Goal: Information Seeking & Learning: Find specific fact

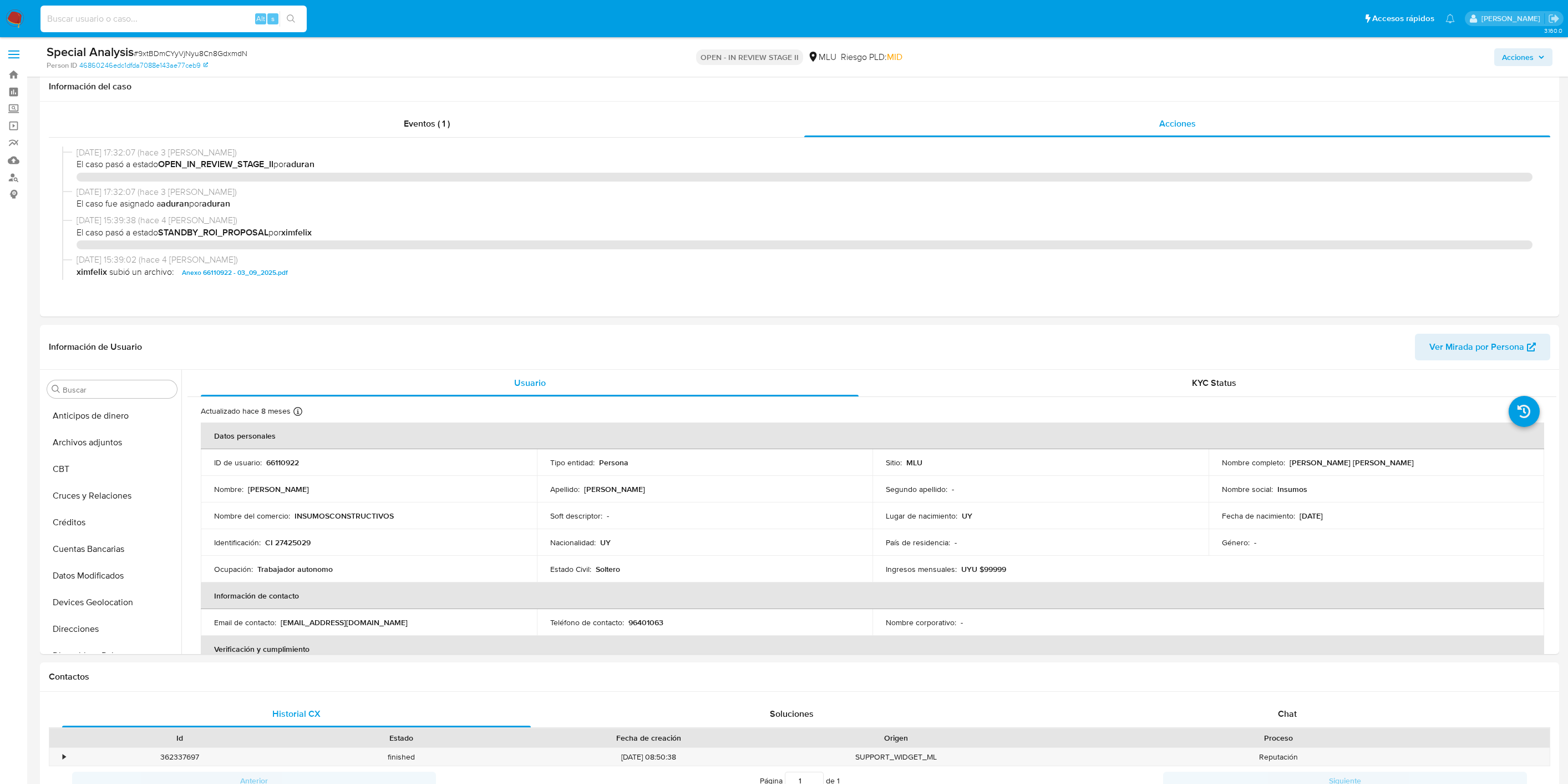
select select "10"
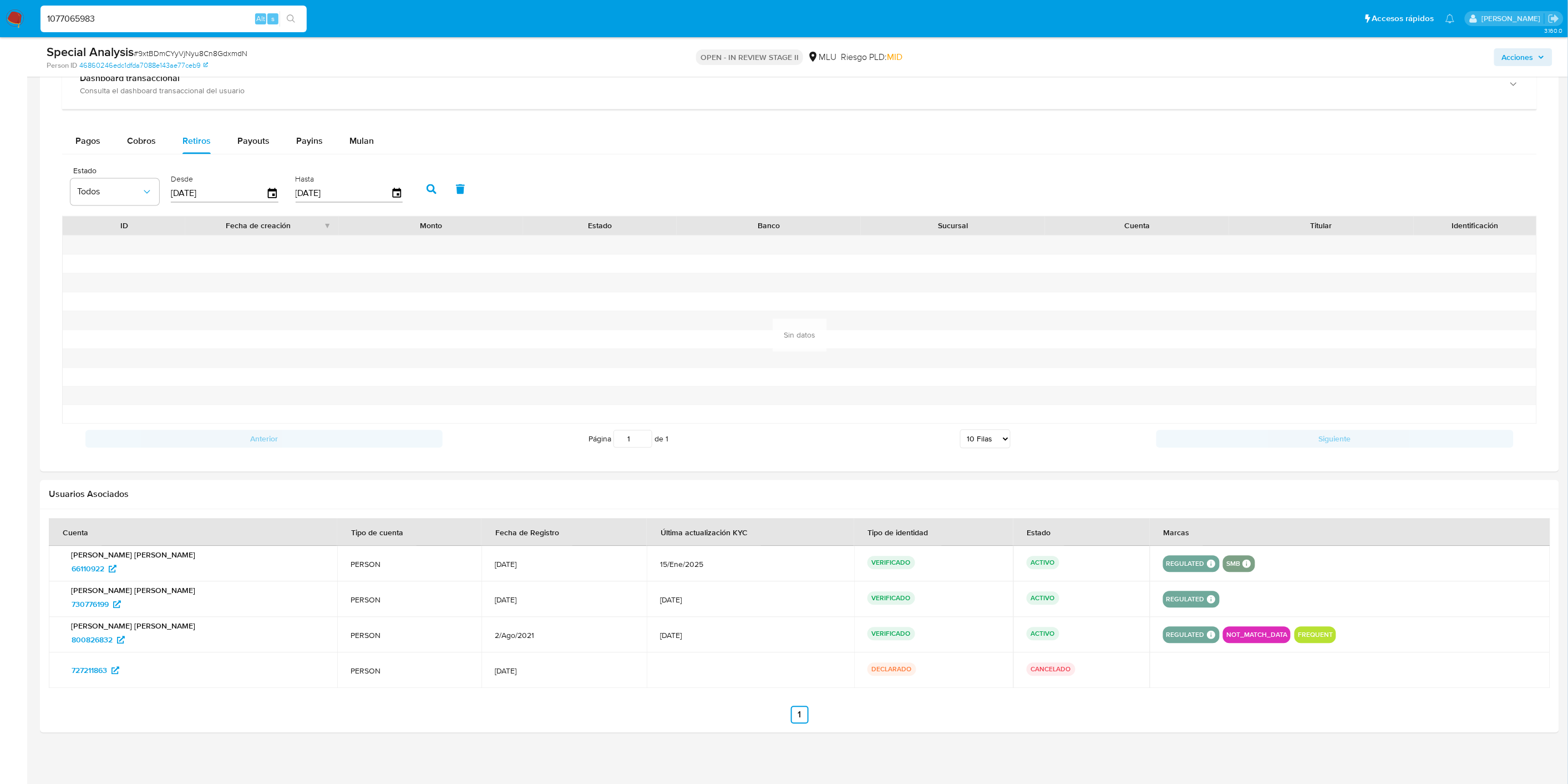
scroll to position [495, 0]
type input "1077065983"
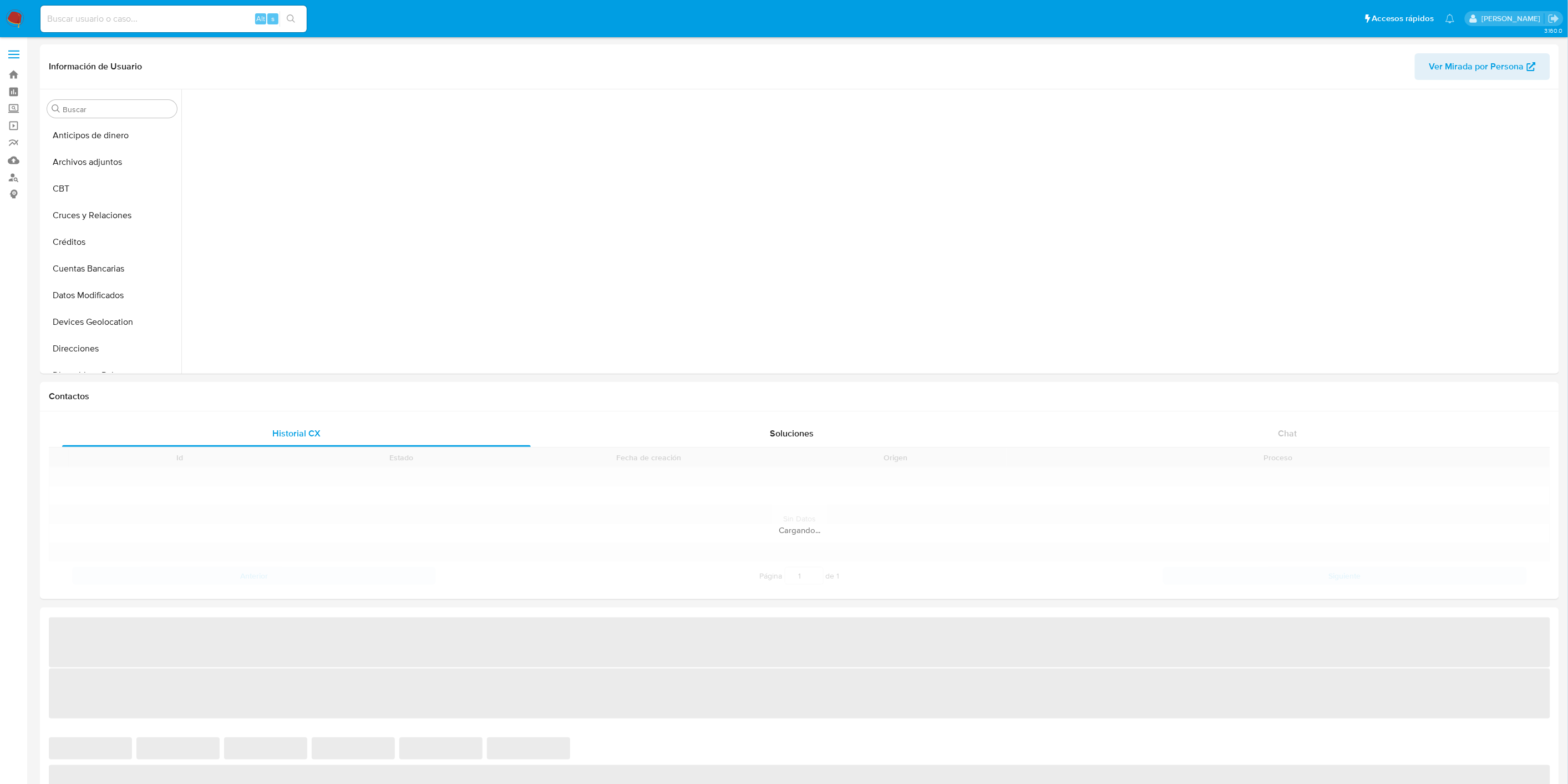
scroll to position [424, 0]
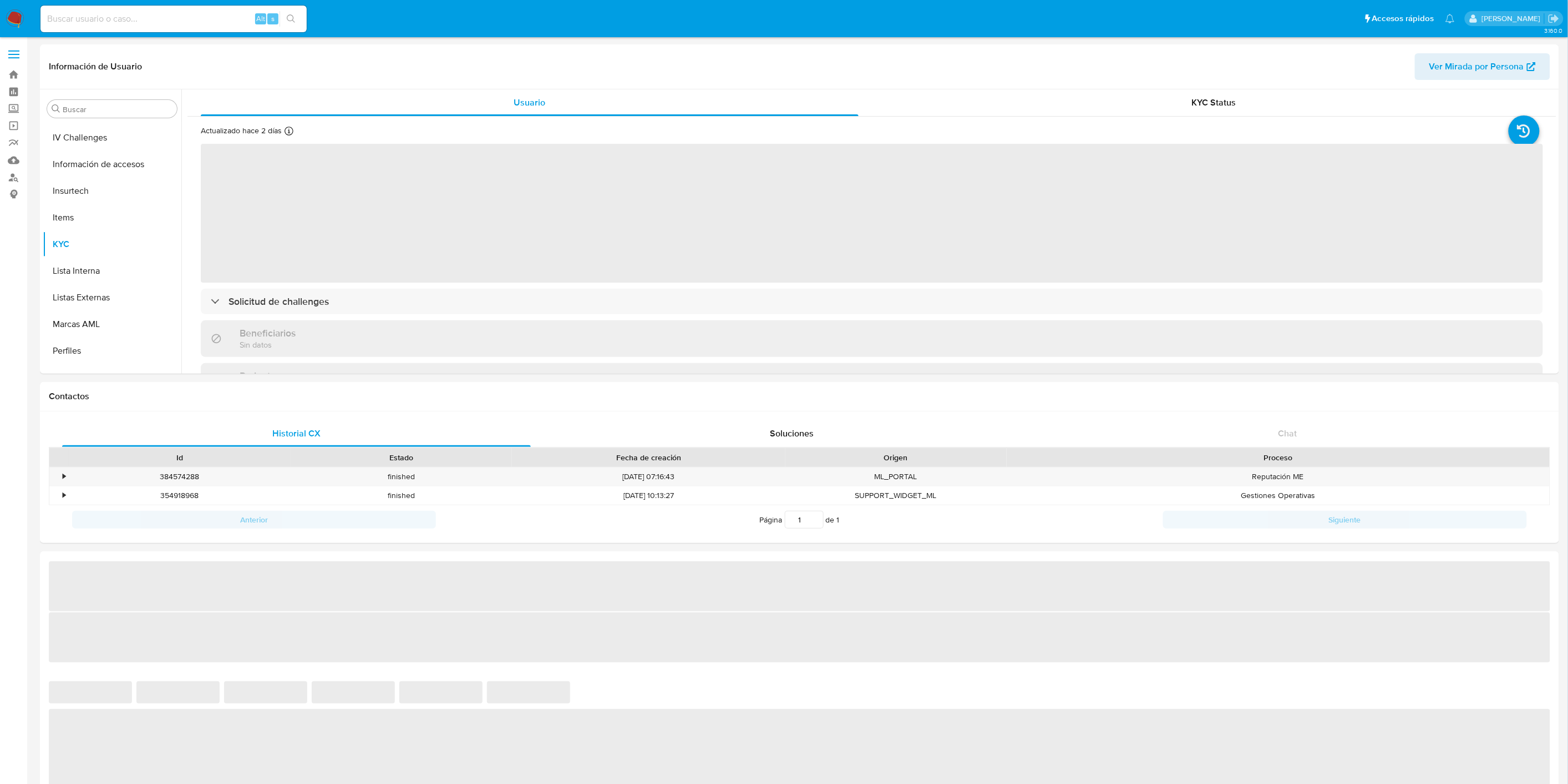
select select "10"
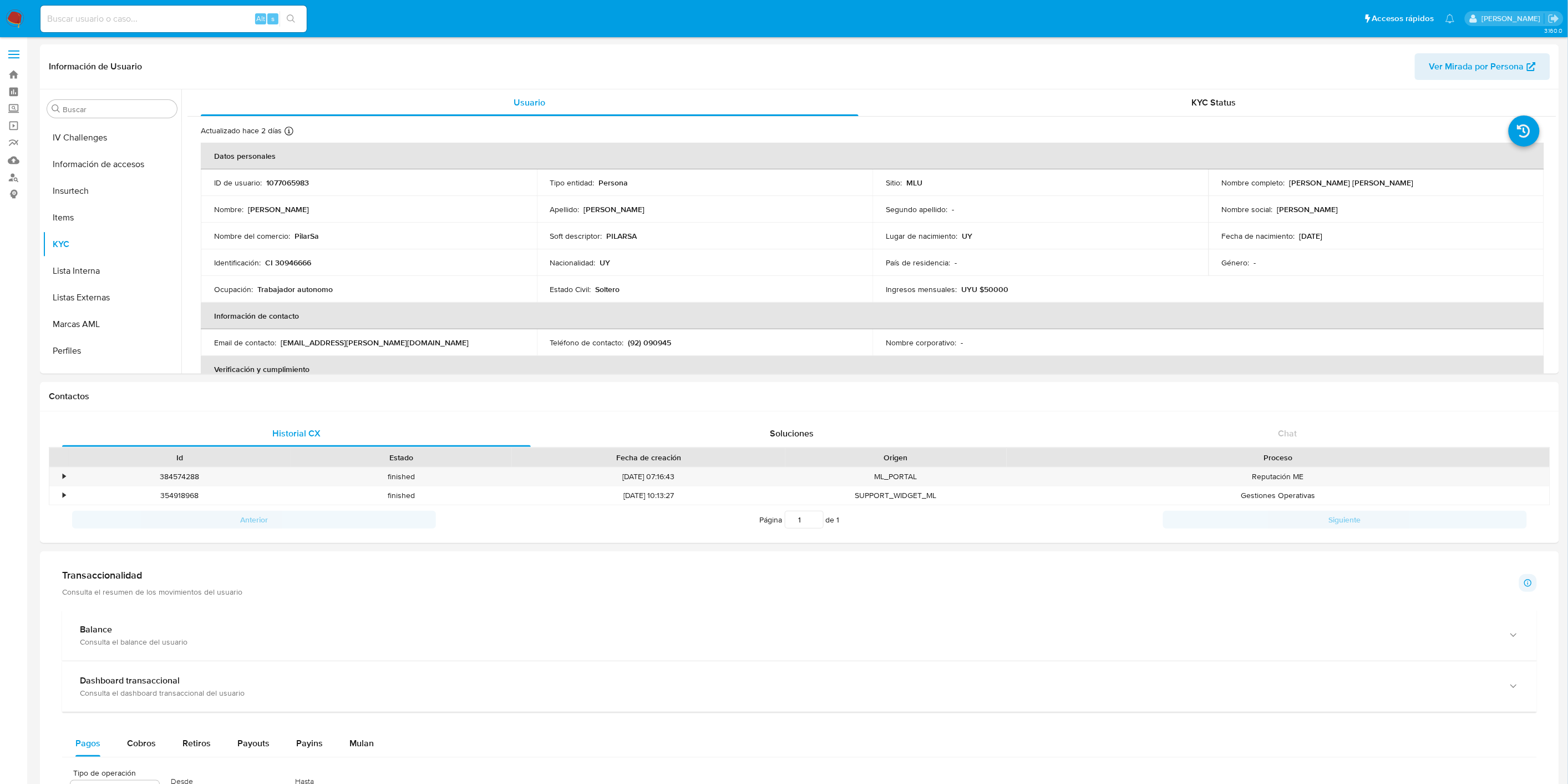
scroll to position [495, 0]
click at [137, 19] on input at bounding box center [174, 18] width 267 height 14
paste input "1057168797"
type input "1057168797"
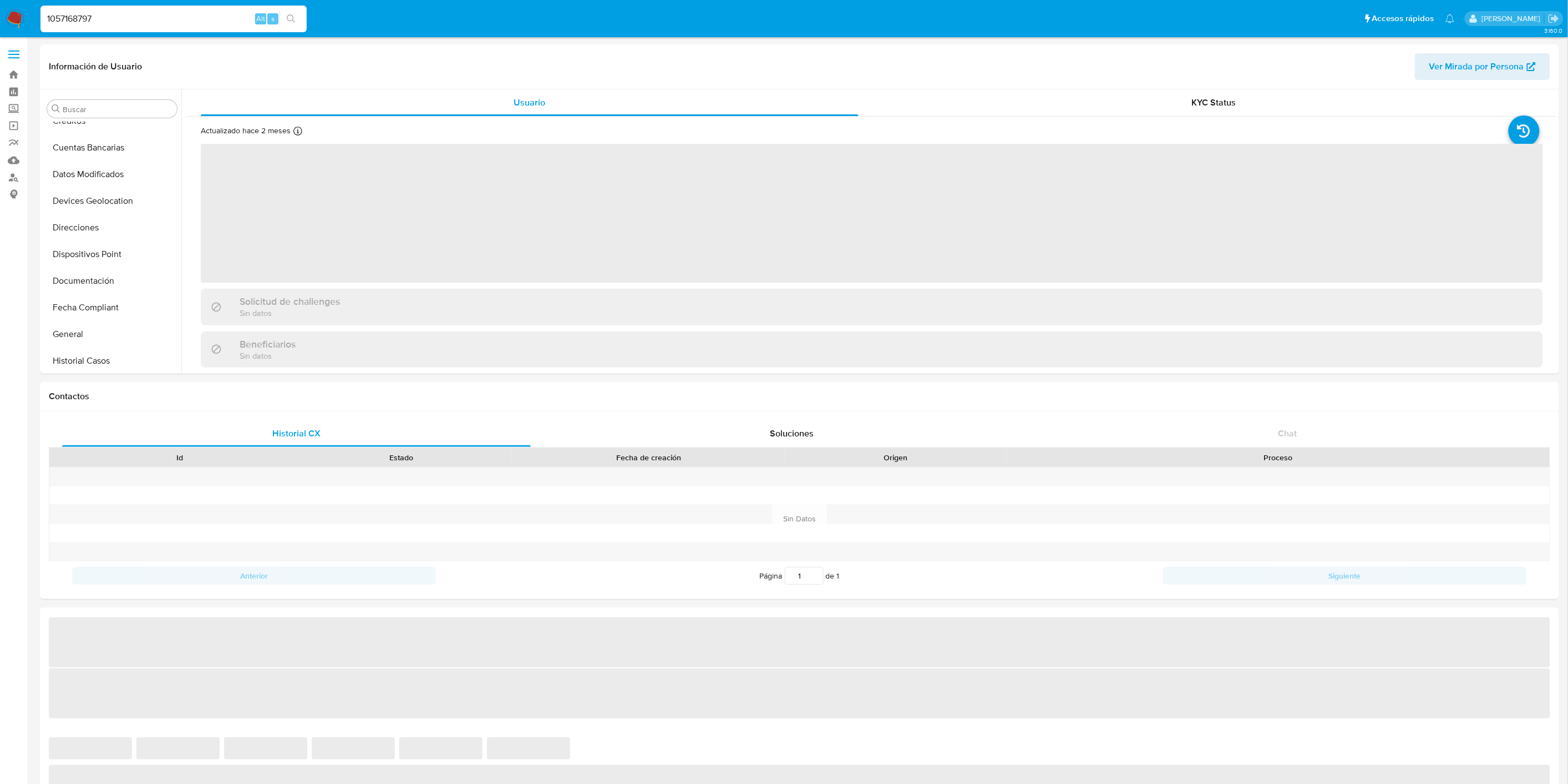
select select "10"
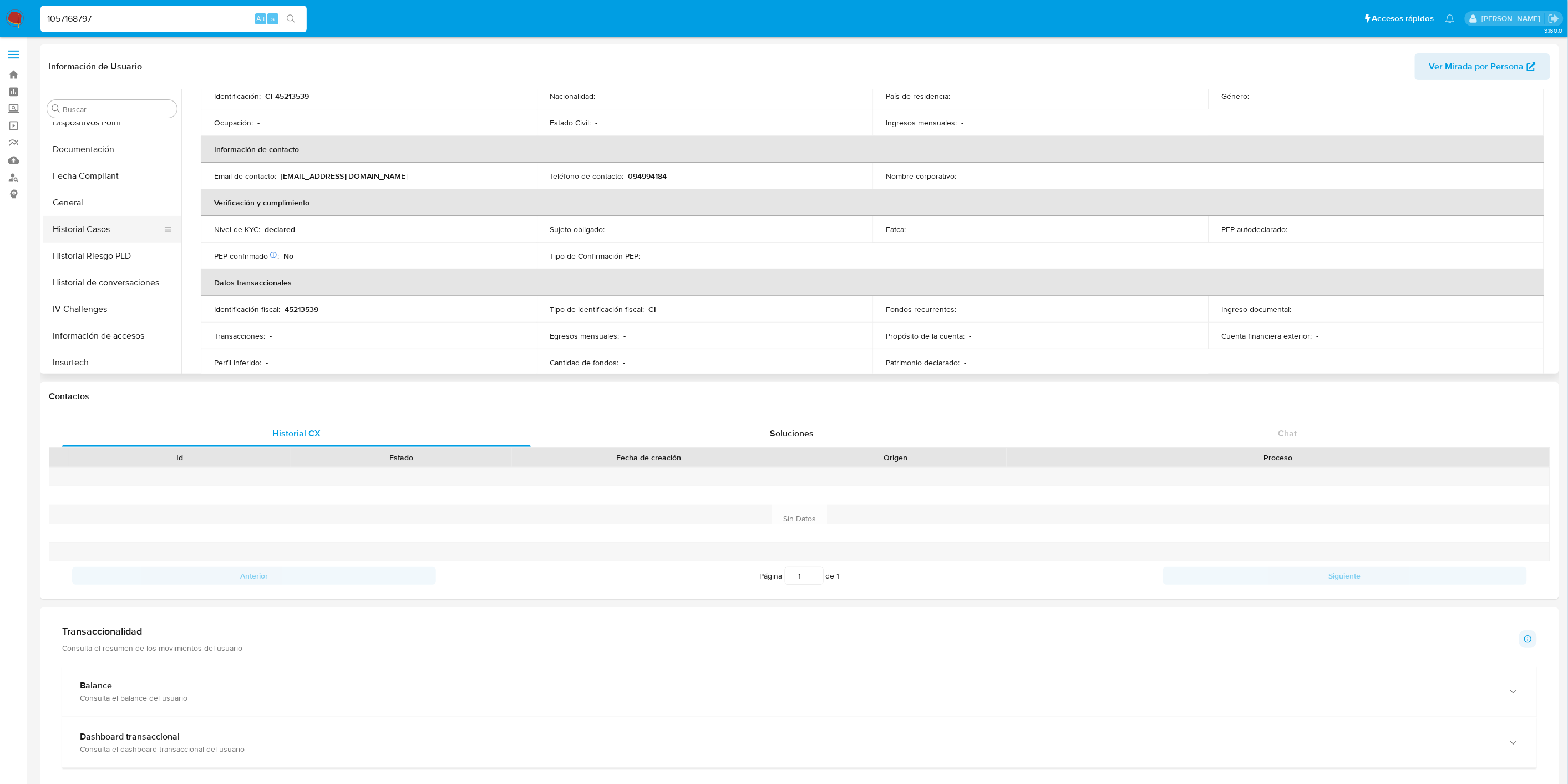
scroll to position [249, 0]
click at [86, 226] on button "Historial Casos" at bounding box center [107, 234] width 129 height 27
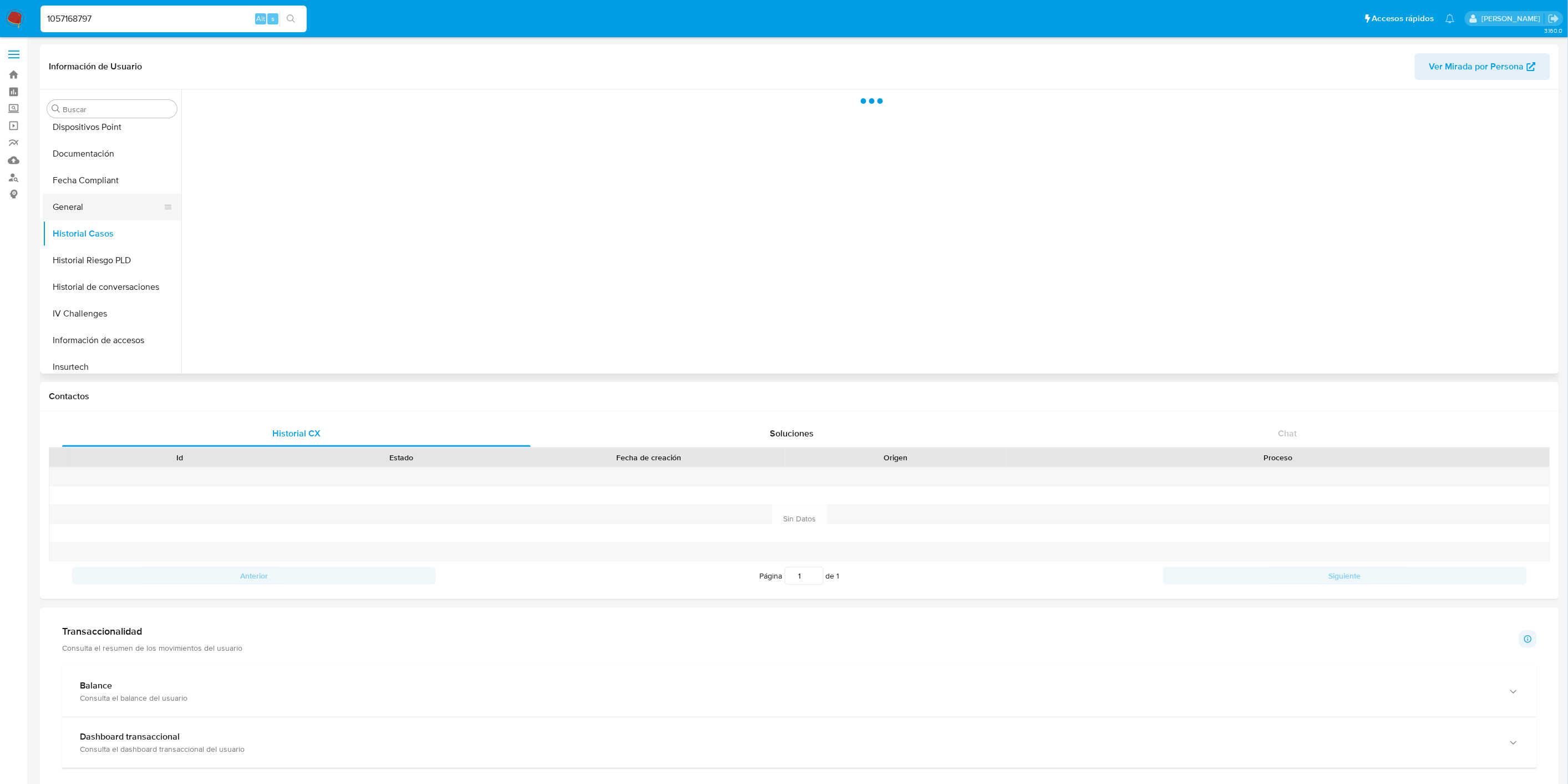
click at [96, 204] on button "General" at bounding box center [107, 207] width 129 height 27
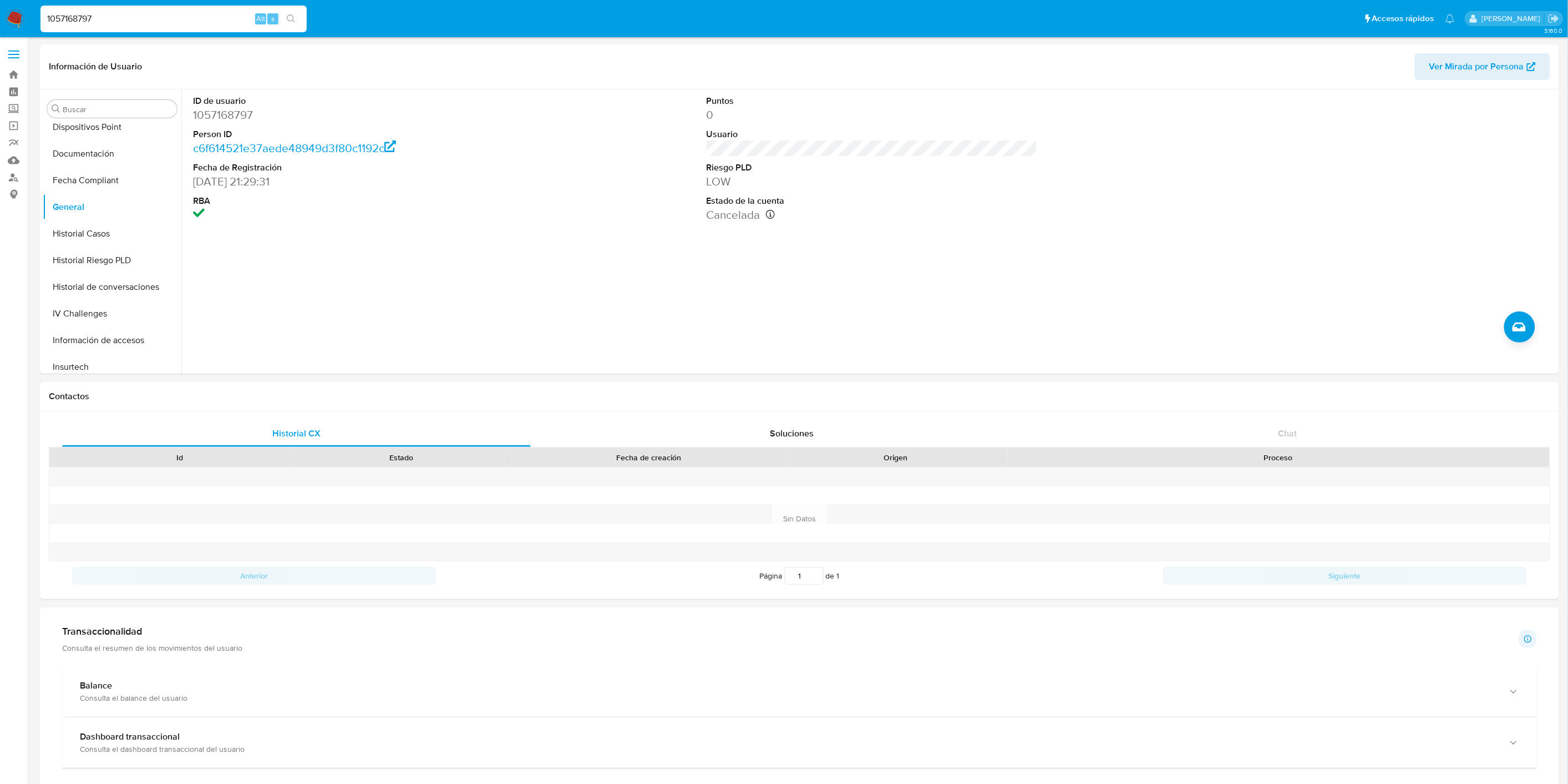
click at [86, 22] on input "1057168797" at bounding box center [174, 18] width 267 height 14
paste input "543850972"
type input "543850972"
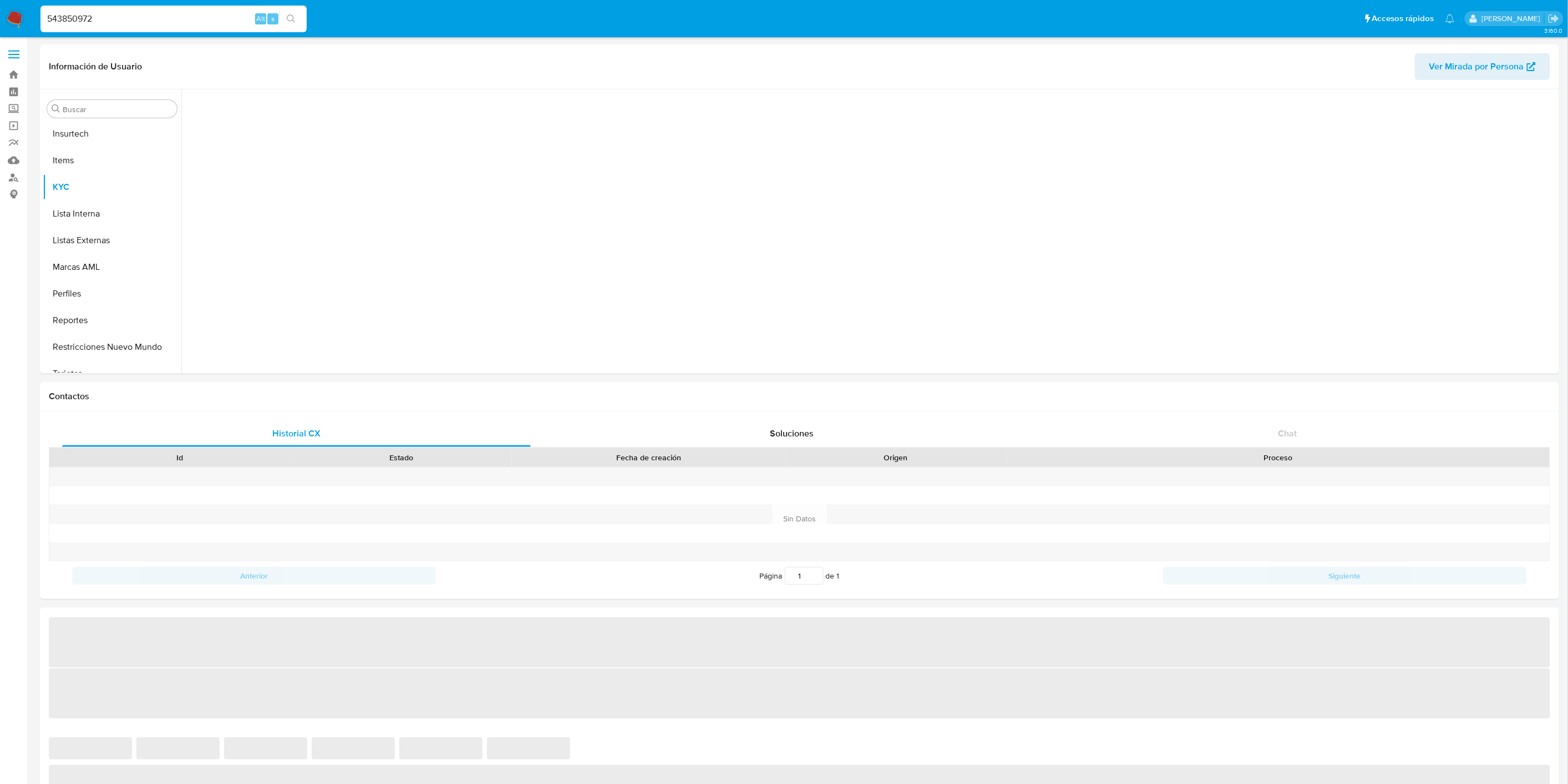
scroll to position [495, 0]
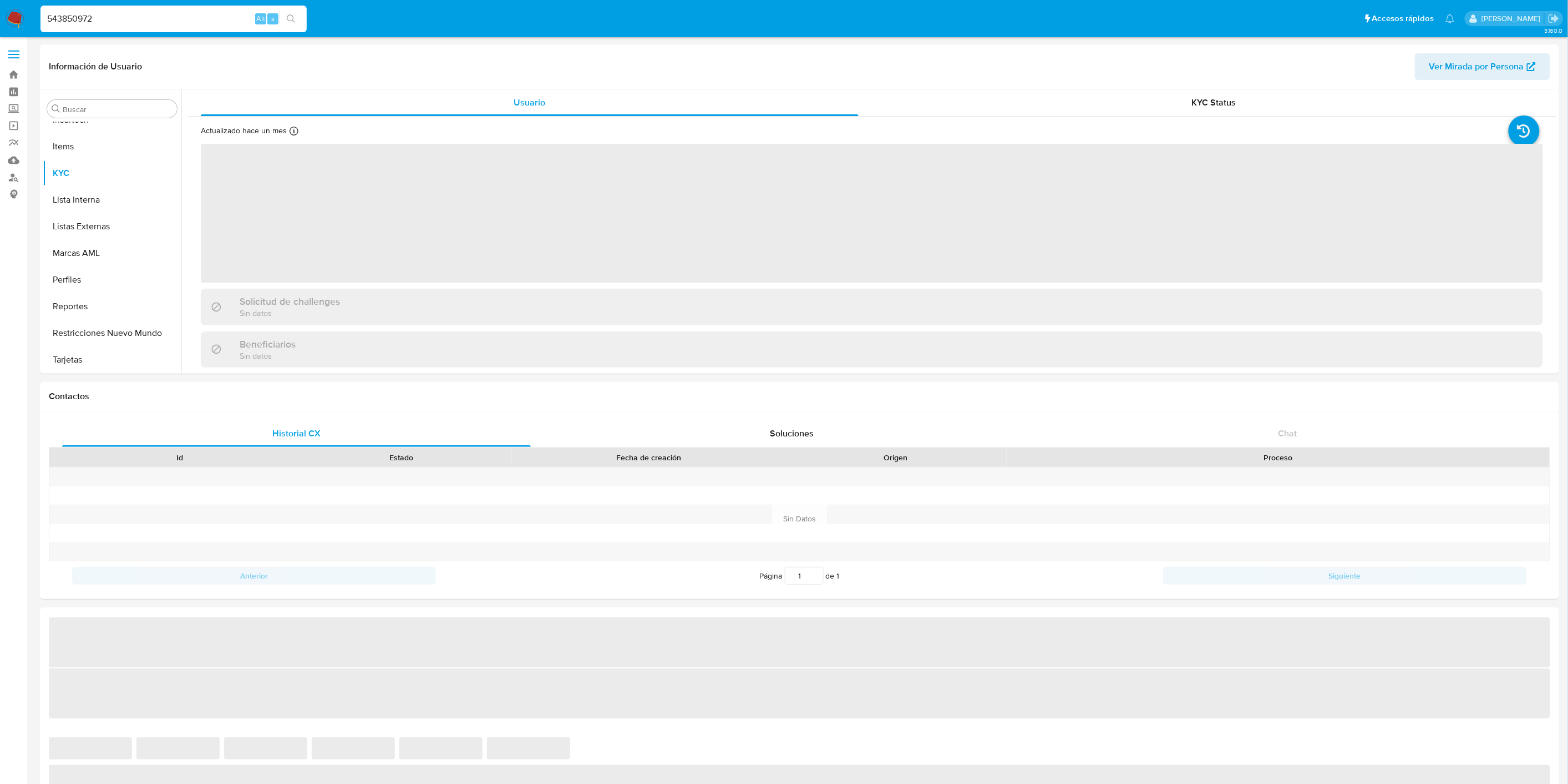
select select "10"
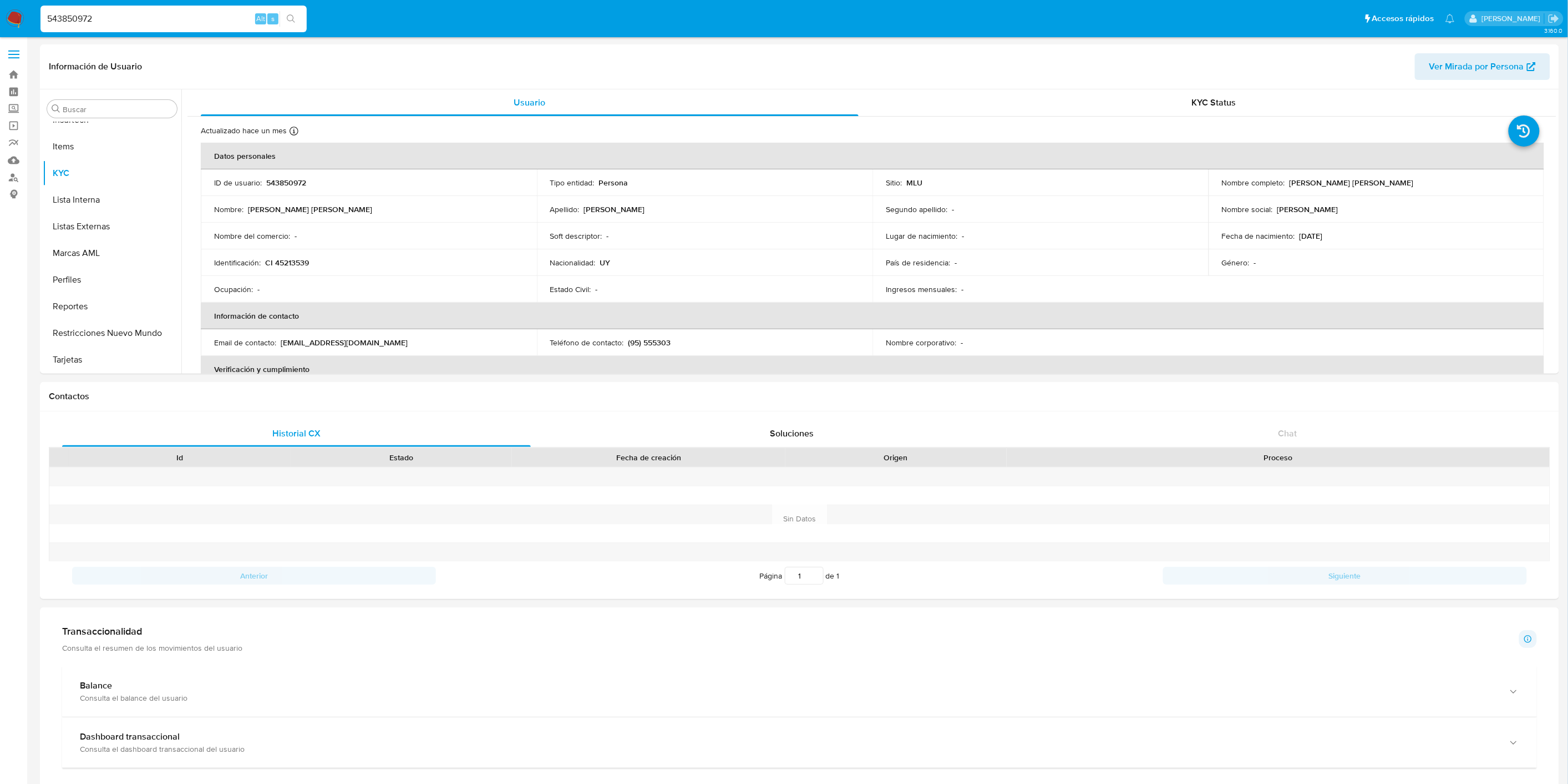
click at [98, 20] on input "543850972" at bounding box center [174, 18] width 267 height 14
paste input "38109588"
type input "381095882"
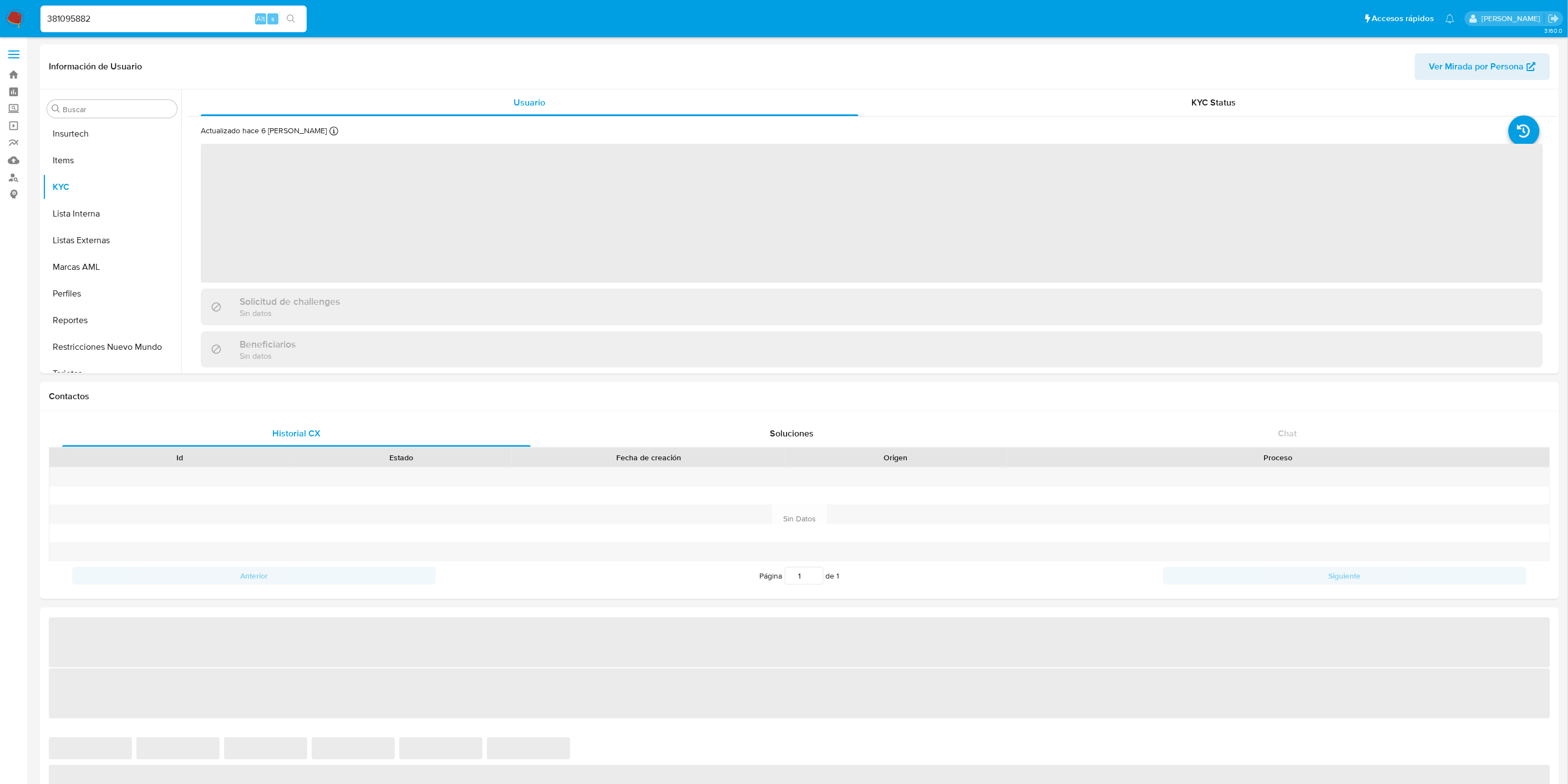
scroll to position [495, 0]
select select "10"
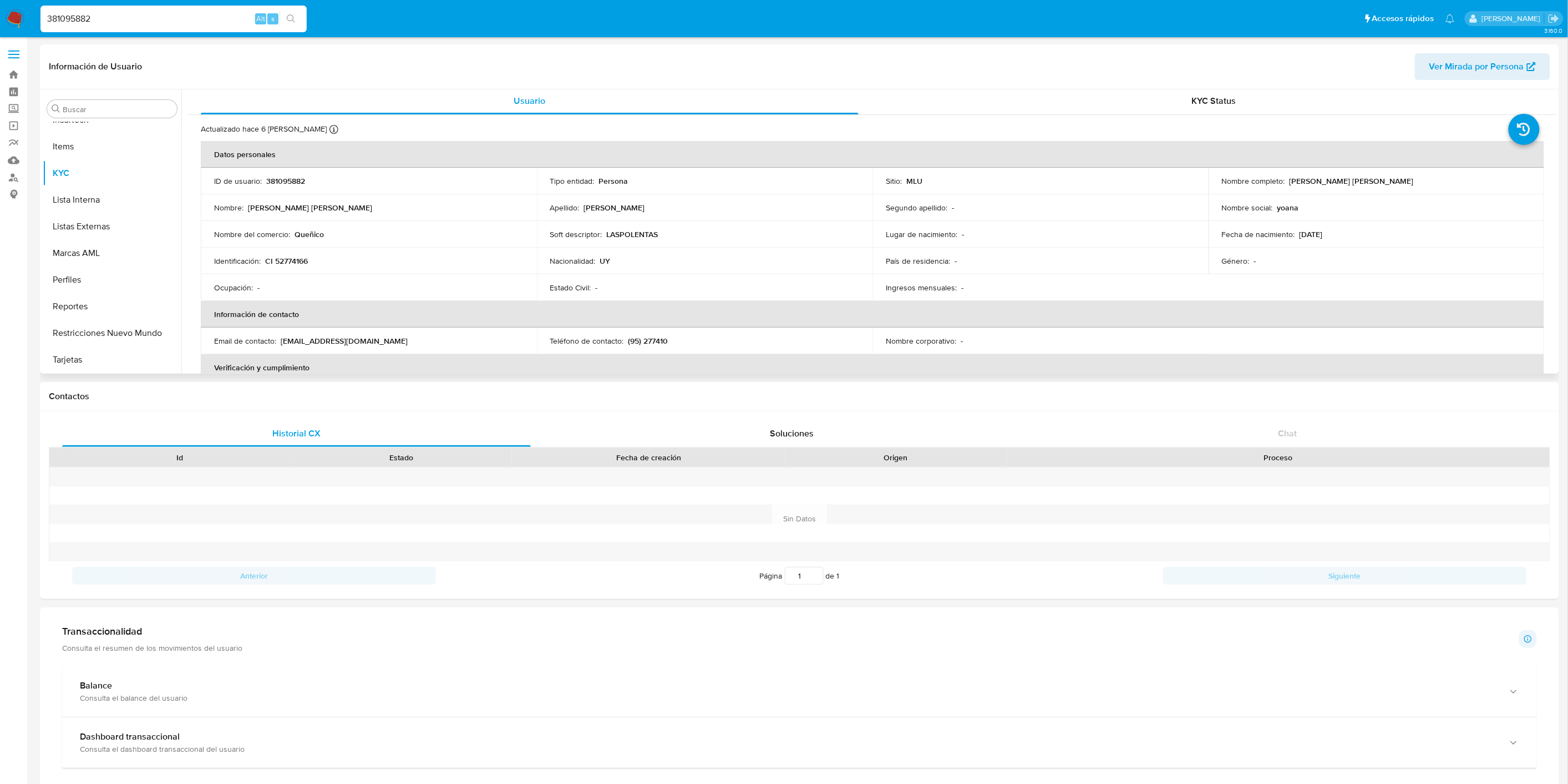
scroll to position [0, 0]
click at [295, 267] on p "CI 52774166" at bounding box center [286, 262] width 43 height 10
copy p "52774166"
click at [114, 35] on nav "Pausado Ver notificaciones 381095882 Alt s Accesos rápidos Presiona las siguien…" at bounding box center [784, 18] width 1568 height 37
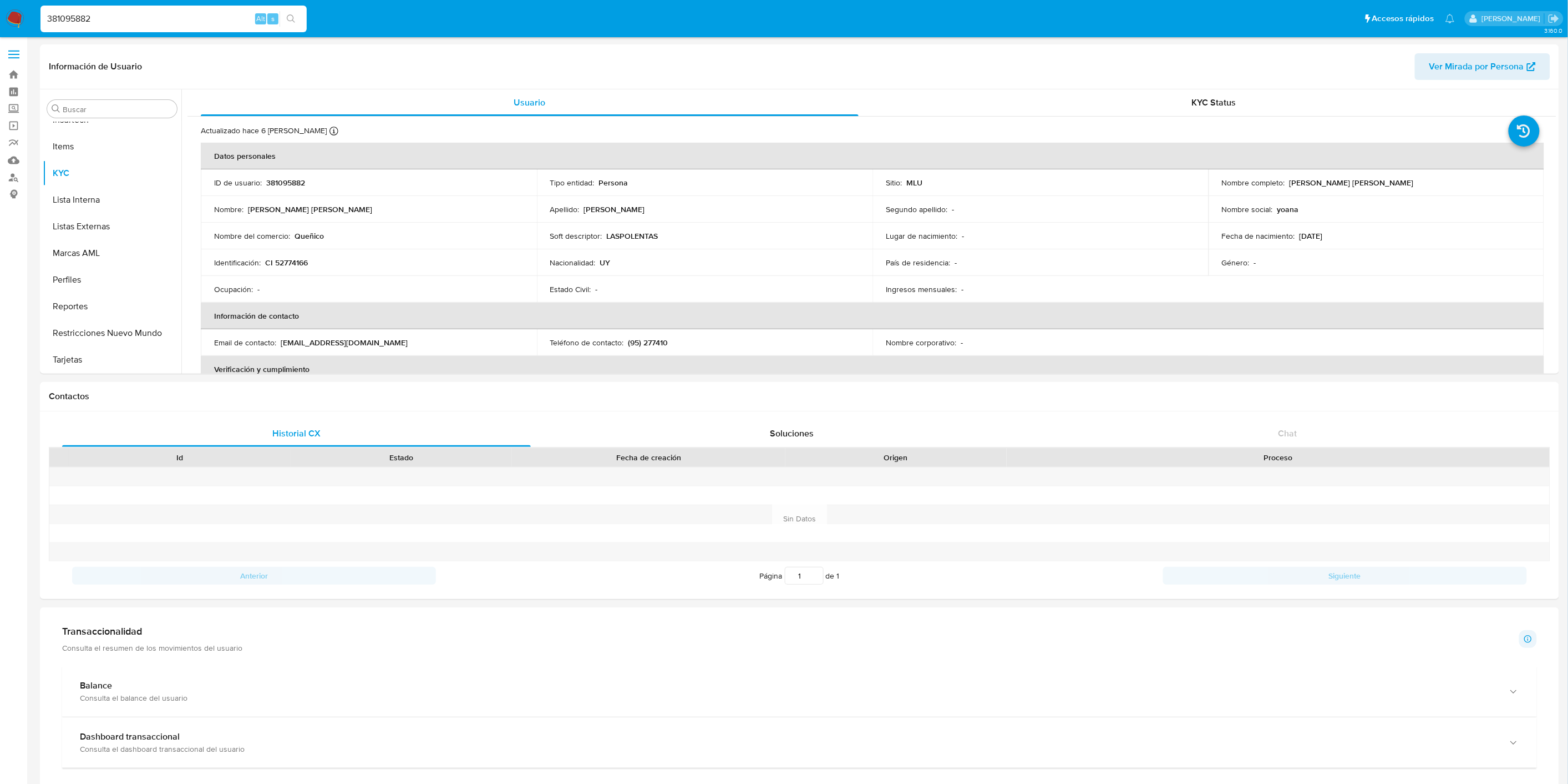
click at [119, 22] on input "381095882" at bounding box center [174, 18] width 267 height 14
paste input "1077065983"
type input "1077065983"
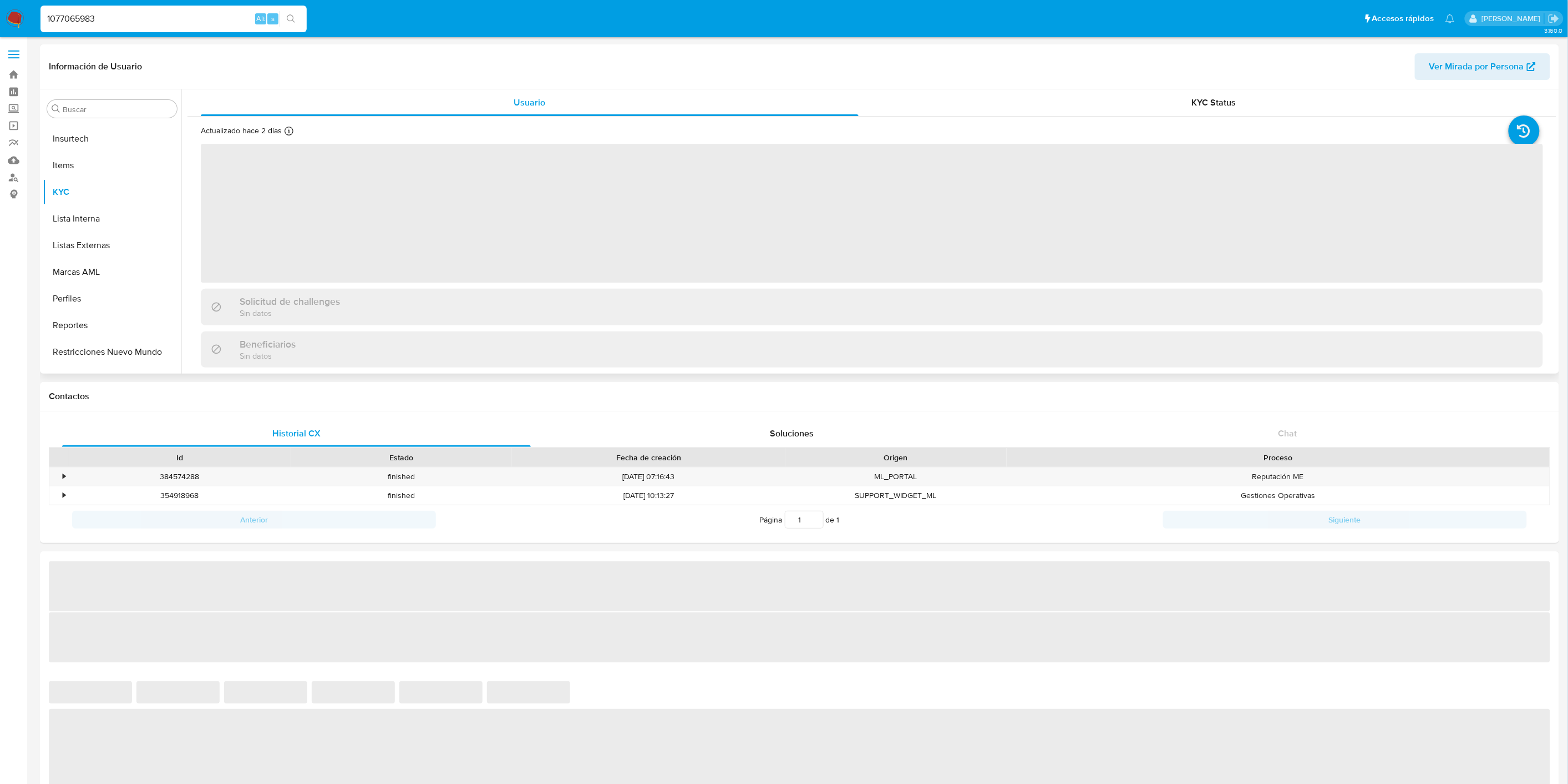
scroll to position [495, 0]
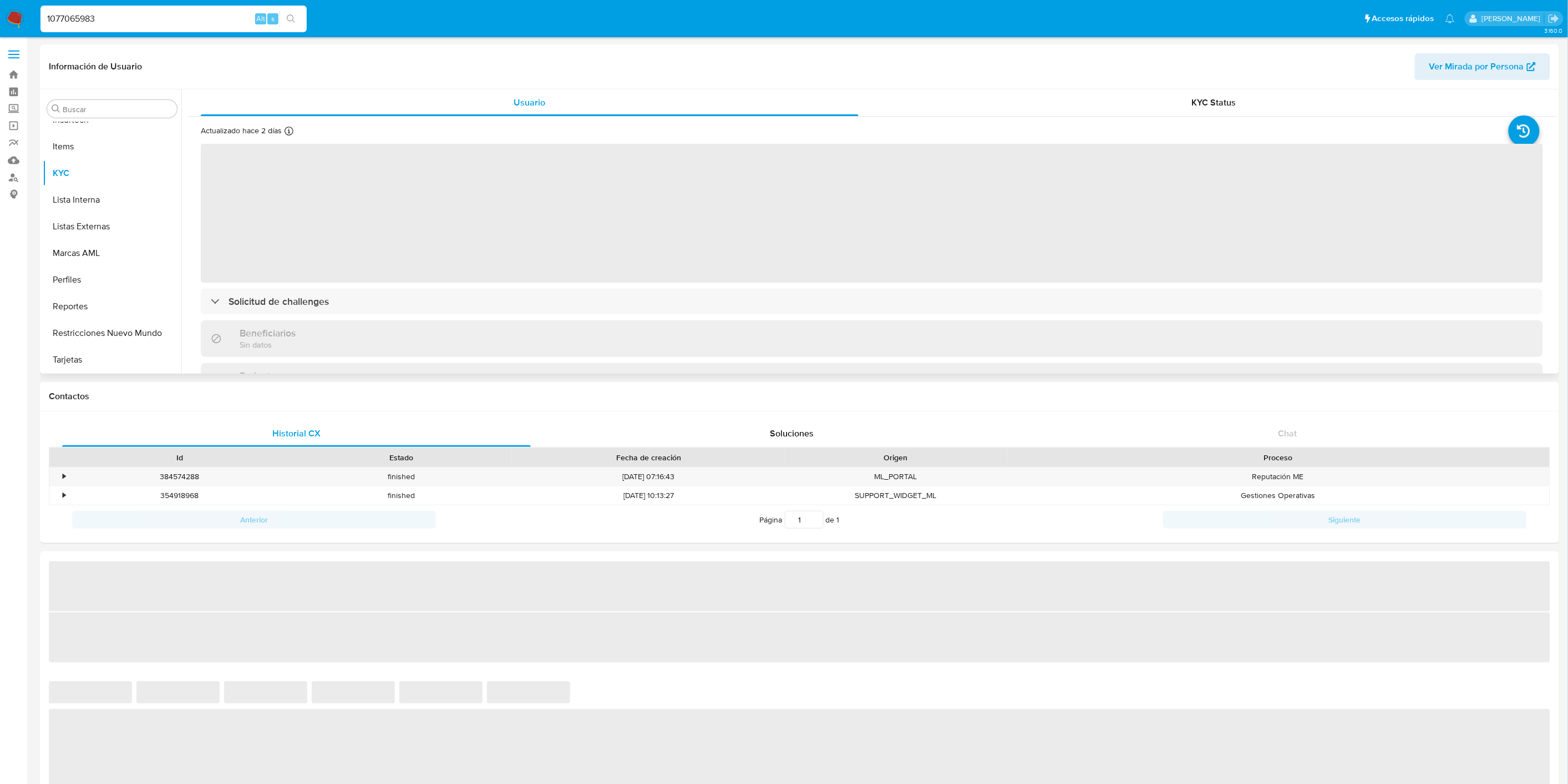
select select "10"
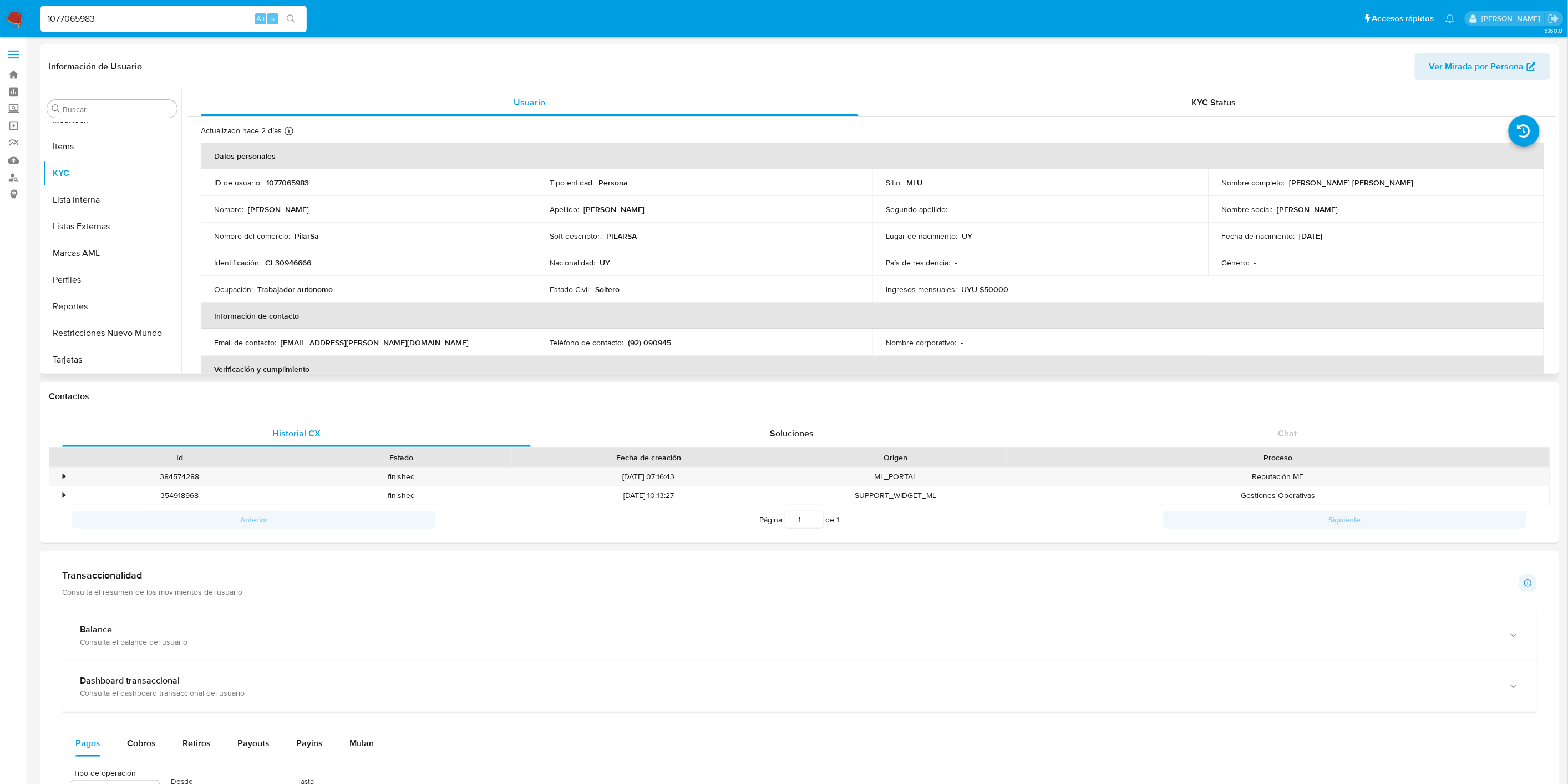
scroll to position [535, 0]
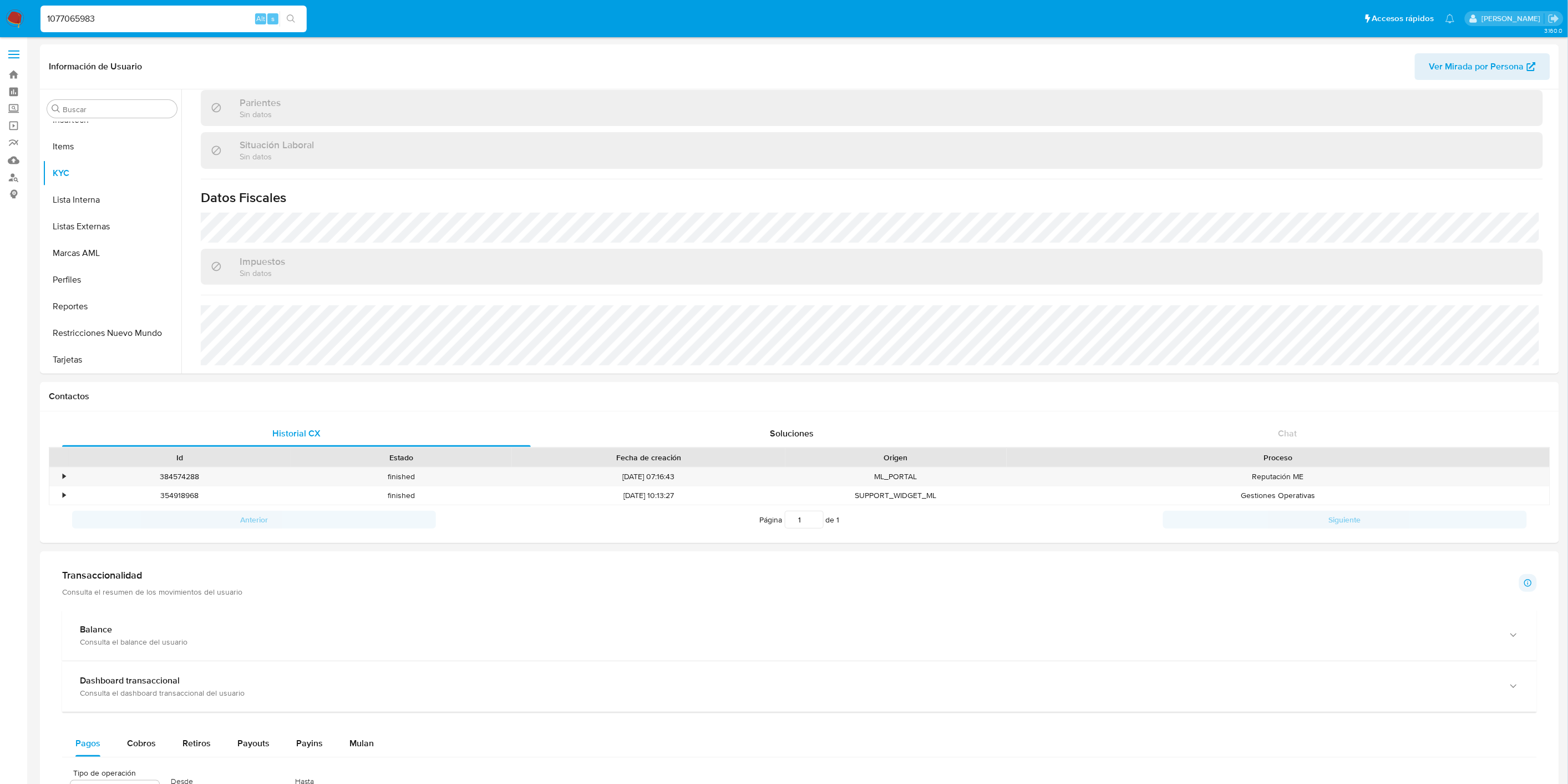
click at [91, 24] on input "1077065983" at bounding box center [174, 18] width 267 height 14
paste input "594776009"
type input "594776009"
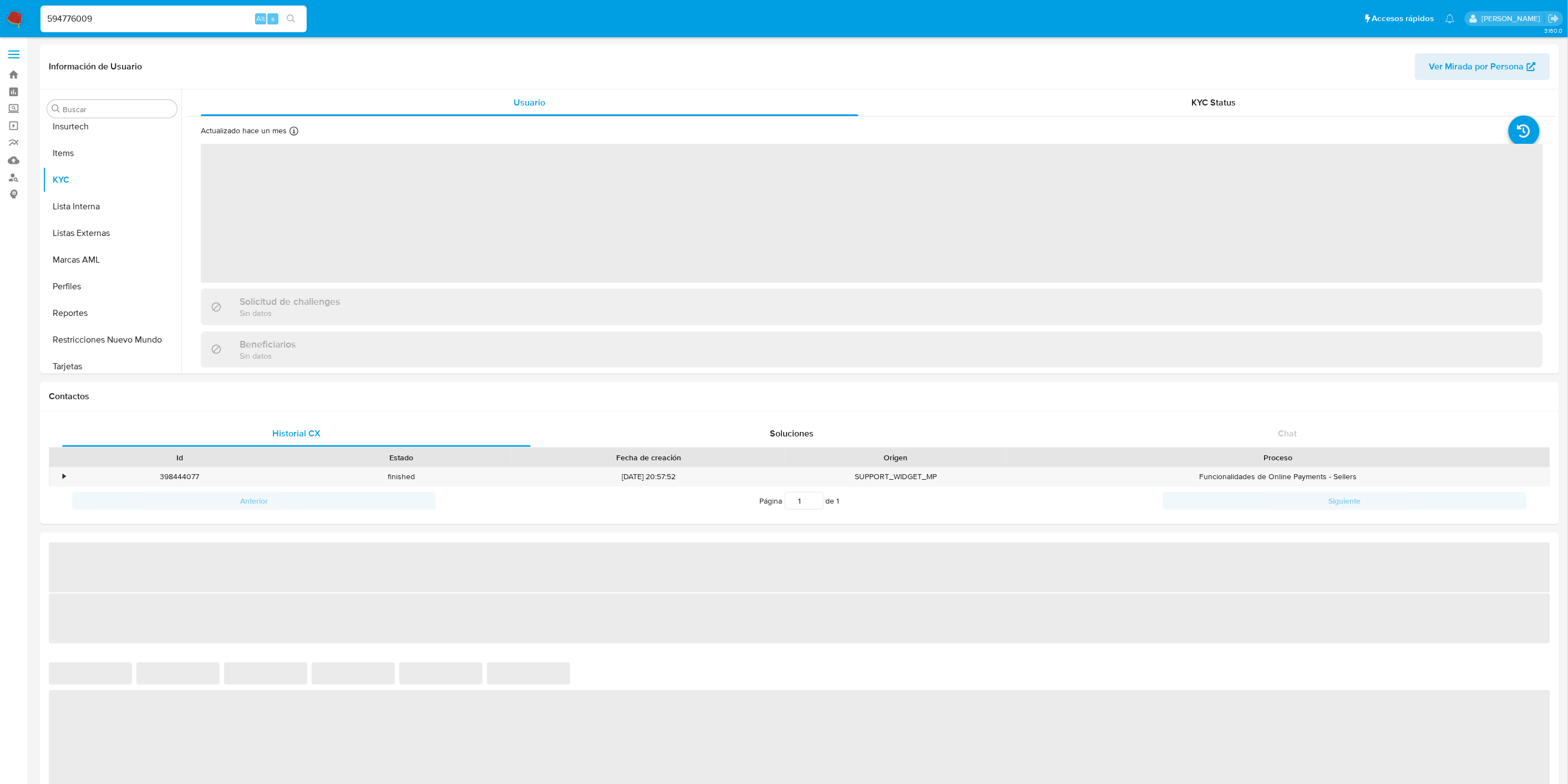
scroll to position [495, 0]
select select "10"
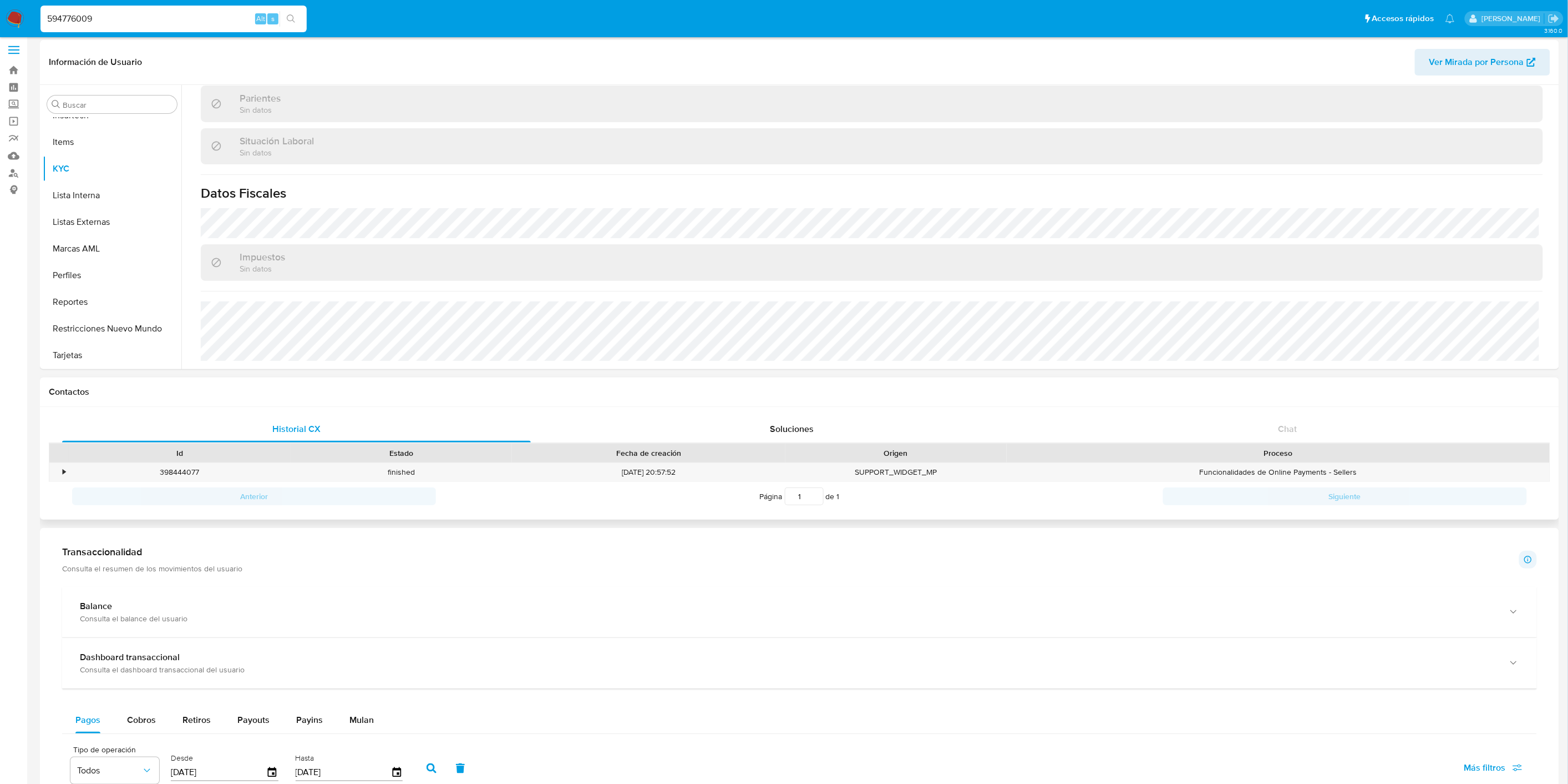
scroll to position [4, 0]
click at [90, 26] on div "594776009 Alt s" at bounding box center [174, 19] width 267 height 27
click at [94, 19] on input "594776009" at bounding box center [174, 18] width 267 height 14
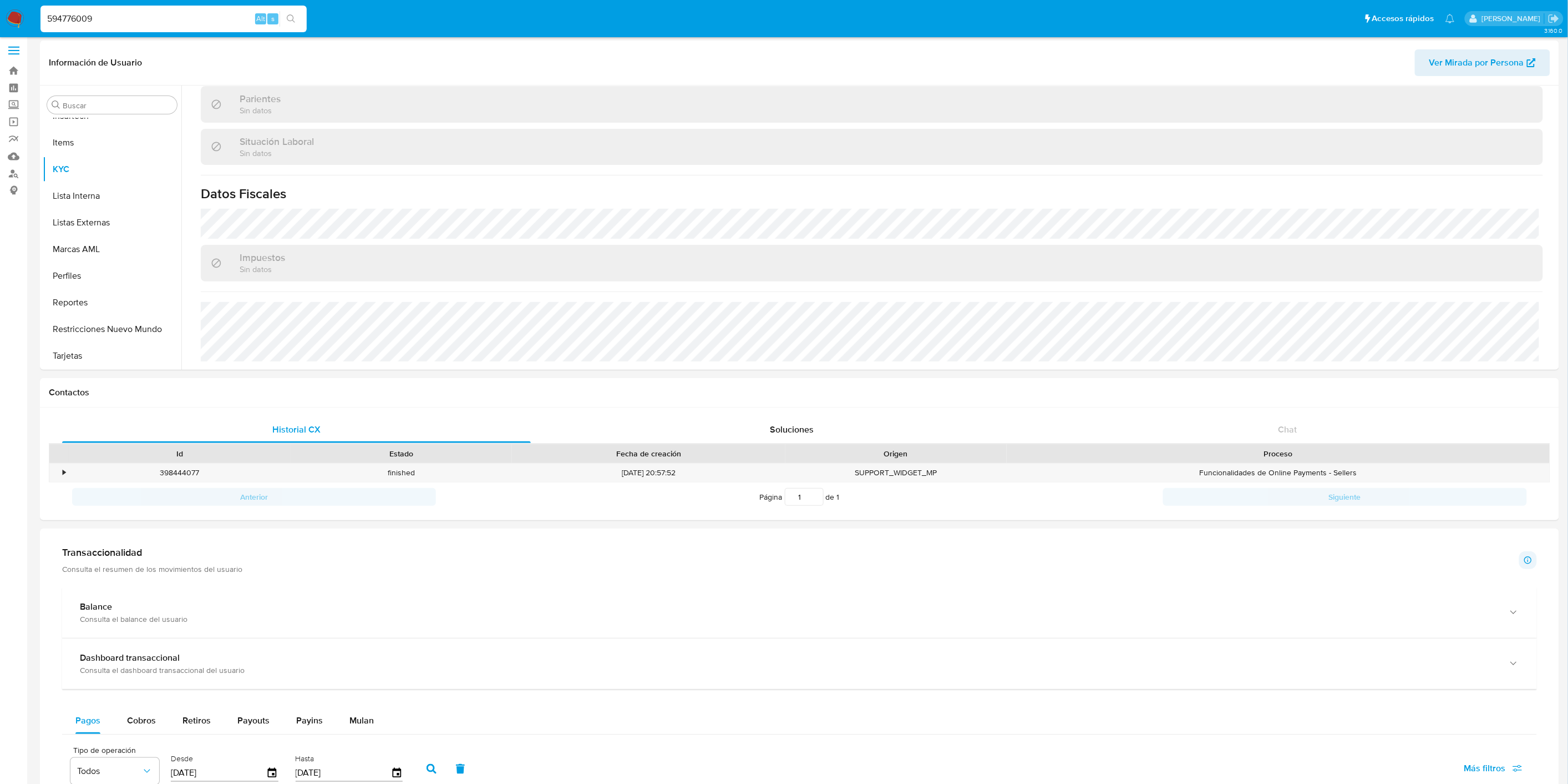
paste input "1057168797"
type input "1057168797"
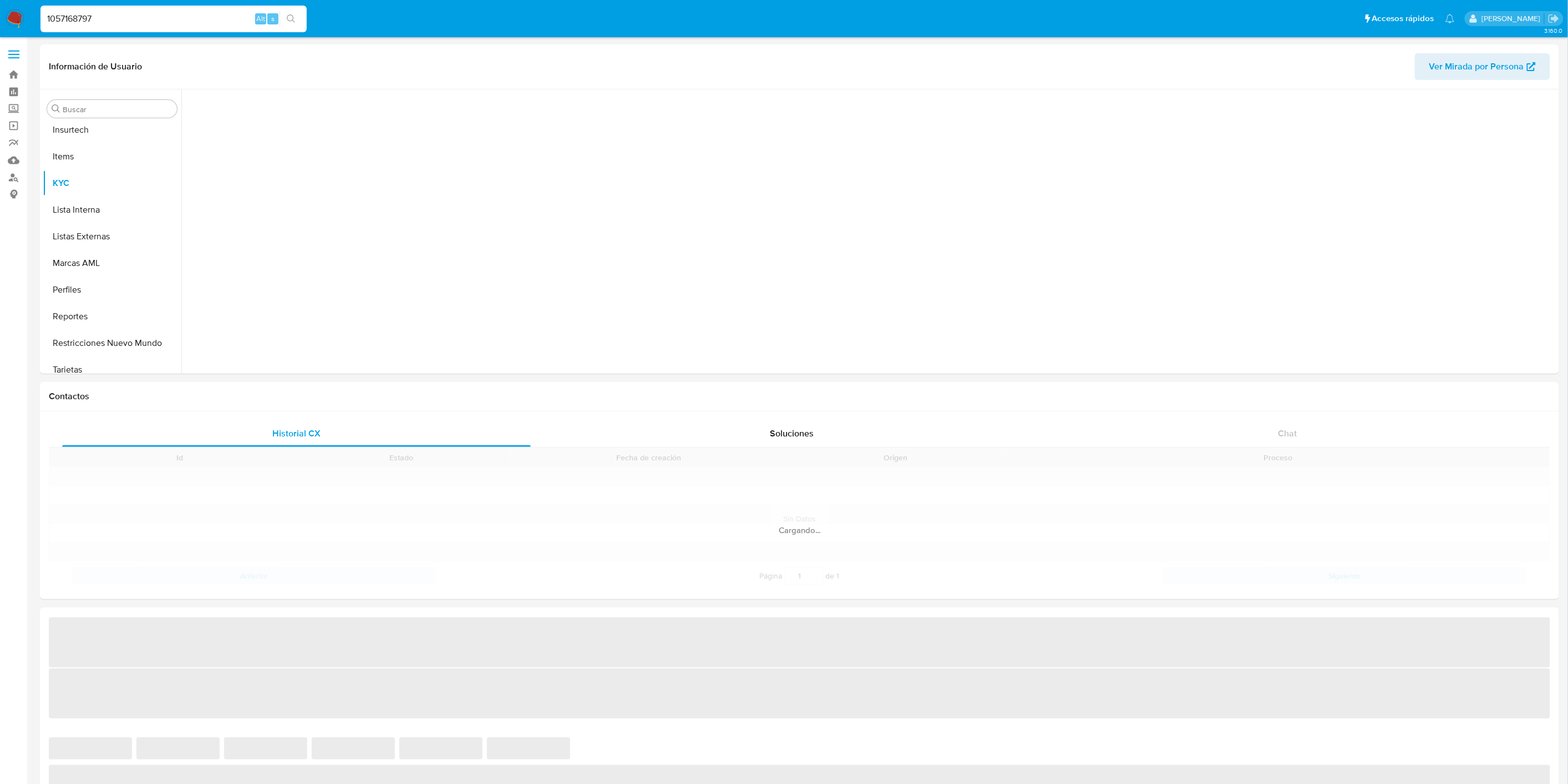
scroll to position [495, 0]
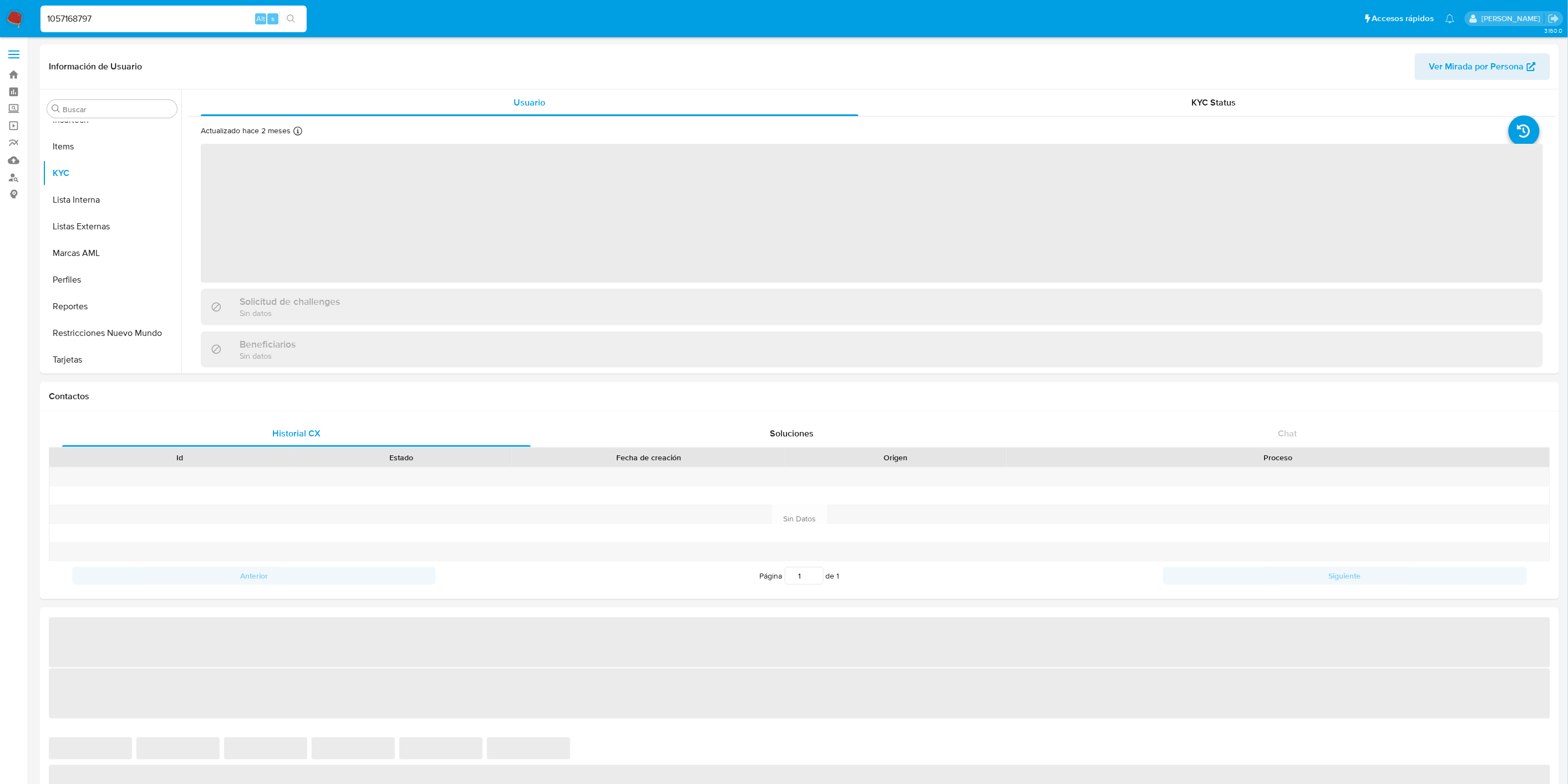
select select "10"
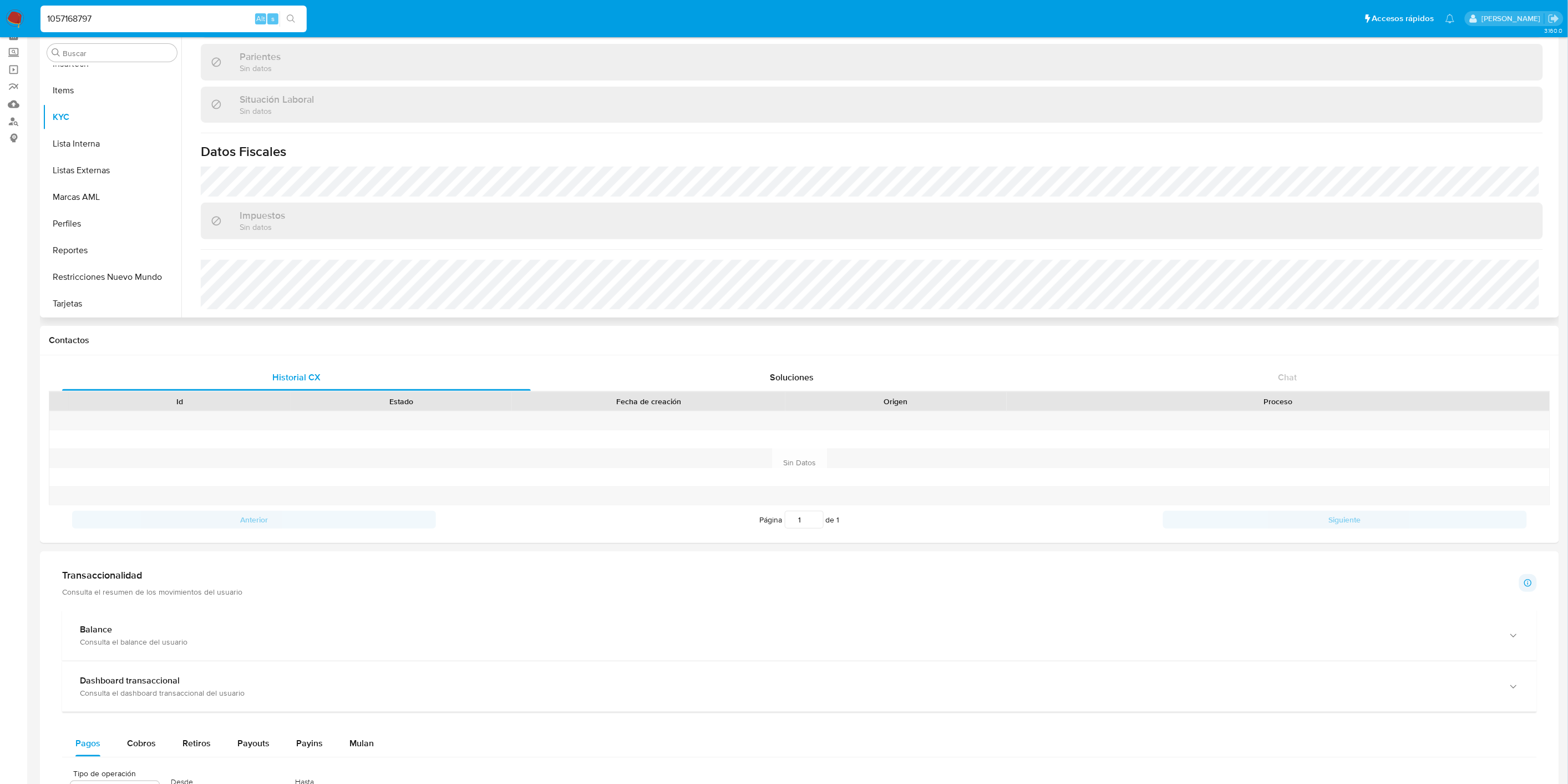
scroll to position [123, 0]
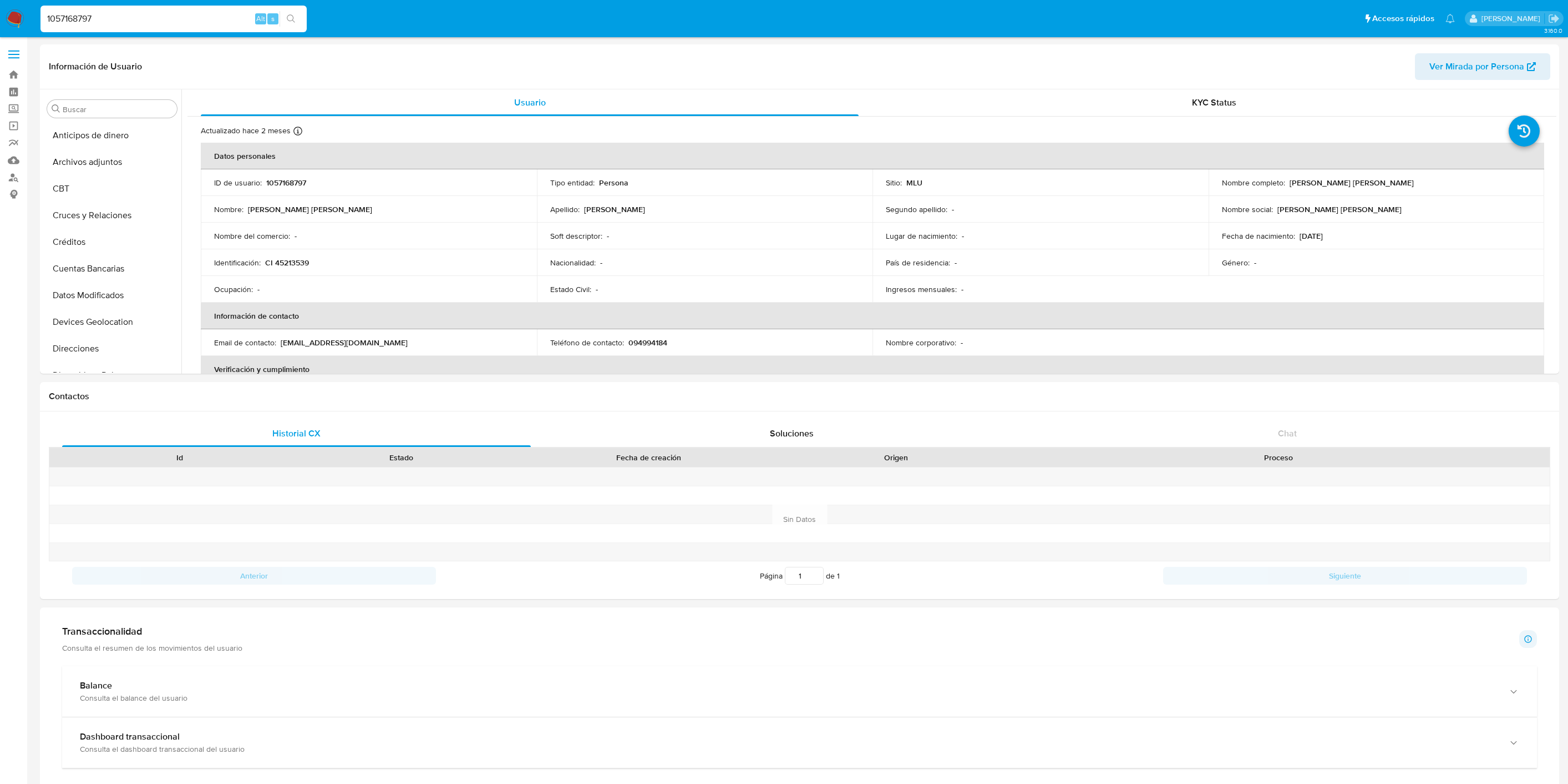
select select "10"
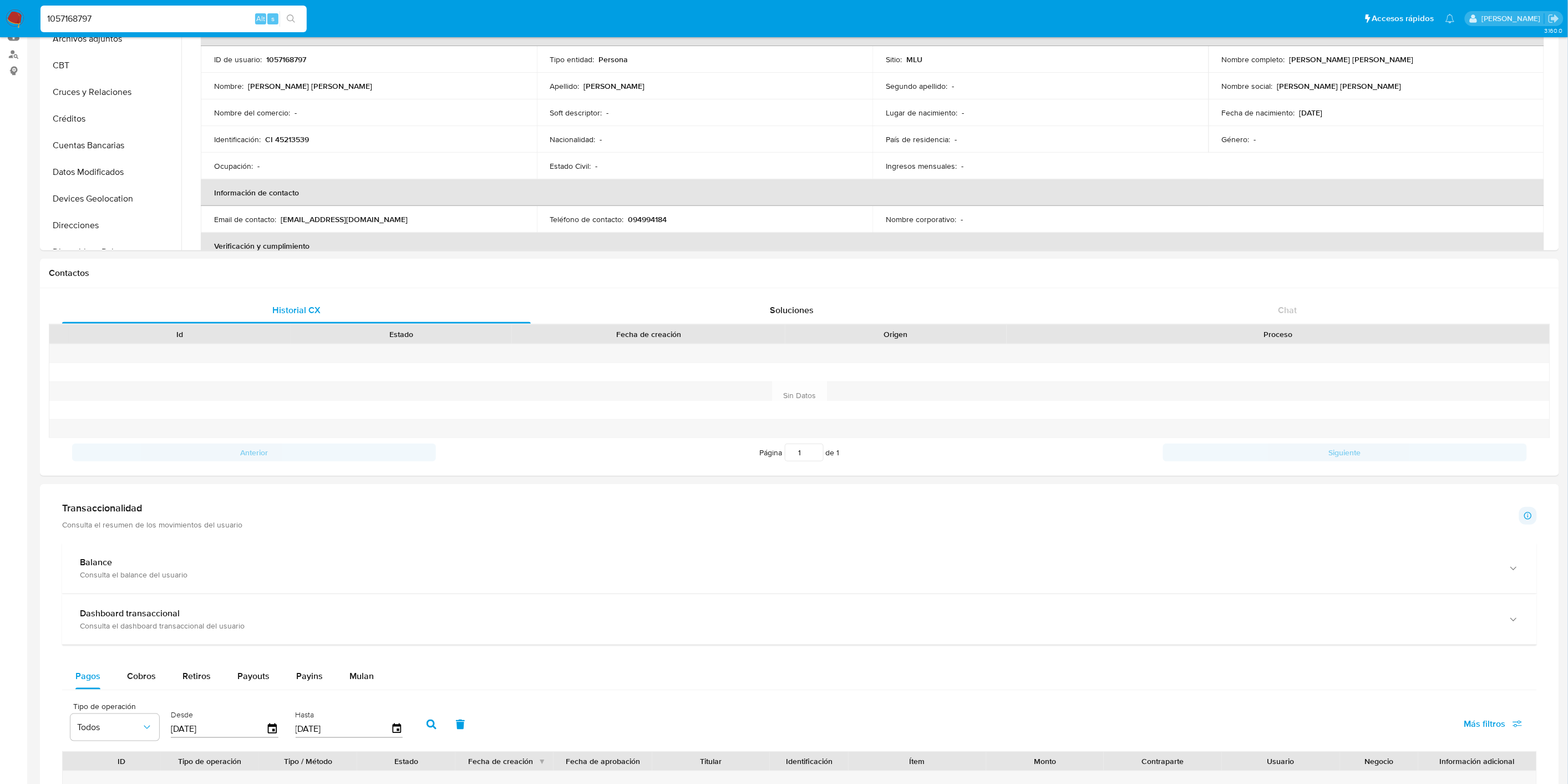
scroll to position [536, 0]
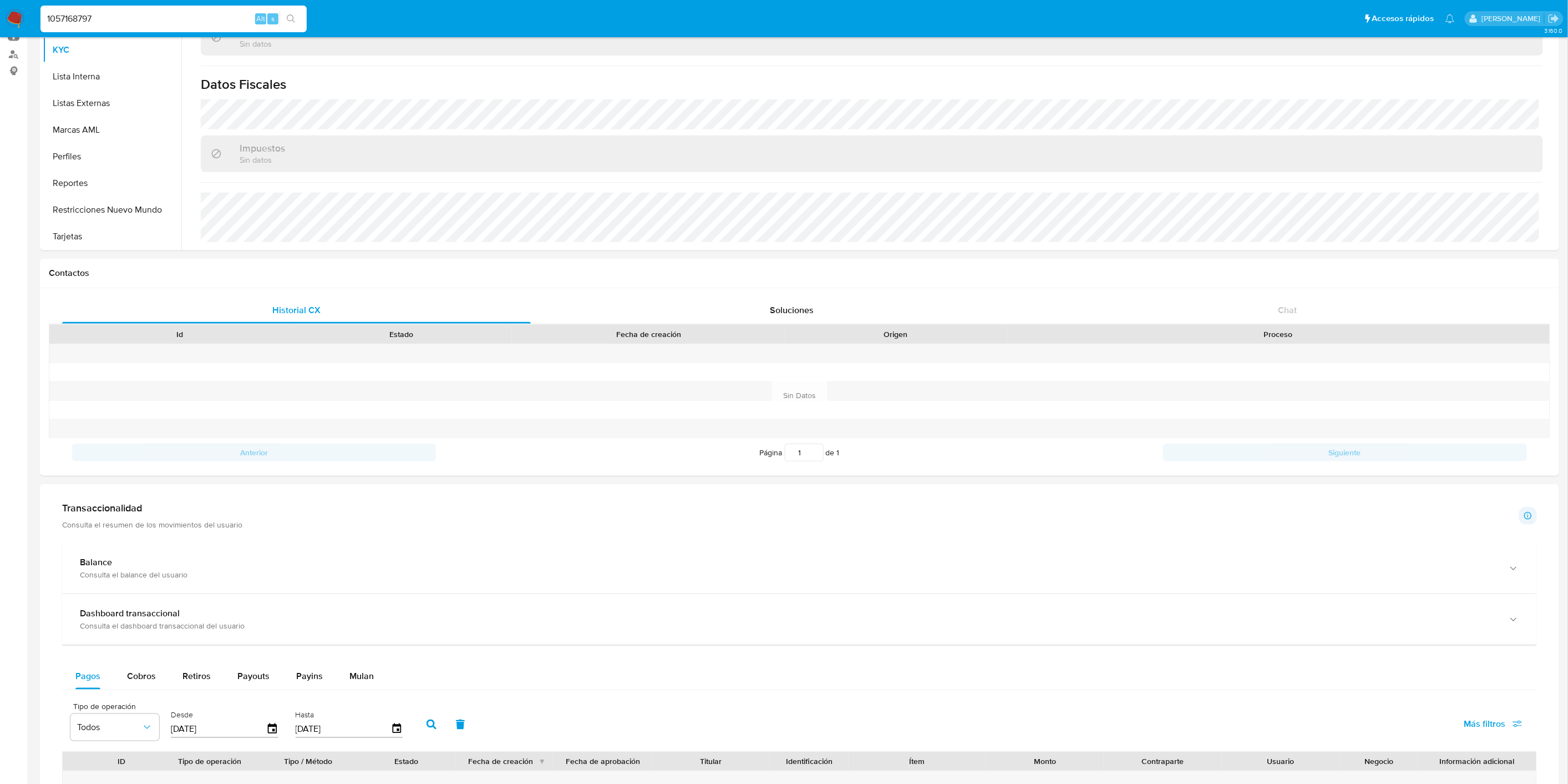
click at [100, 31] on div "1057168797 Alt s" at bounding box center [174, 19] width 267 height 27
click at [102, 23] on input "1057168797" at bounding box center [174, 18] width 267 height 14
paste input "543850972"
type input "543850972"
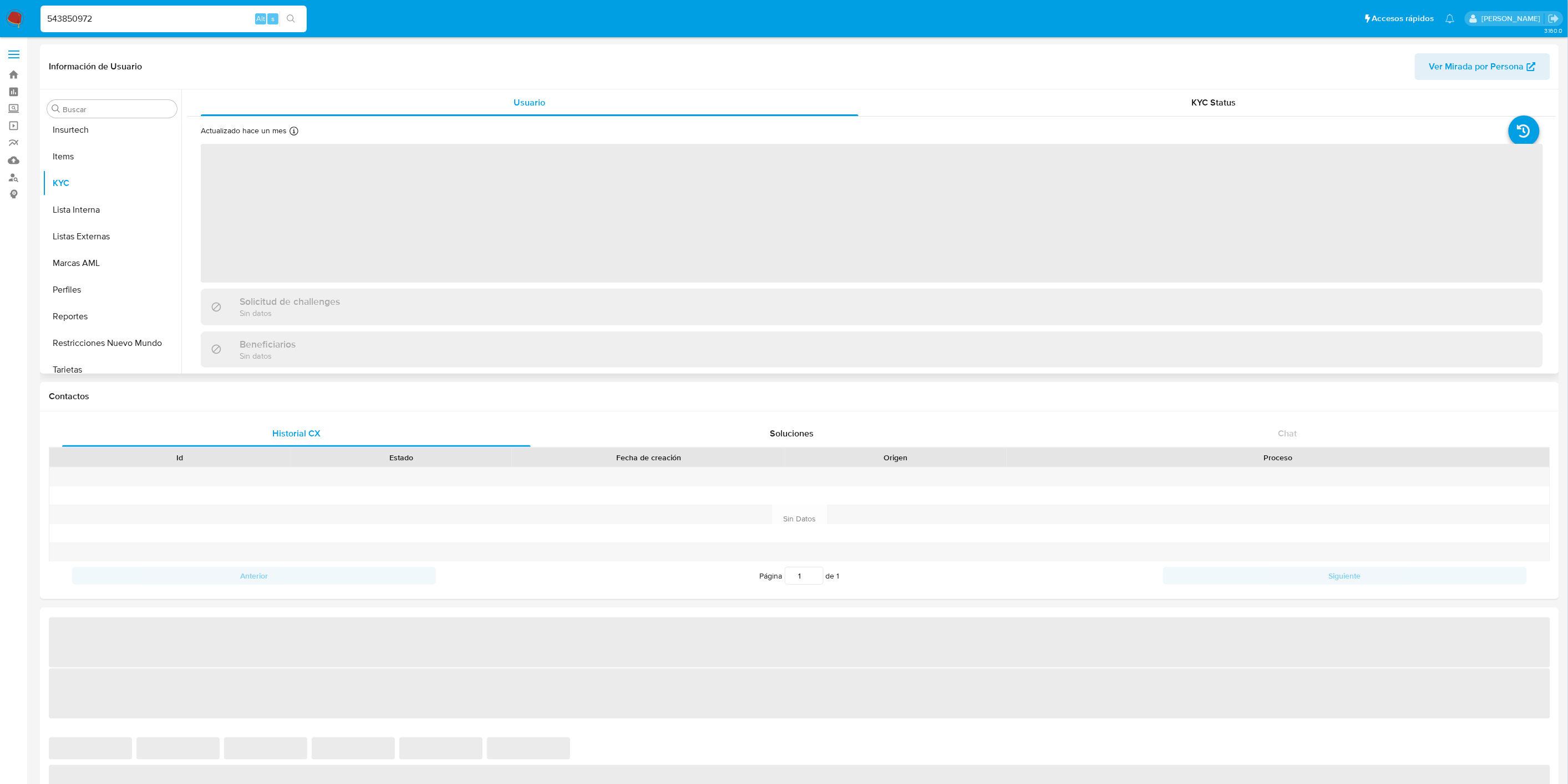
scroll to position [495, 0]
select select "10"
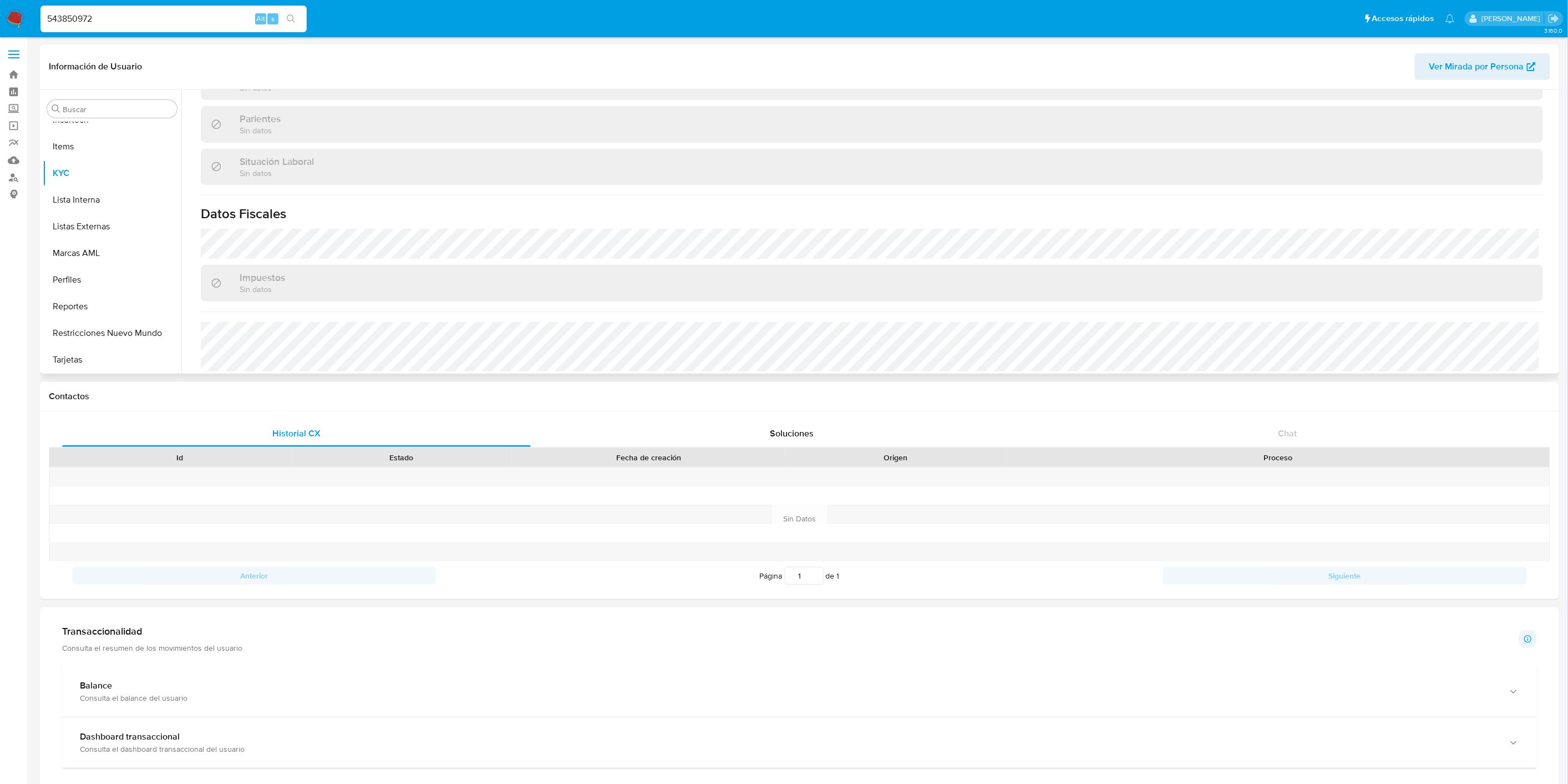
scroll to position [536, 0]
click at [89, 12] on input "543850972" at bounding box center [174, 18] width 267 height 14
paste input "38109588"
type input "381095882"
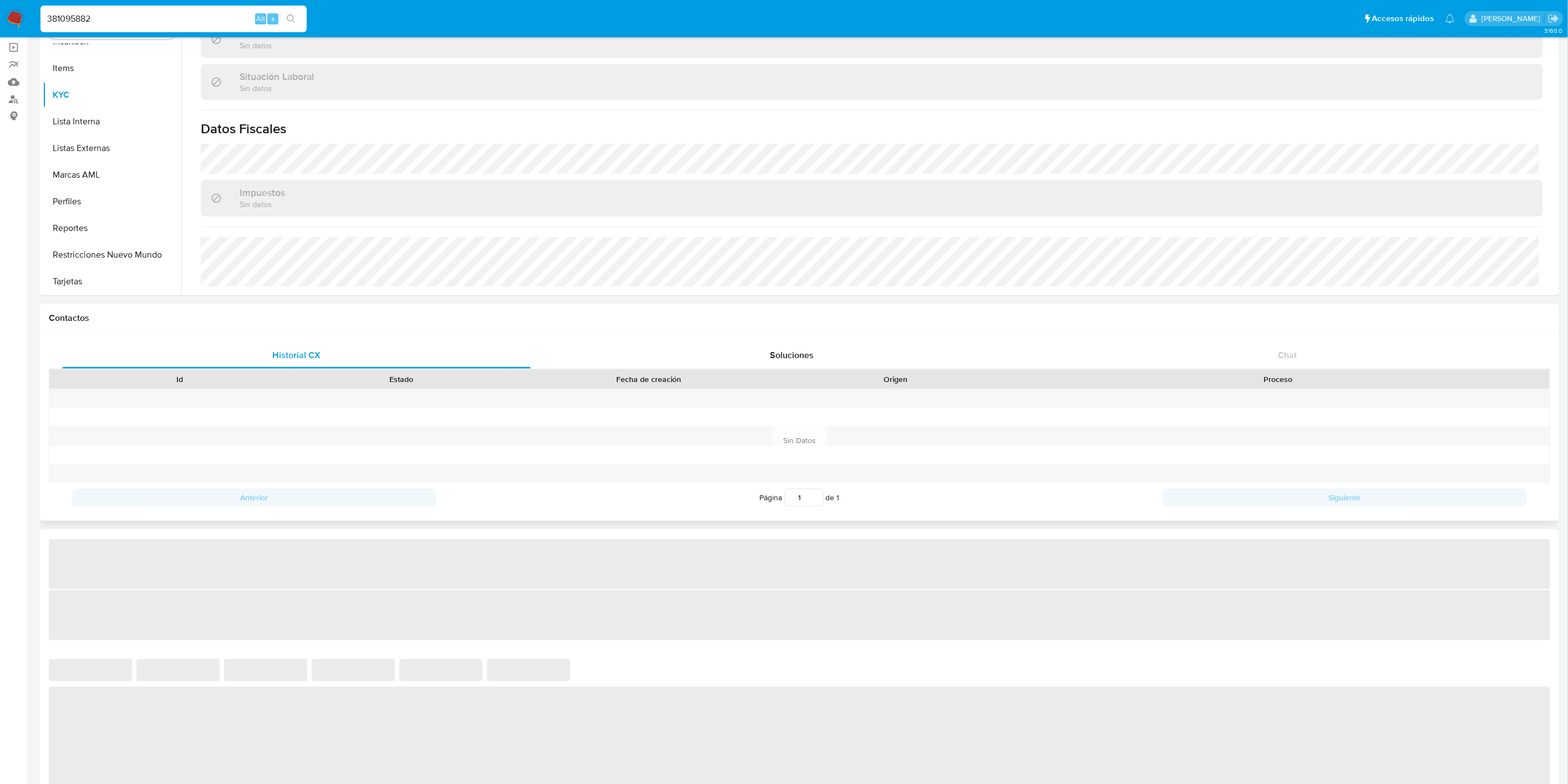
scroll to position [123, 0]
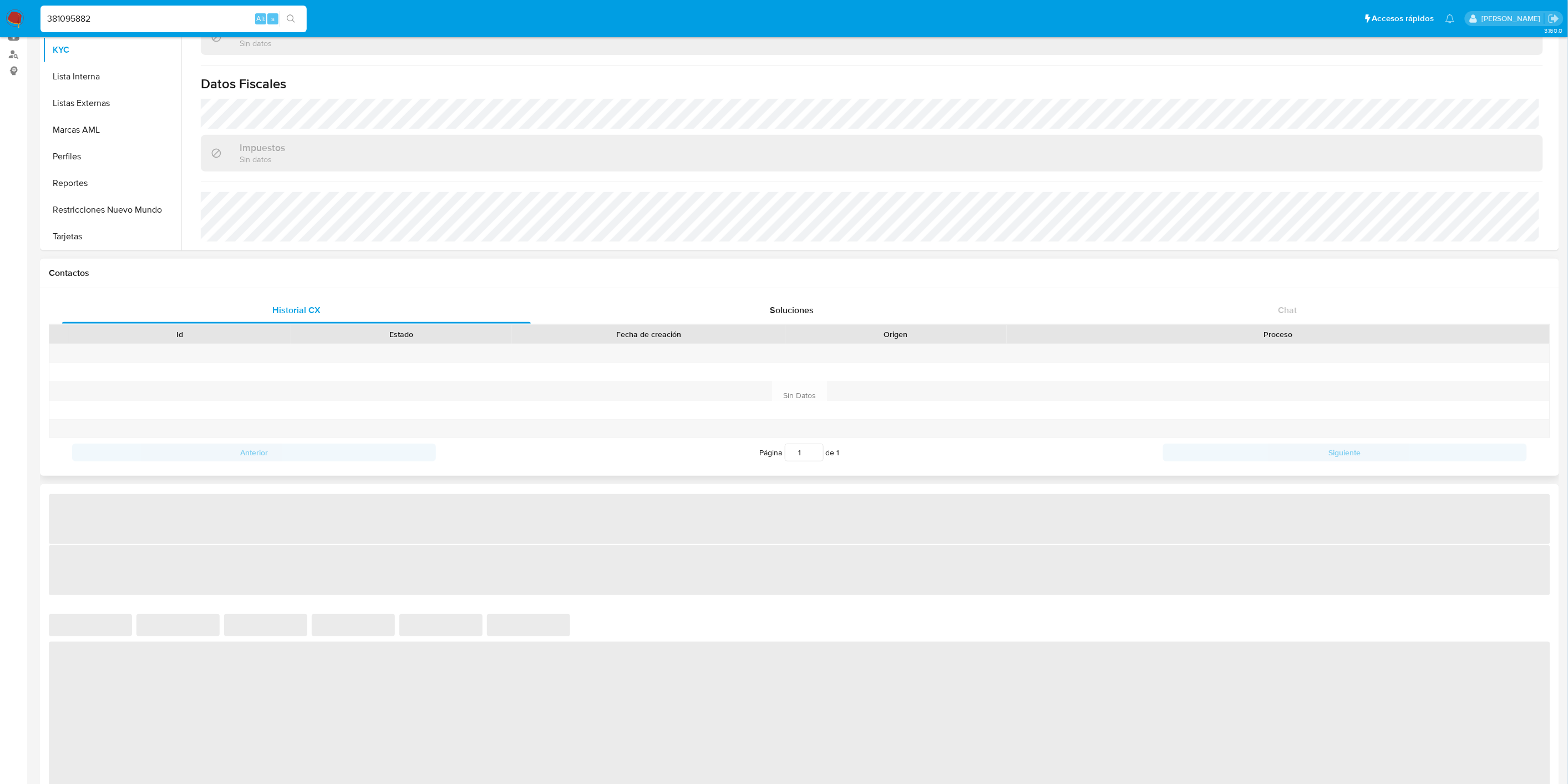
select select "10"
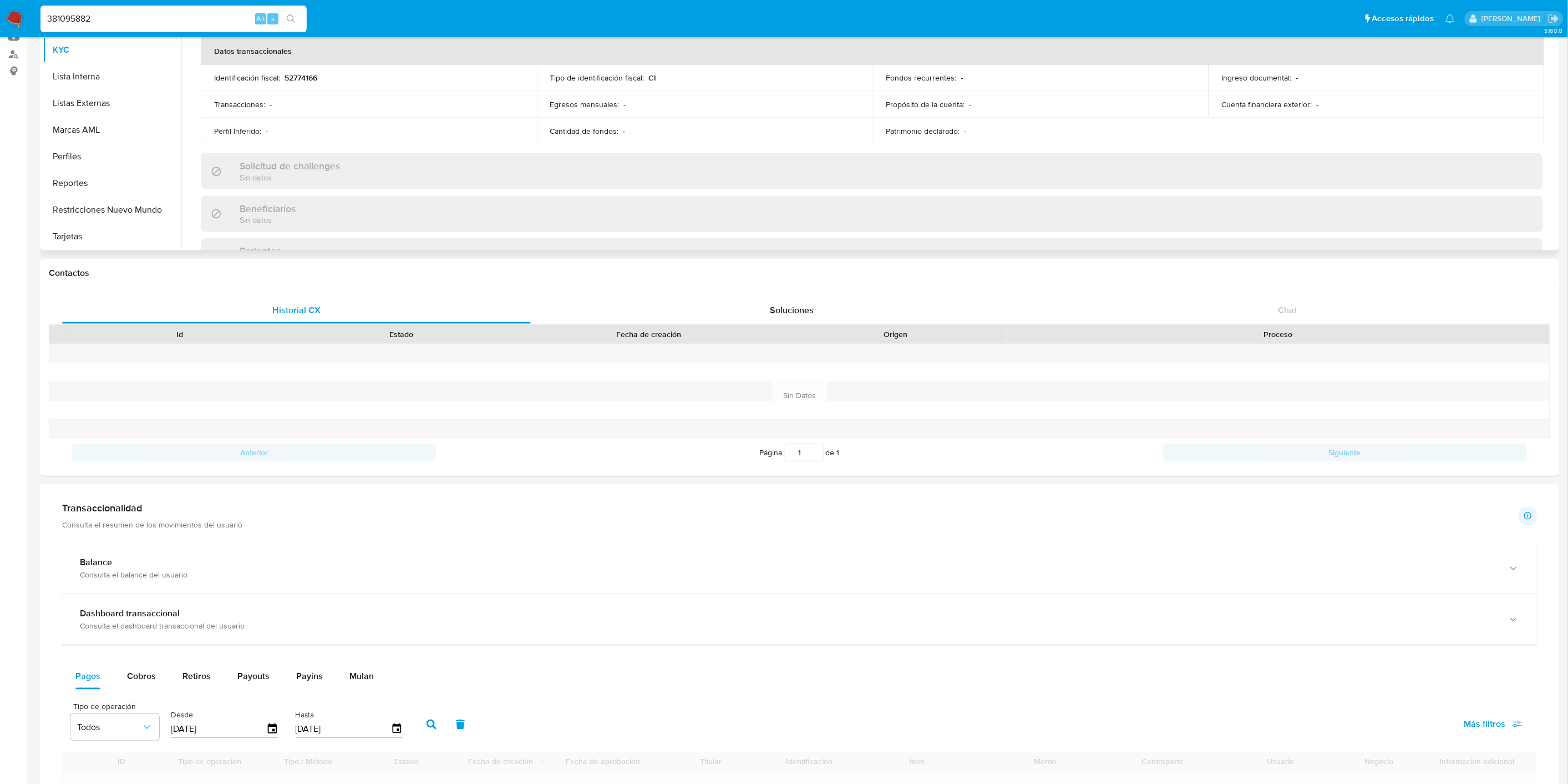
scroll to position [536, 0]
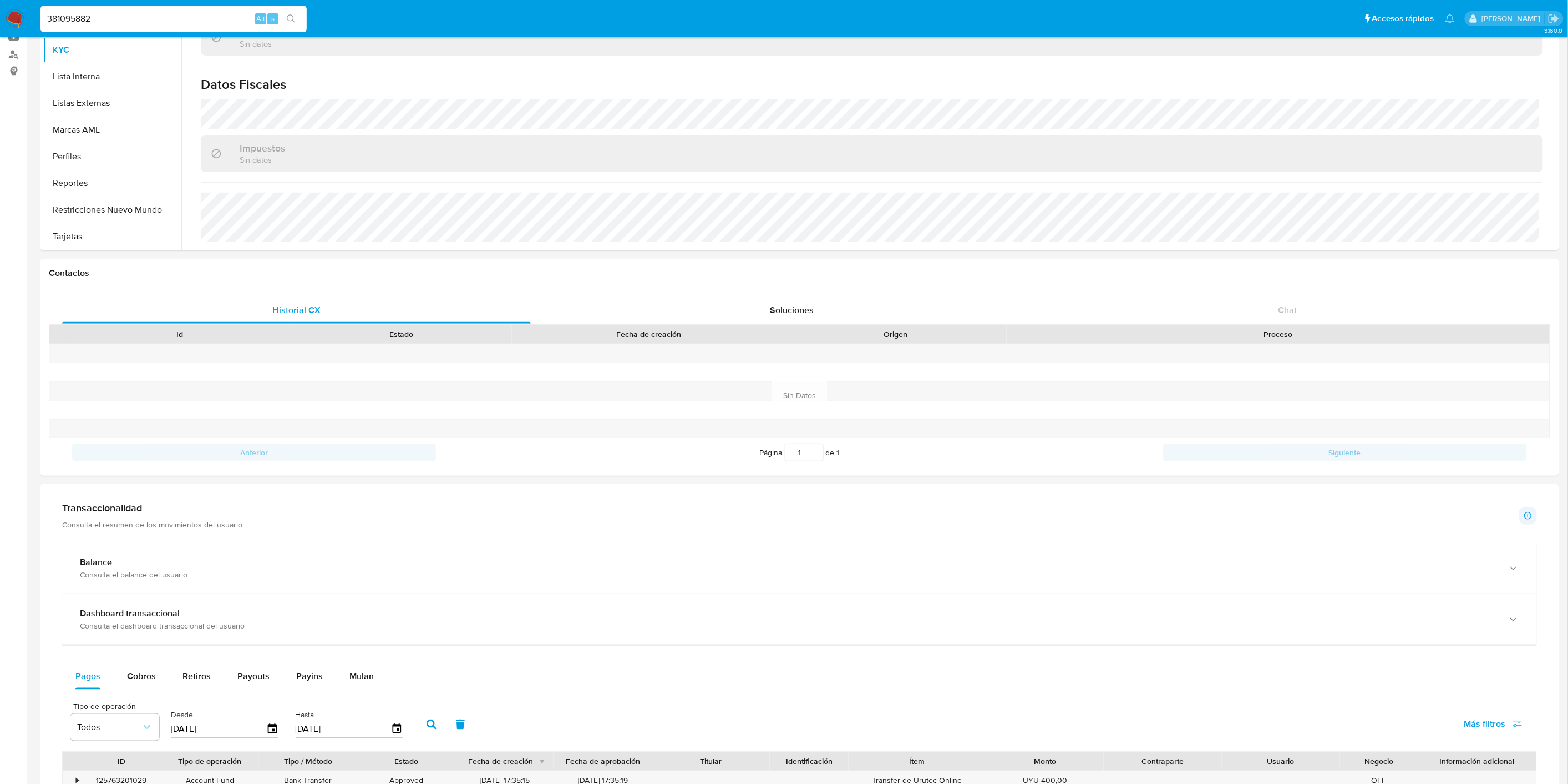
click at [90, 23] on input "381095882" at bounding box center [174, 18] width 267 height 14
paste input "pay_id pay_payment_method_type_id buyer seller name_buyer doc_buyer pay_status_…"
click at [105, 18] on input "381095882" at bounding box center [174, 18] width 267 height 14
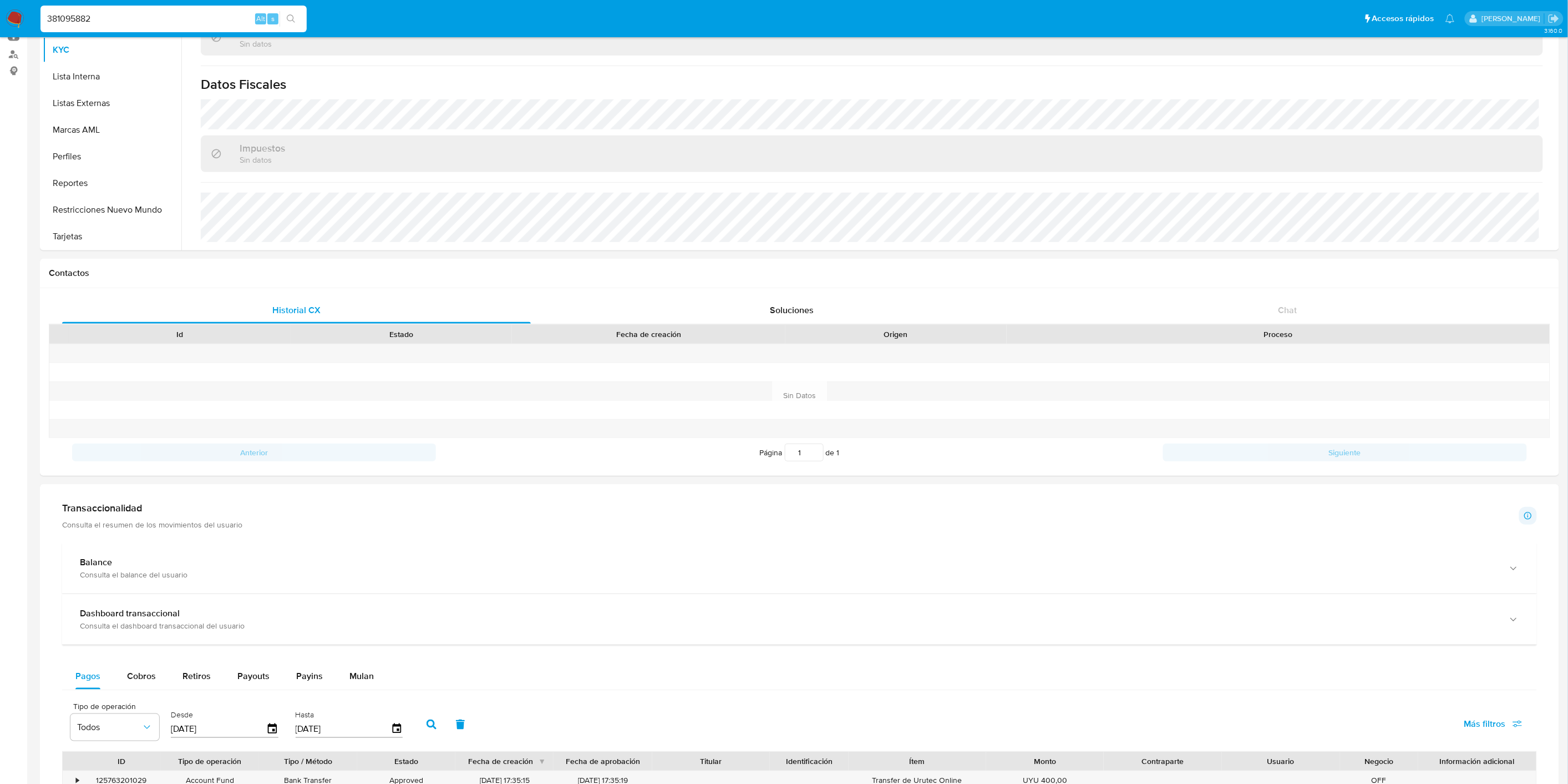
click at [105, 17] on input "381095882" at bounding box center [174, 18] width 267 height 14
paste input "1077065983"
type input "1077065983"
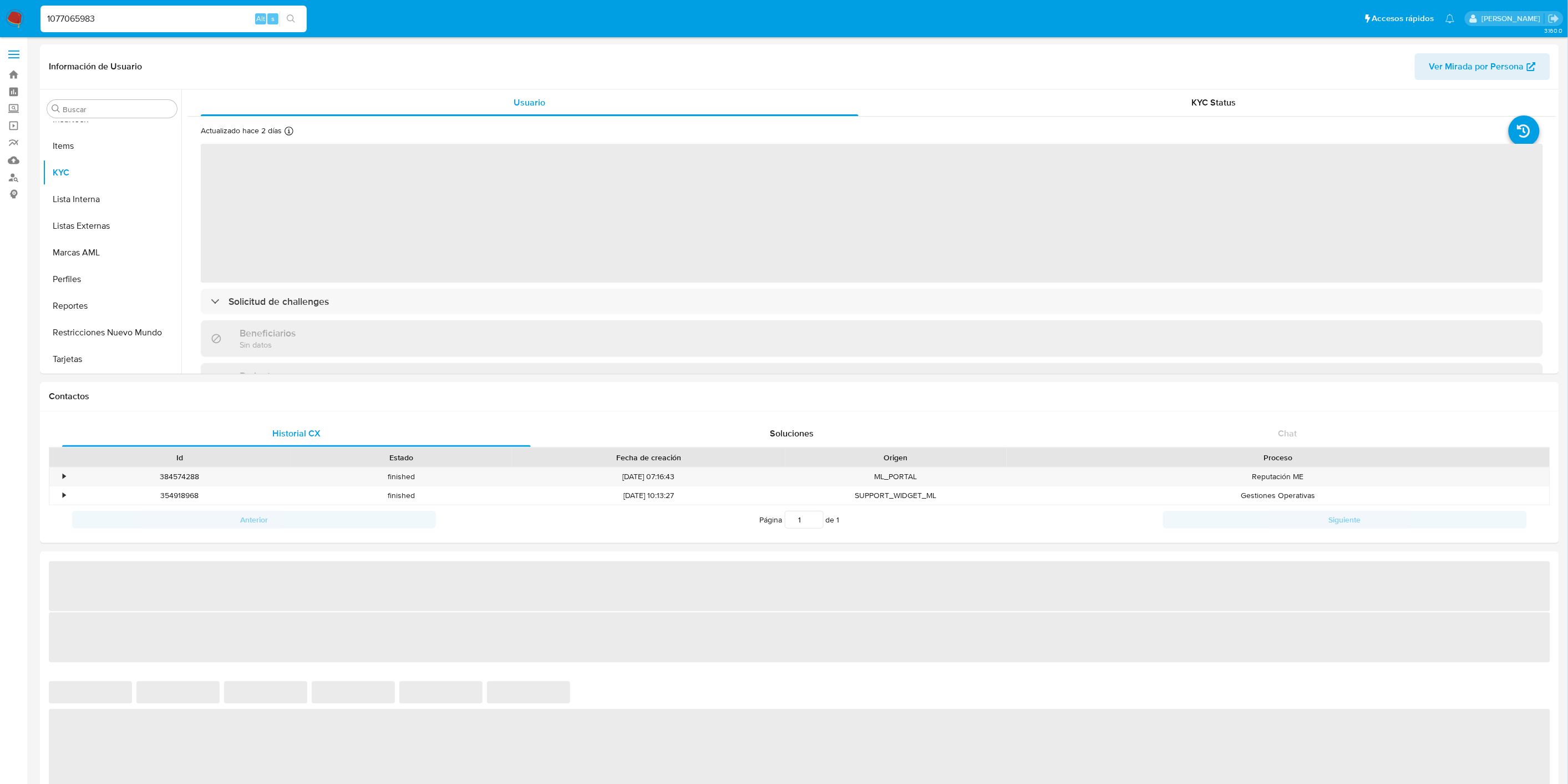
scroll to position [495, 0]
select select "10"
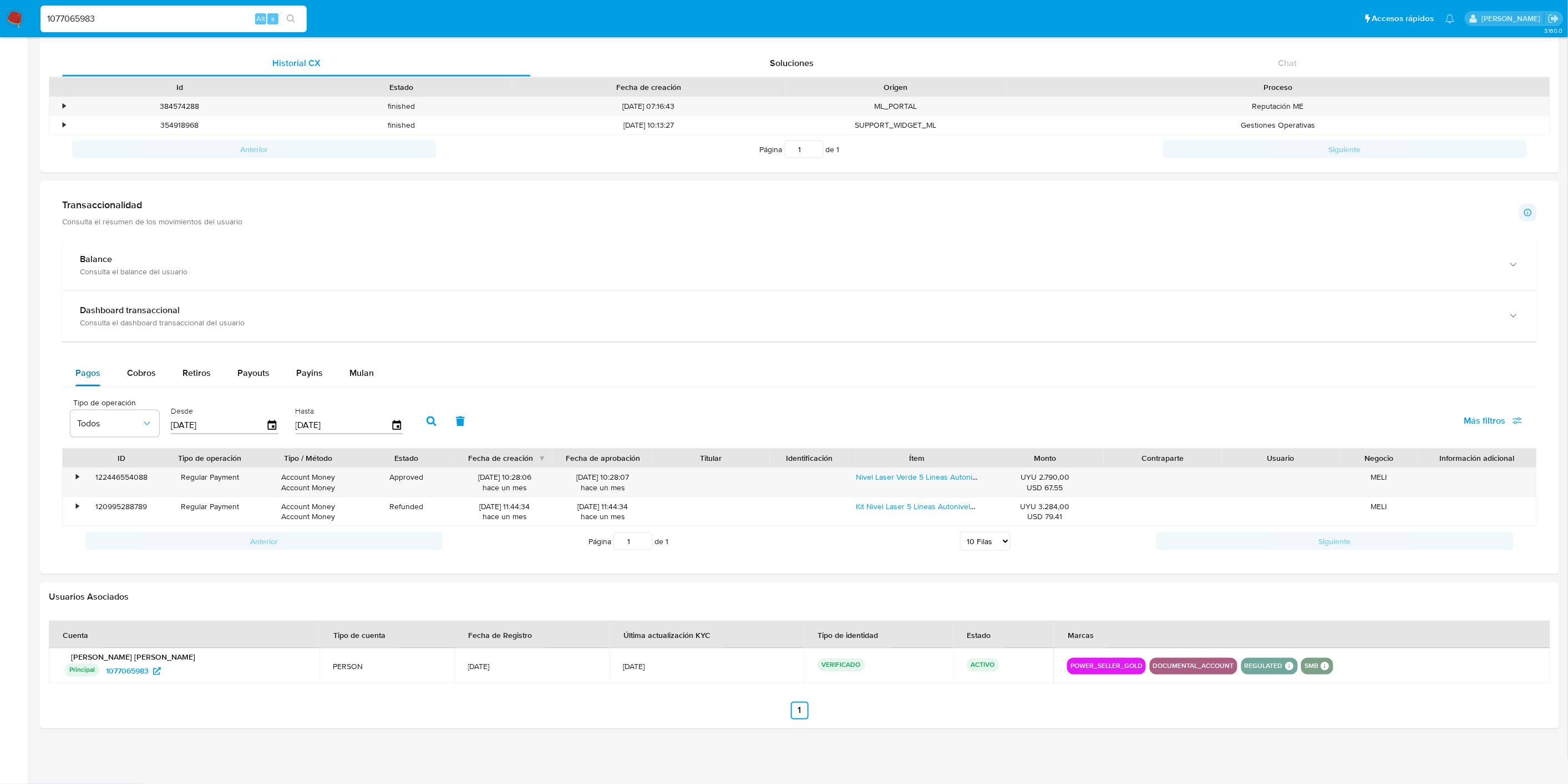
scroll to position [370, 0]
click at [214, 429] on input "[DATE]" at bounding box center [218, 425] width 95 height 18
type input "0_/__/____"
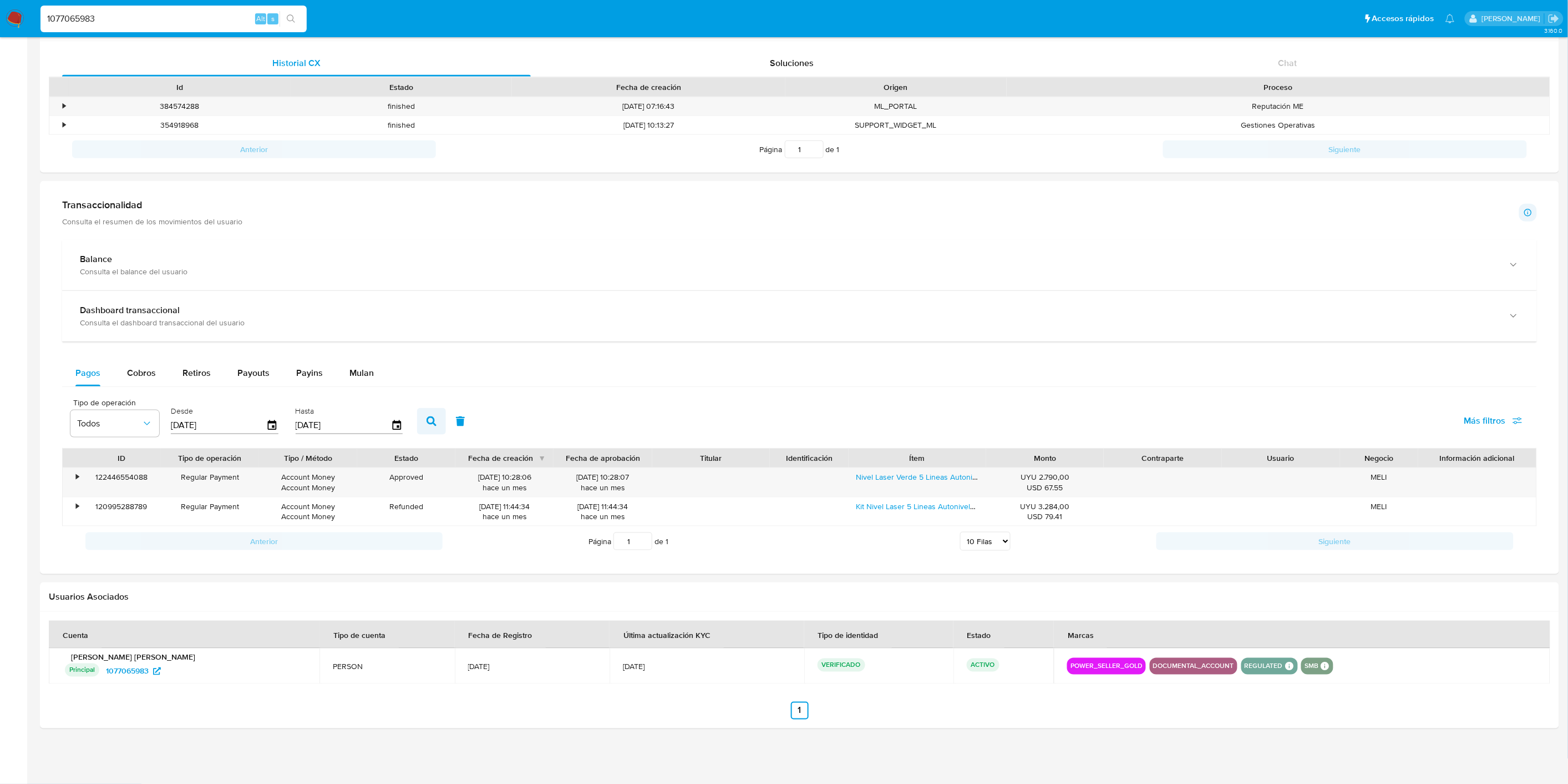
click at [419, 426] on button "button" at bounding box center [432, 421] width 29 height 27
click at [196, 435] on div "Desde 01/01/2025" at bounding box center [224, 420] width 107 height 44
click at [199, 431] on input "01/01/2025" at bounding box center [218, 425] width 95 height 18
click at [202, 430] on input "01/01/2025" at bounding box center [218, 425] width 95 height 18
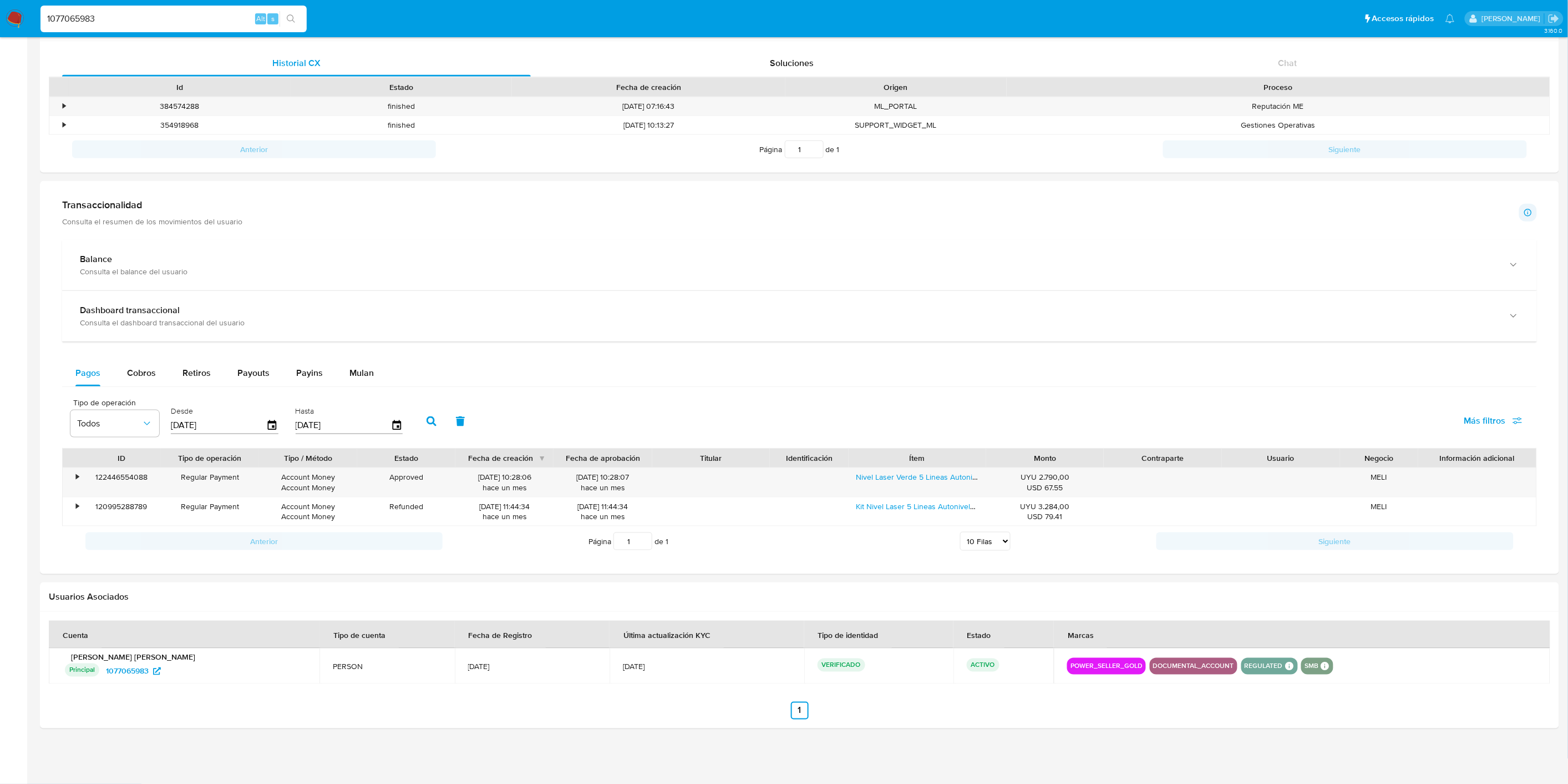
click at [202, 430] on input "01/01/2025" at bounding box center [218, 425] width 95 height 18
type input "0_/__/____"
type input "01/09/2024"
click at [328, 429] on input "[DATE]" at bounding box center [342, 425] width 95 height 18
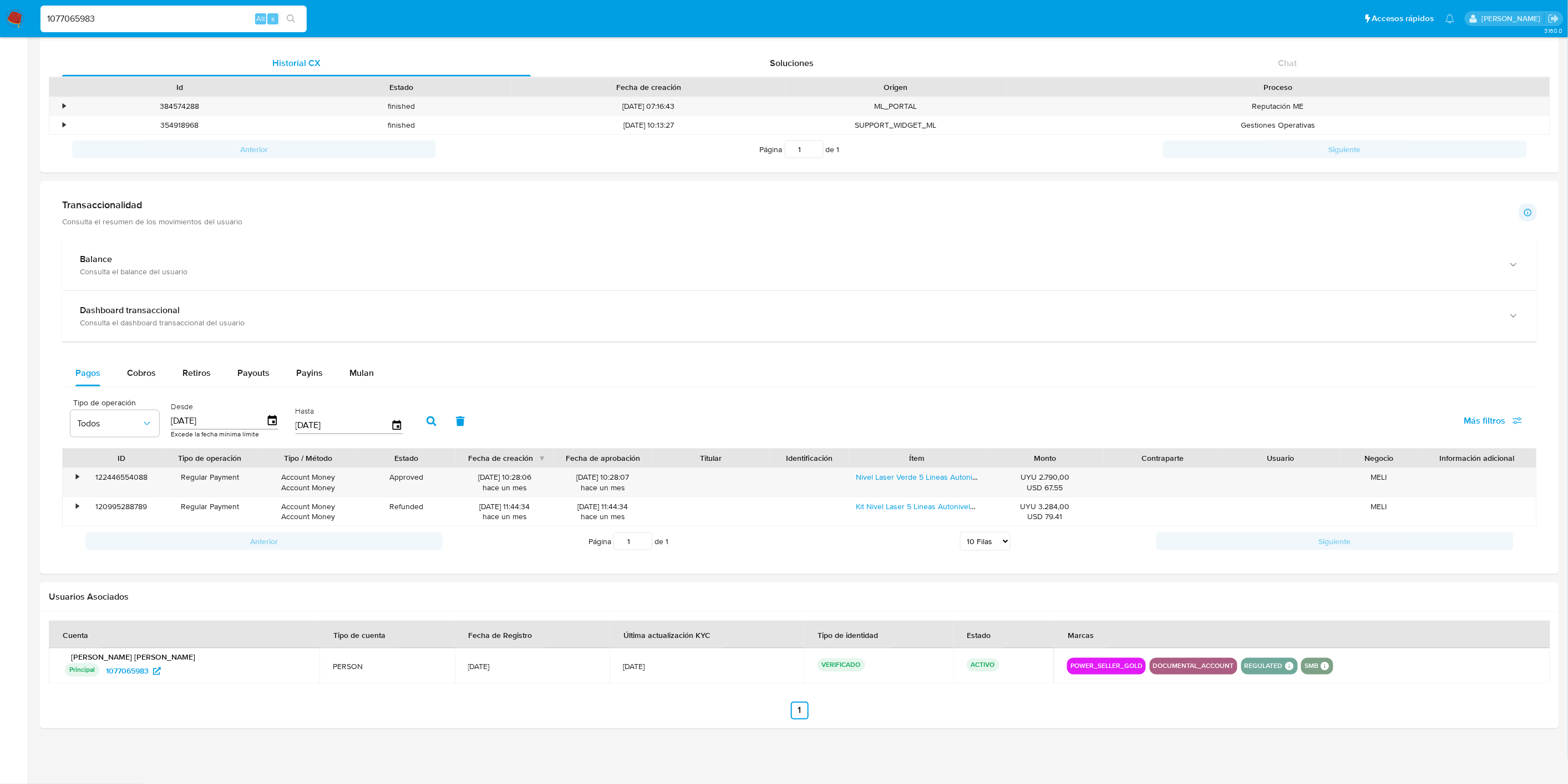
click at [328, 429] on input "[DATE]" at bounding box center [342, 425] width 95 height 18
type input "3_/__/____"
type input "31/12/2024"
click at [427, 422] on icon "button" at bounding box center [432, 421] width 10 height 10
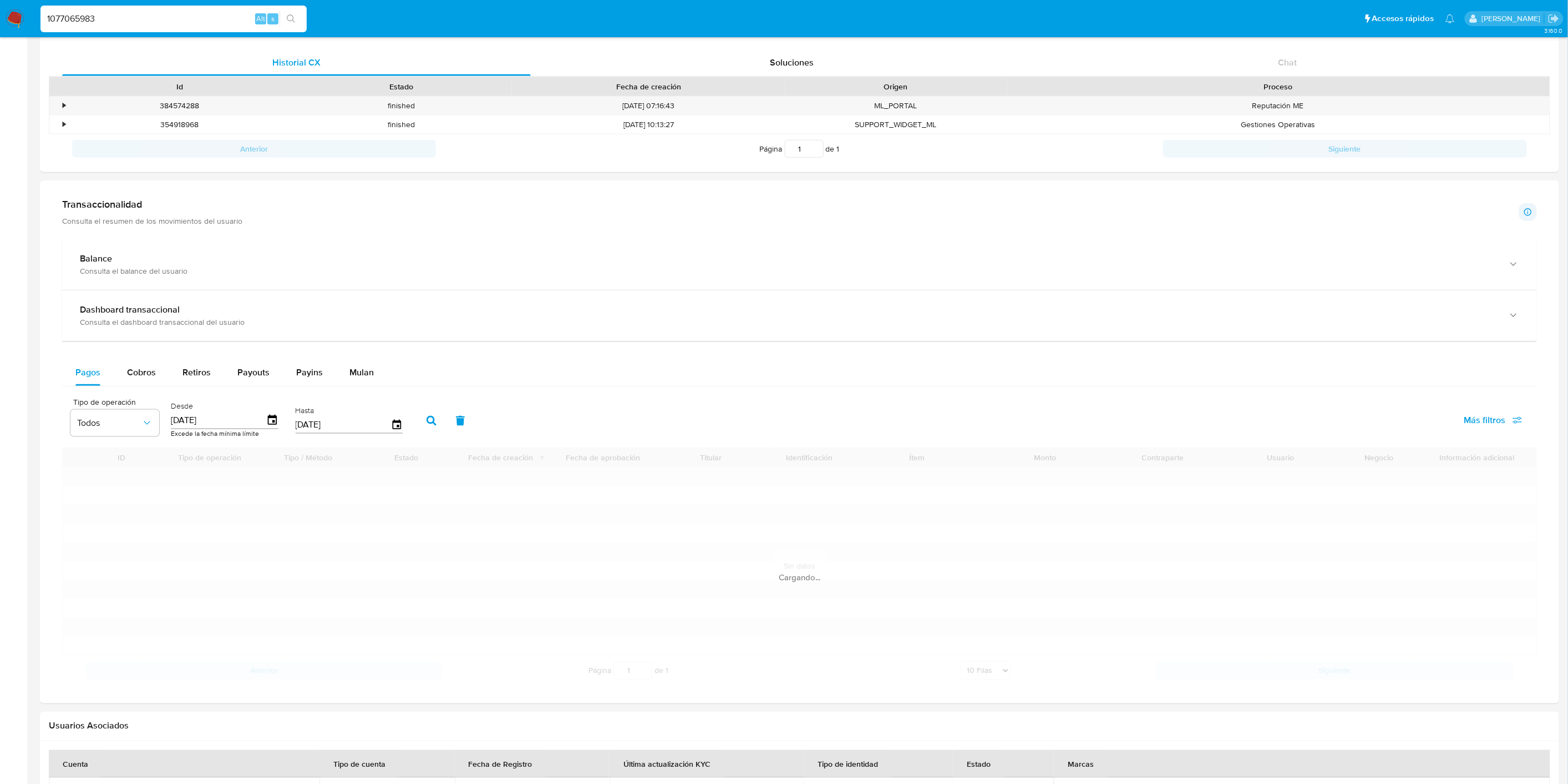
scroll to position [342, 0]
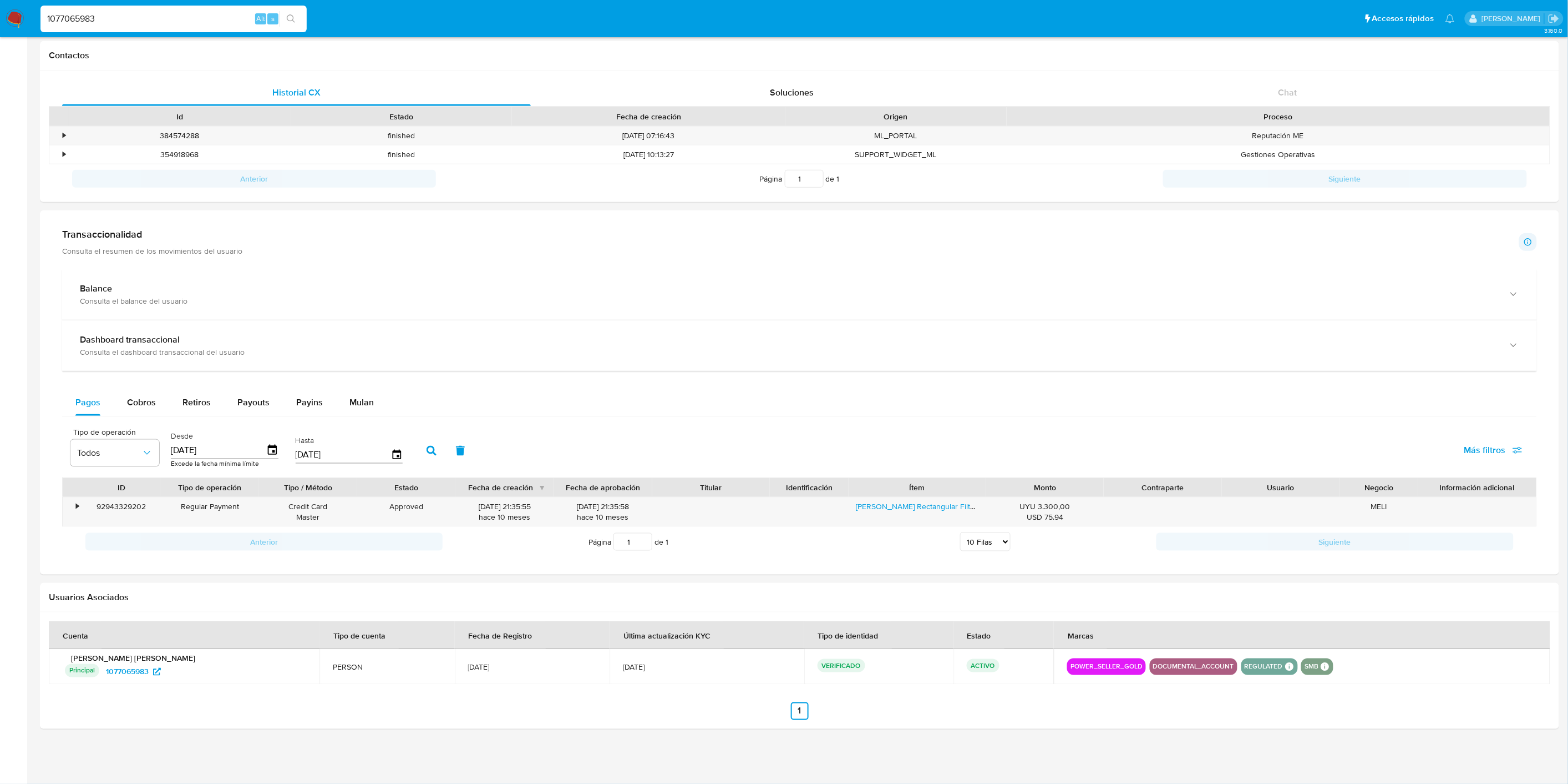
click at [118, 16] on input "1077065983" at bounding box center [174, 18] width 267 height 14
paste input "2645806859"
type input "2645806859"
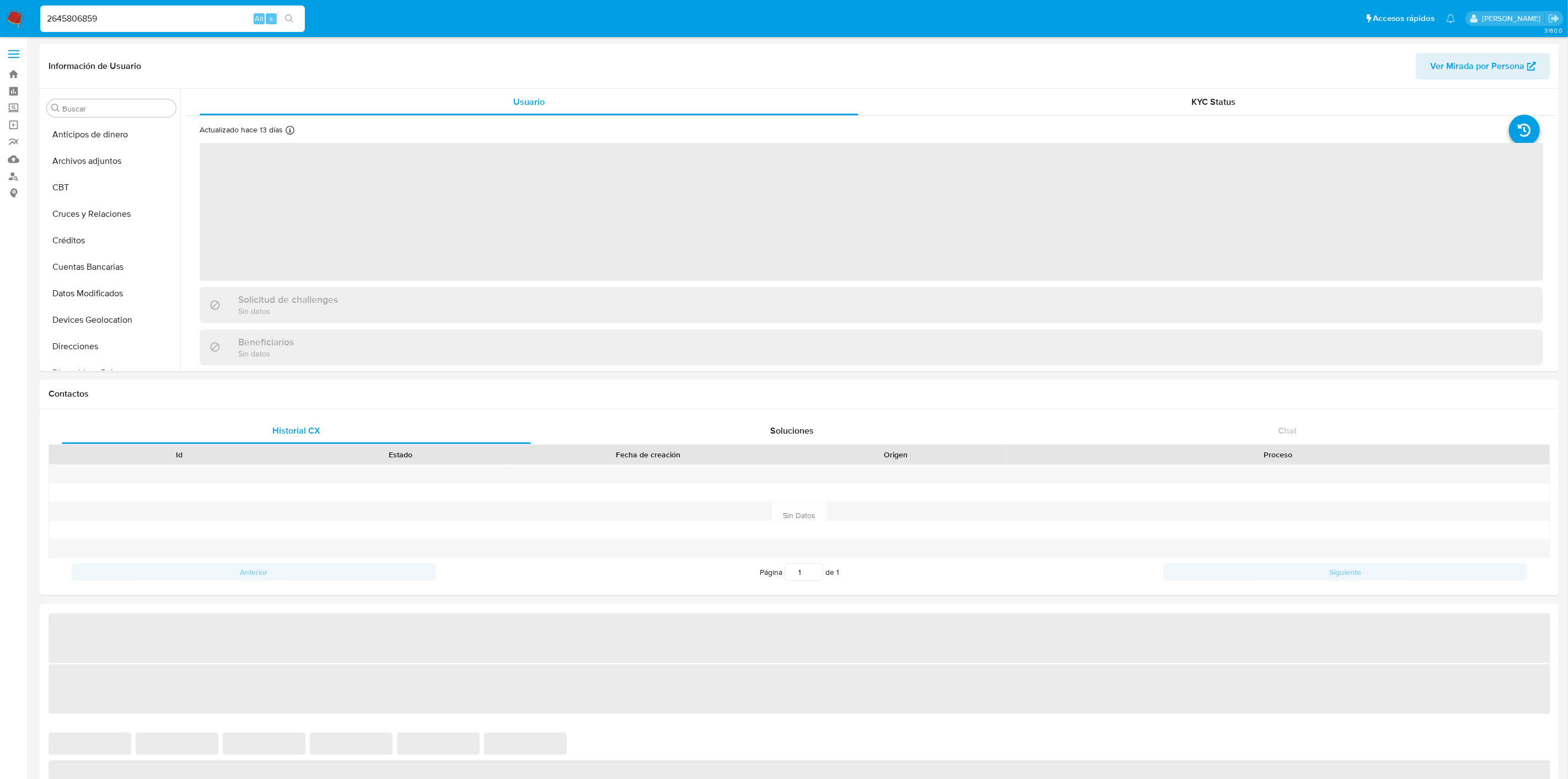
select select "10"
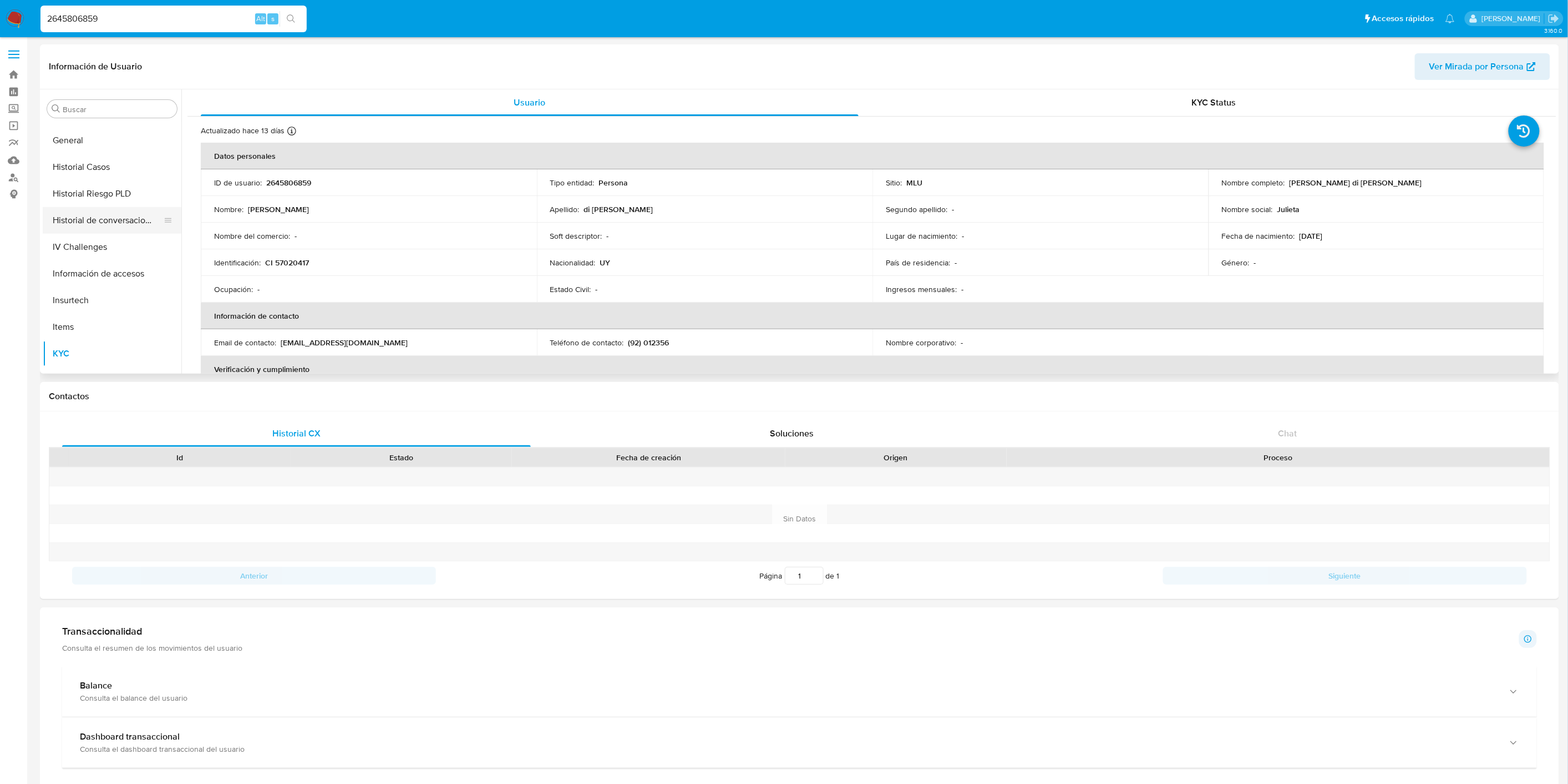
scroll to position [249, 0]
click at [128, 251] on button "Historial Riesgo PLD" at bounding box center [107, 260] width 129 height 27
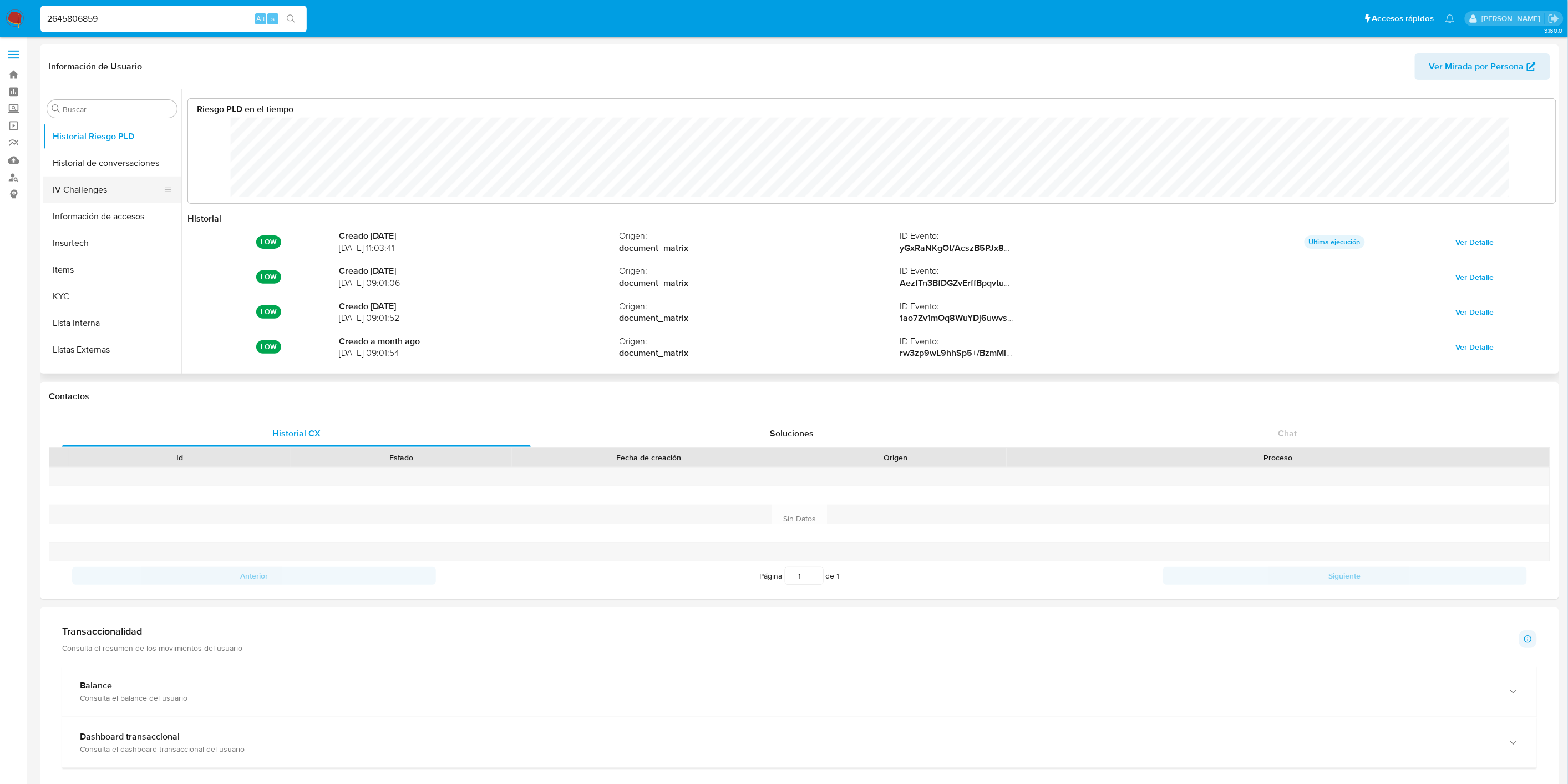
scroll to position [495, 0]
click at [130, 331] on button "Restricciones Nuevo Mundo" at bounding box center [107, 333] width 129 height 27
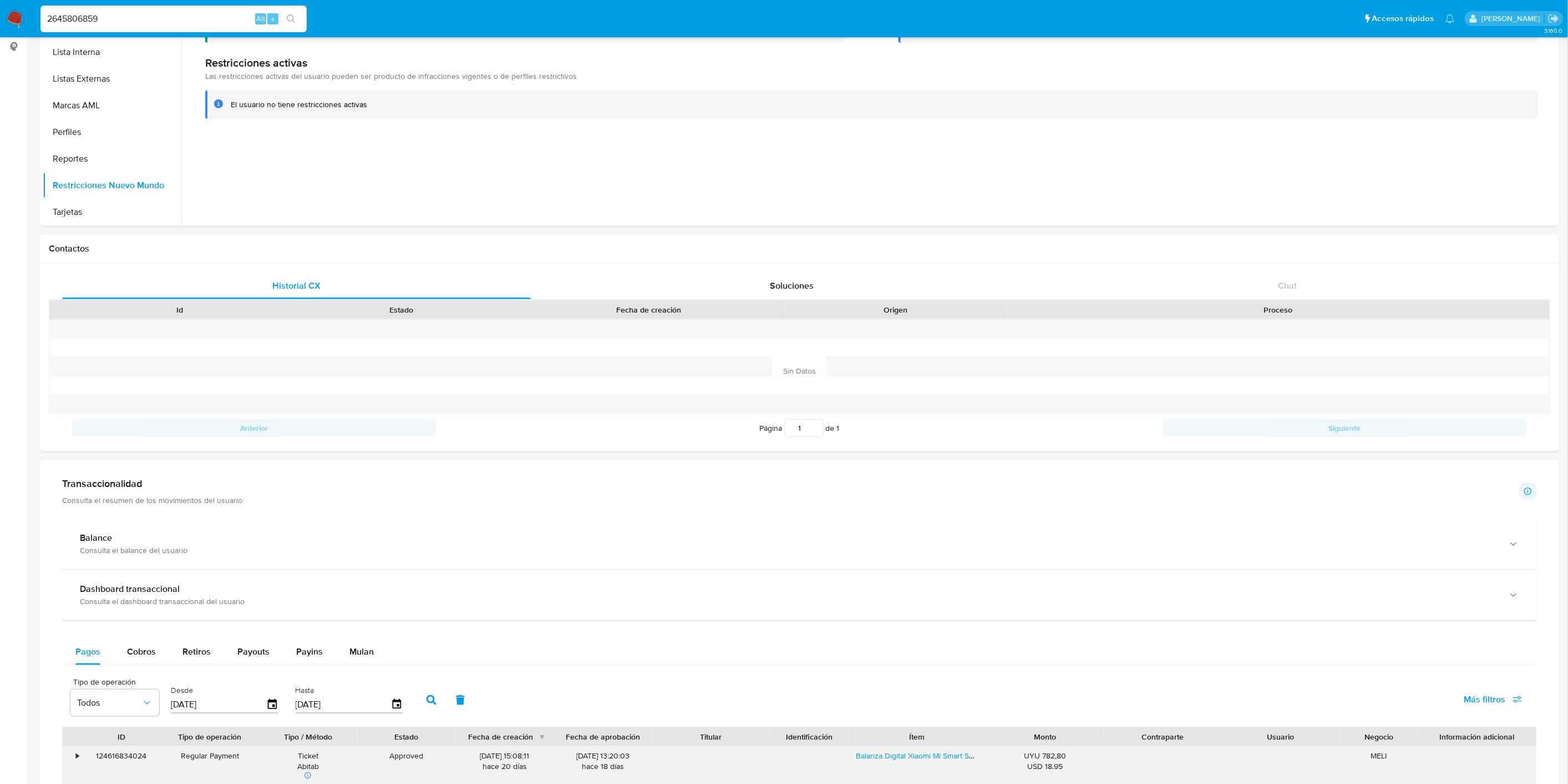
scroll to position [0, 0]
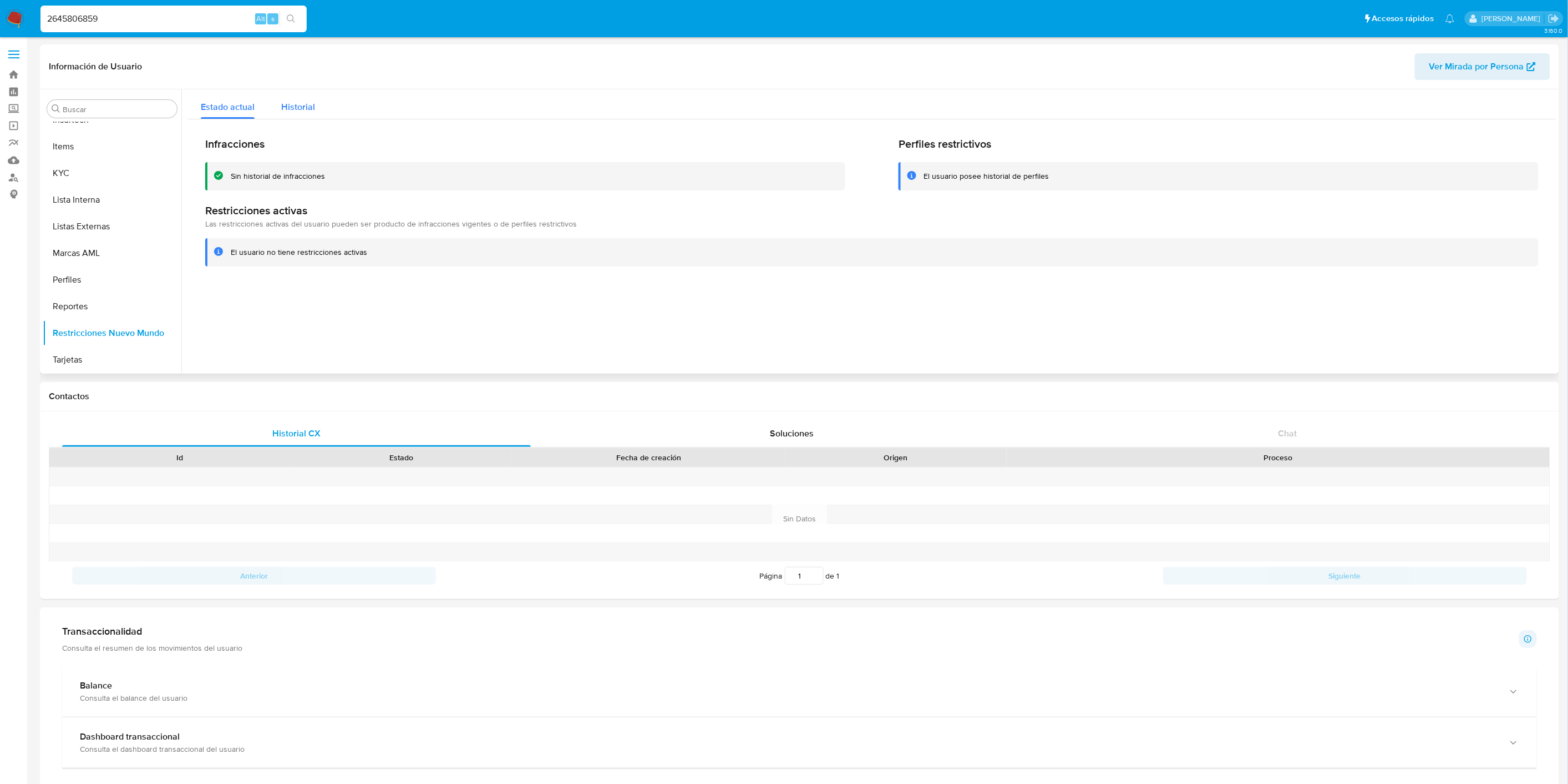
click at [304, 115] on div "Historial" at bounding box center [297, 104] width 34 height 30
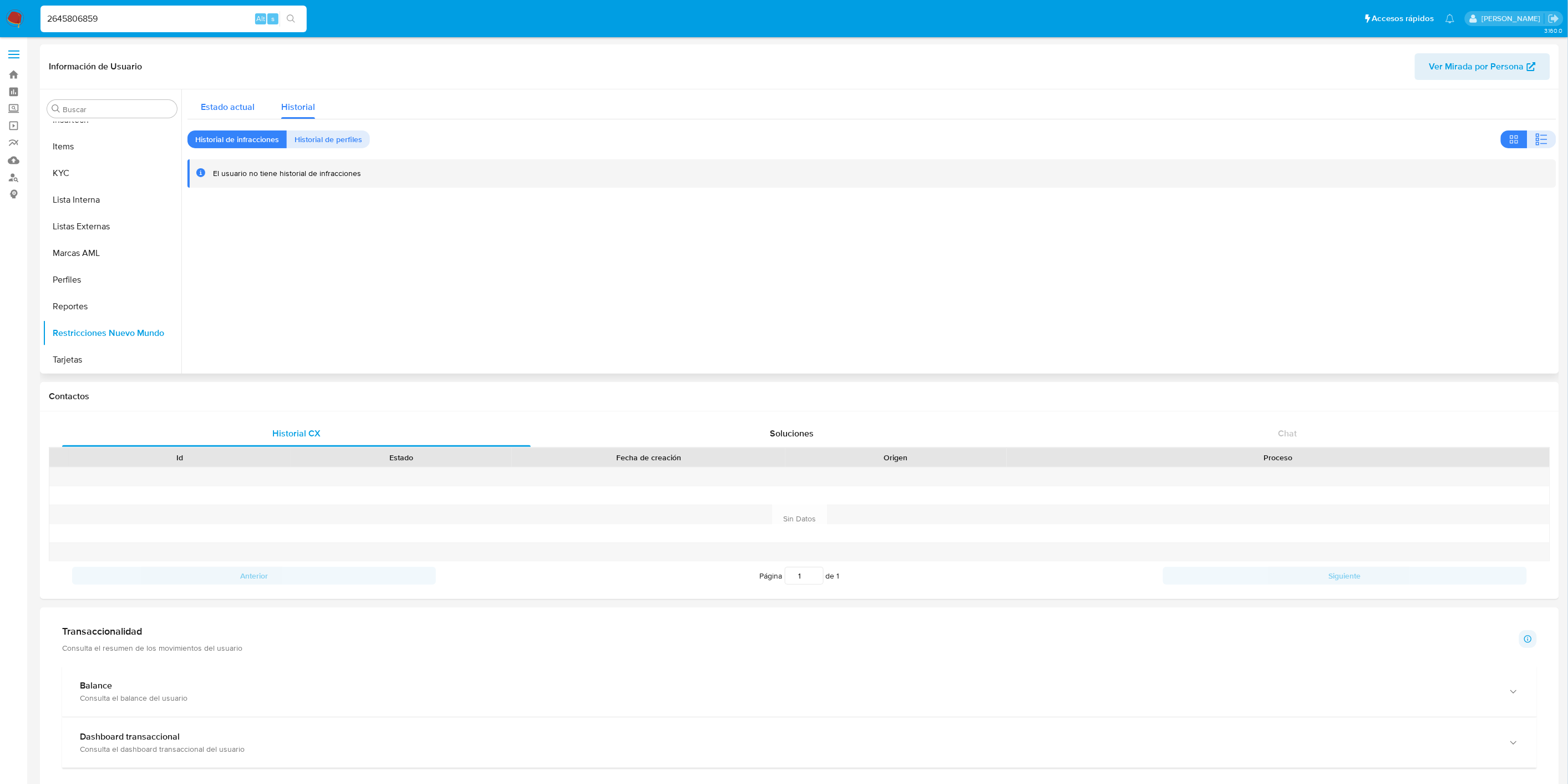
click at [240, 106] on span "Estado actual" at bounding box center [227, 107] width 54 height 12
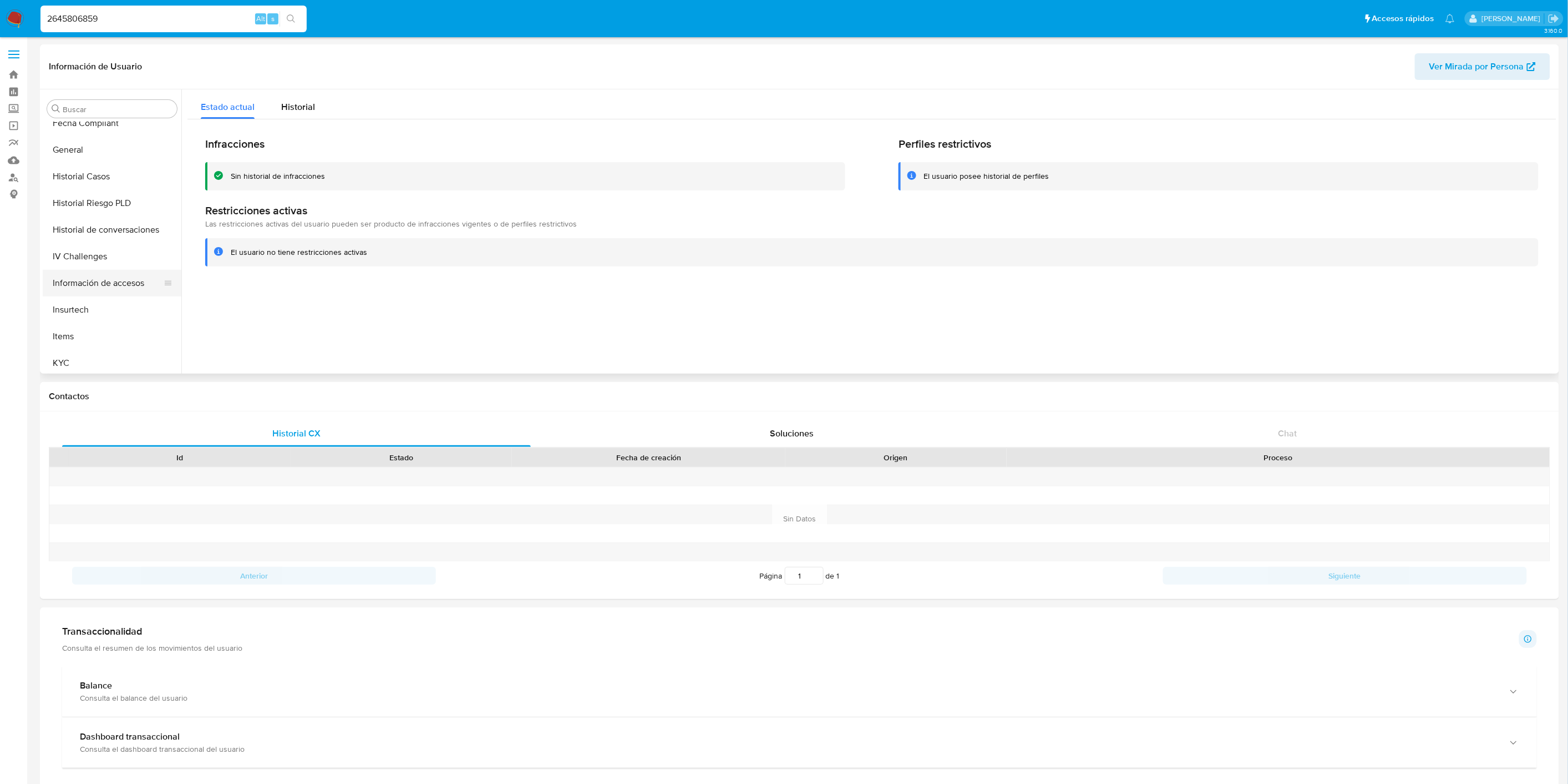
scroll to position [372, 0]
click at [118, 295] on button "KYC" at bounding box center [112, 297] width 139 height 27
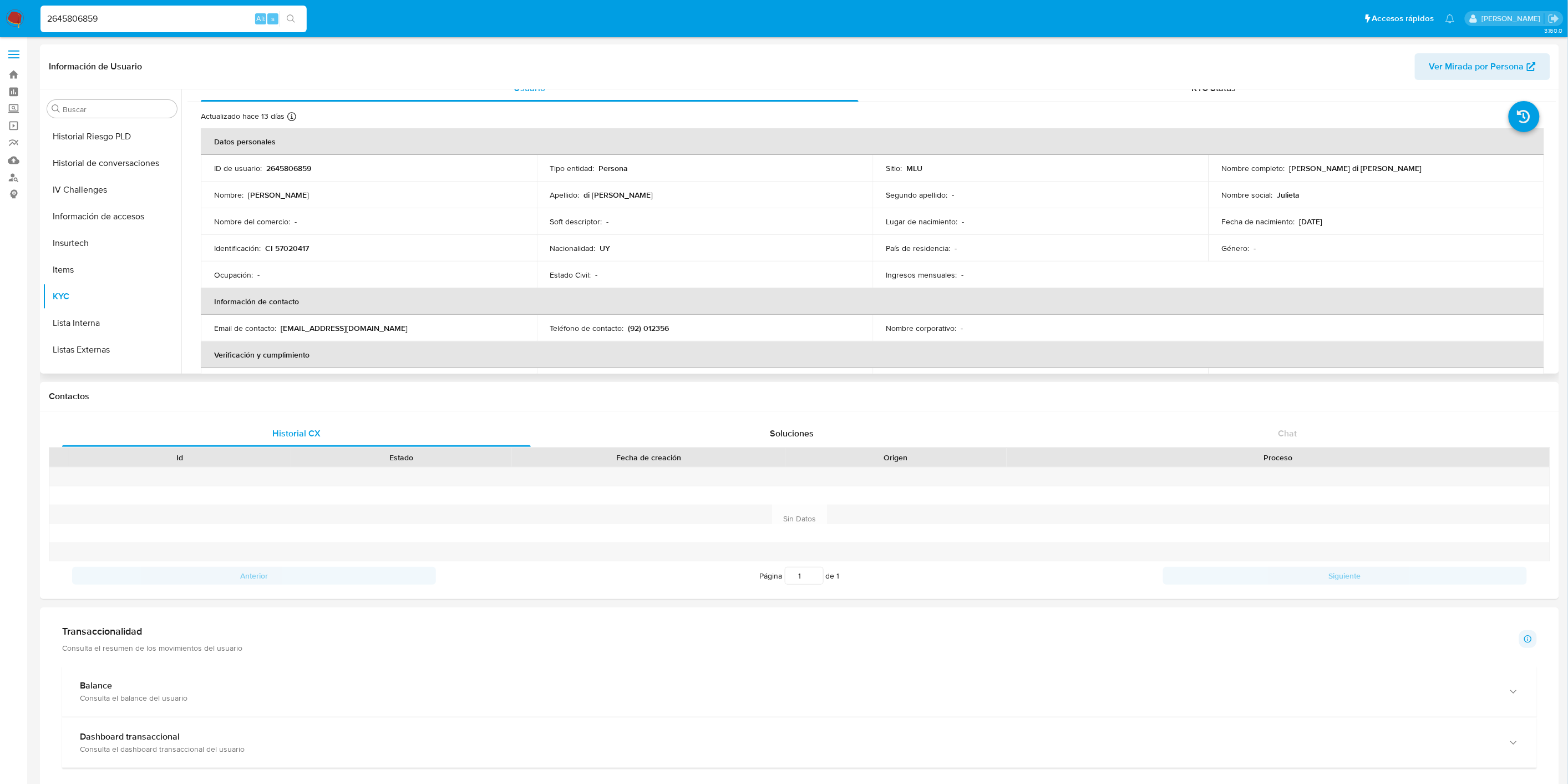
scroll to position [0, 0]
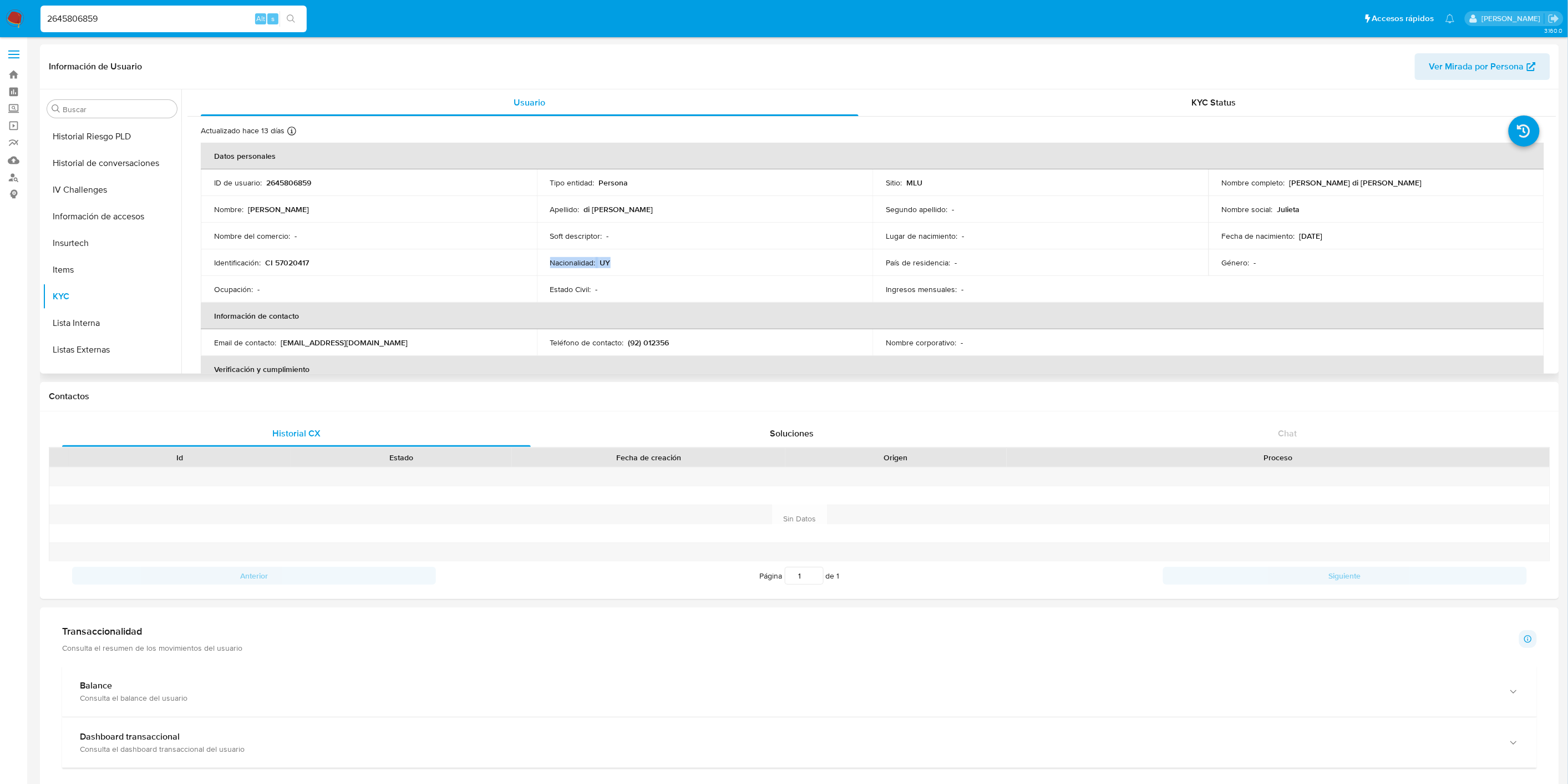
drag, startPoint x: 619, startPoint y: 259, endPoint x: 542, endPoint y: 259, distance: 77.0
click at [542, 259] on td "Nacionalidad : UY" at bounding box center [705, 263] width 337 height 27
click at [120, 279] on button "Documentación" at bounding box center [107, 277] width 129 height 27
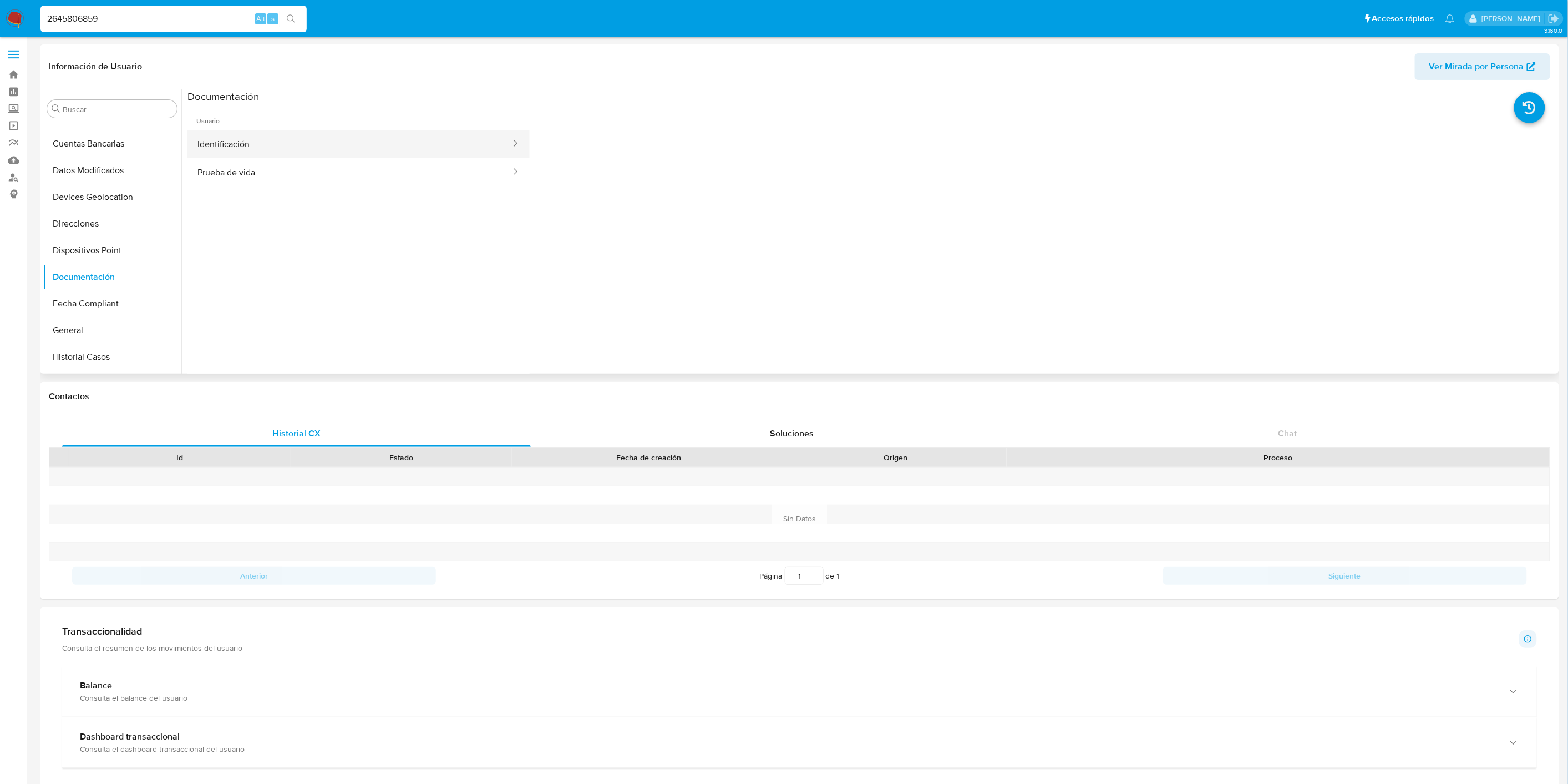
click at [289, 146] on button "Identificación" at bounding box center [349, 143] width 324 height 28
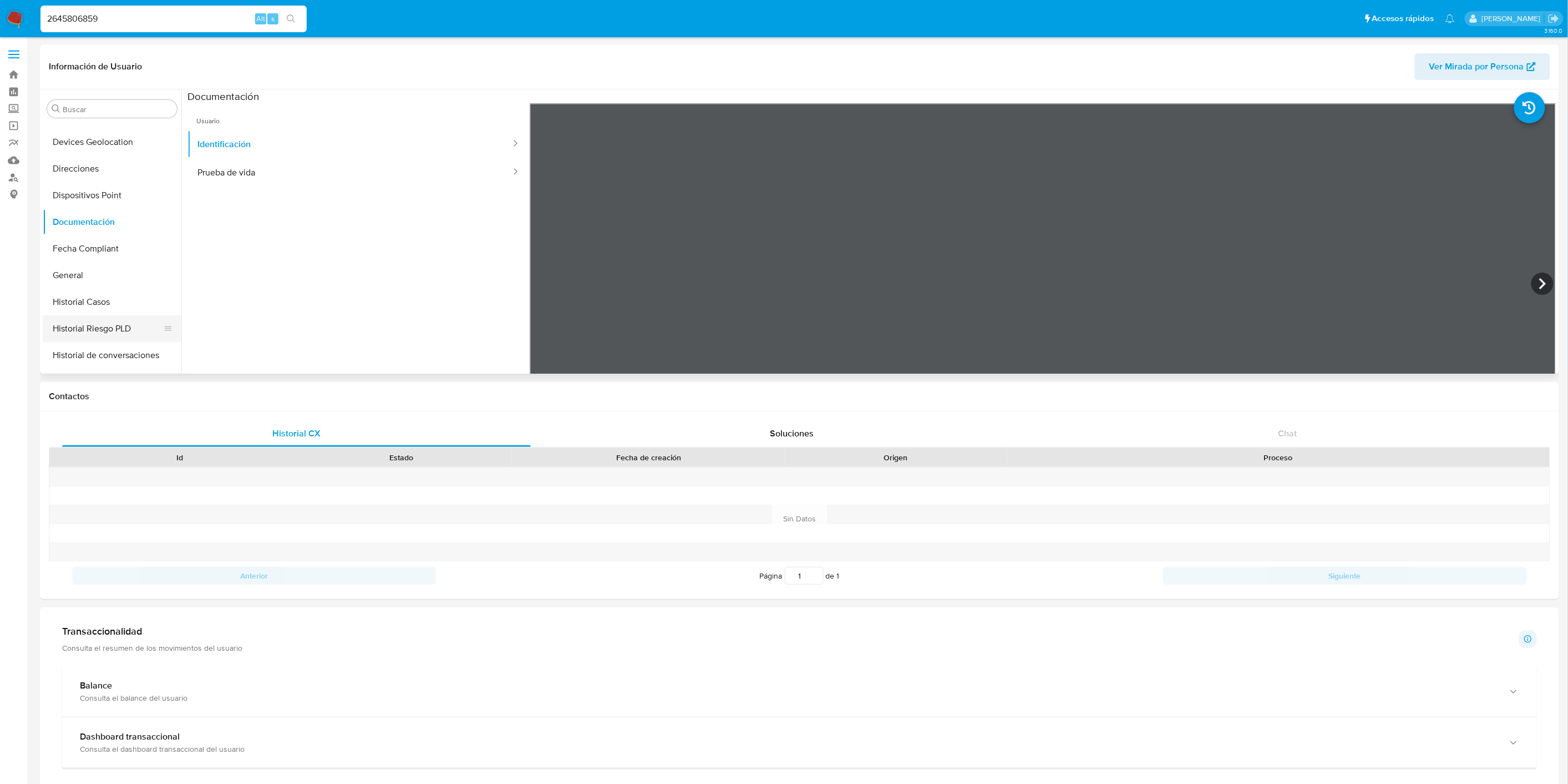
scroll to position [249, 0]
click at [98, 208] on button "General" at bounding box center [107, 207] width 129 height 27
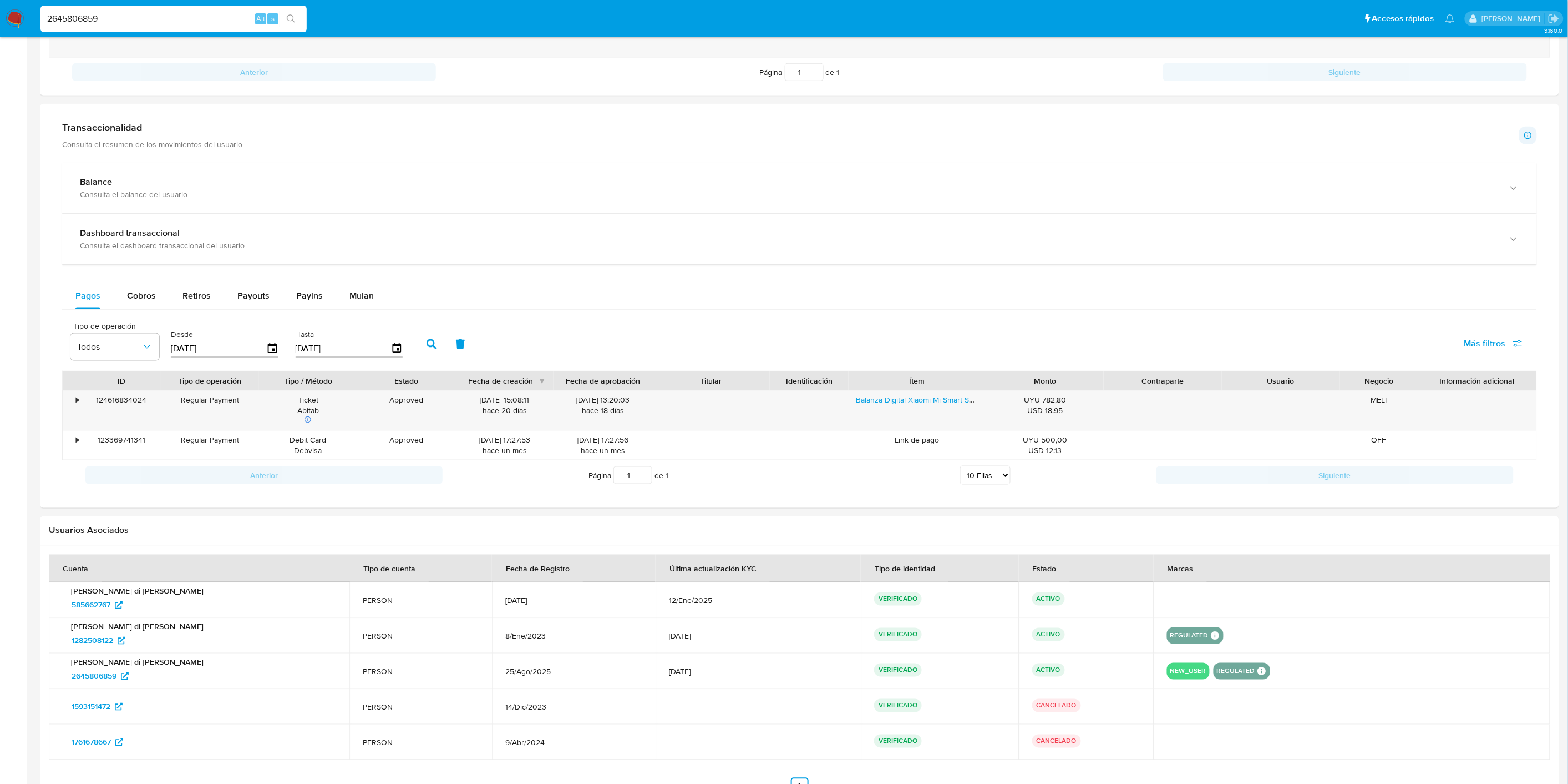
scroll to position [580, 0]
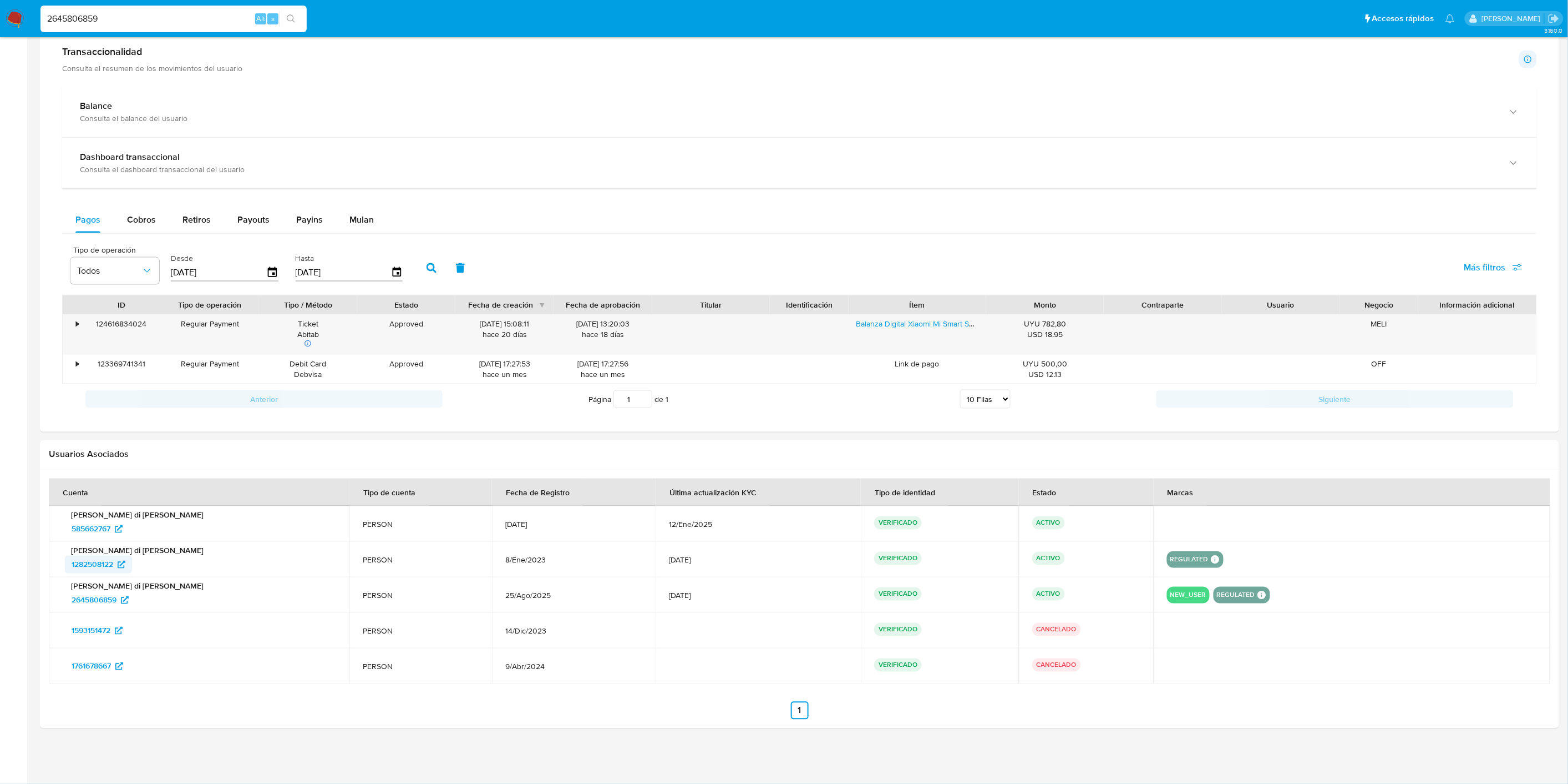
click at [109, 566] on span "1282508122" at bounding box center [92, 564] width 41 height 18
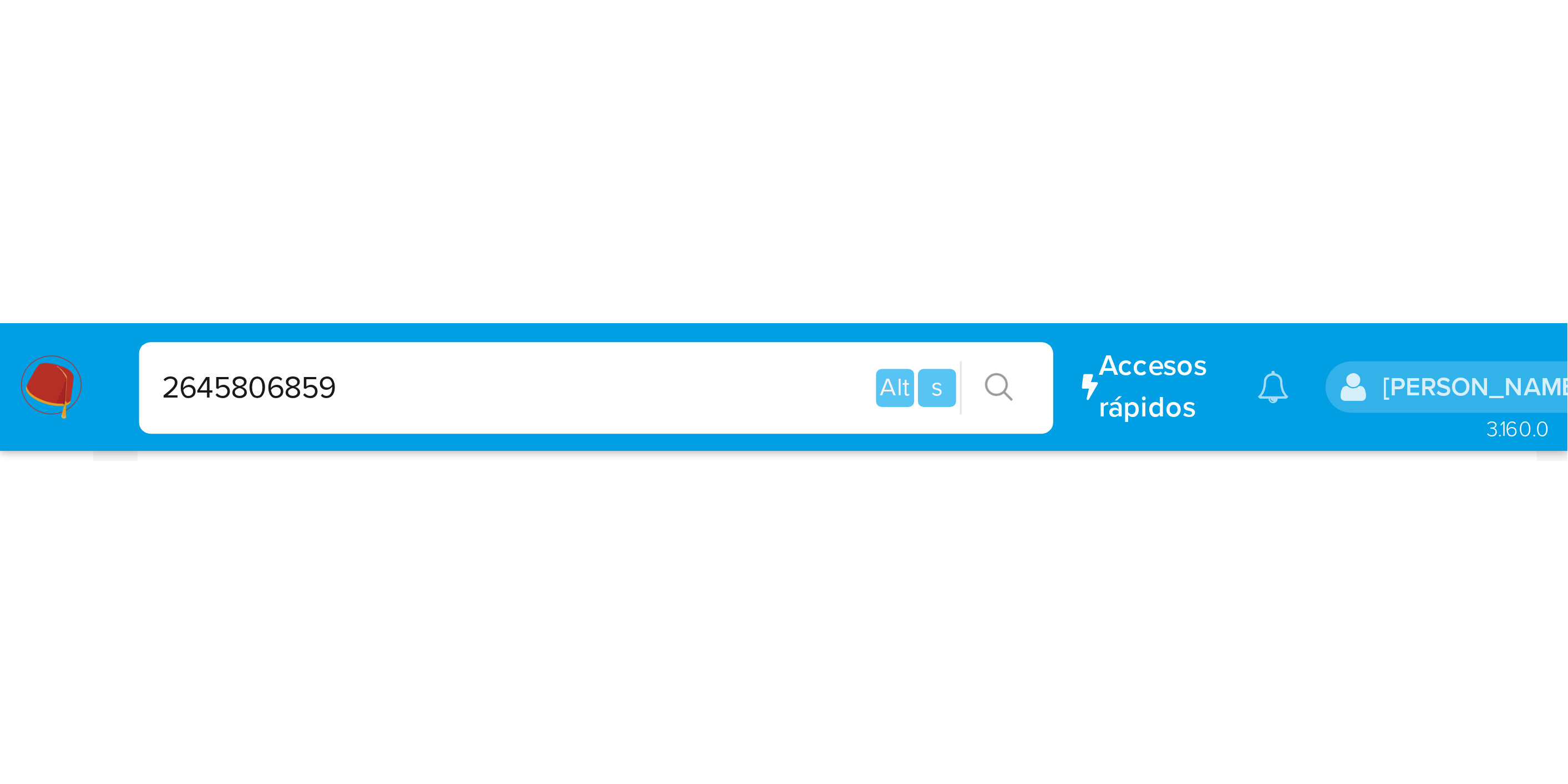
scroll to position [495, 0]
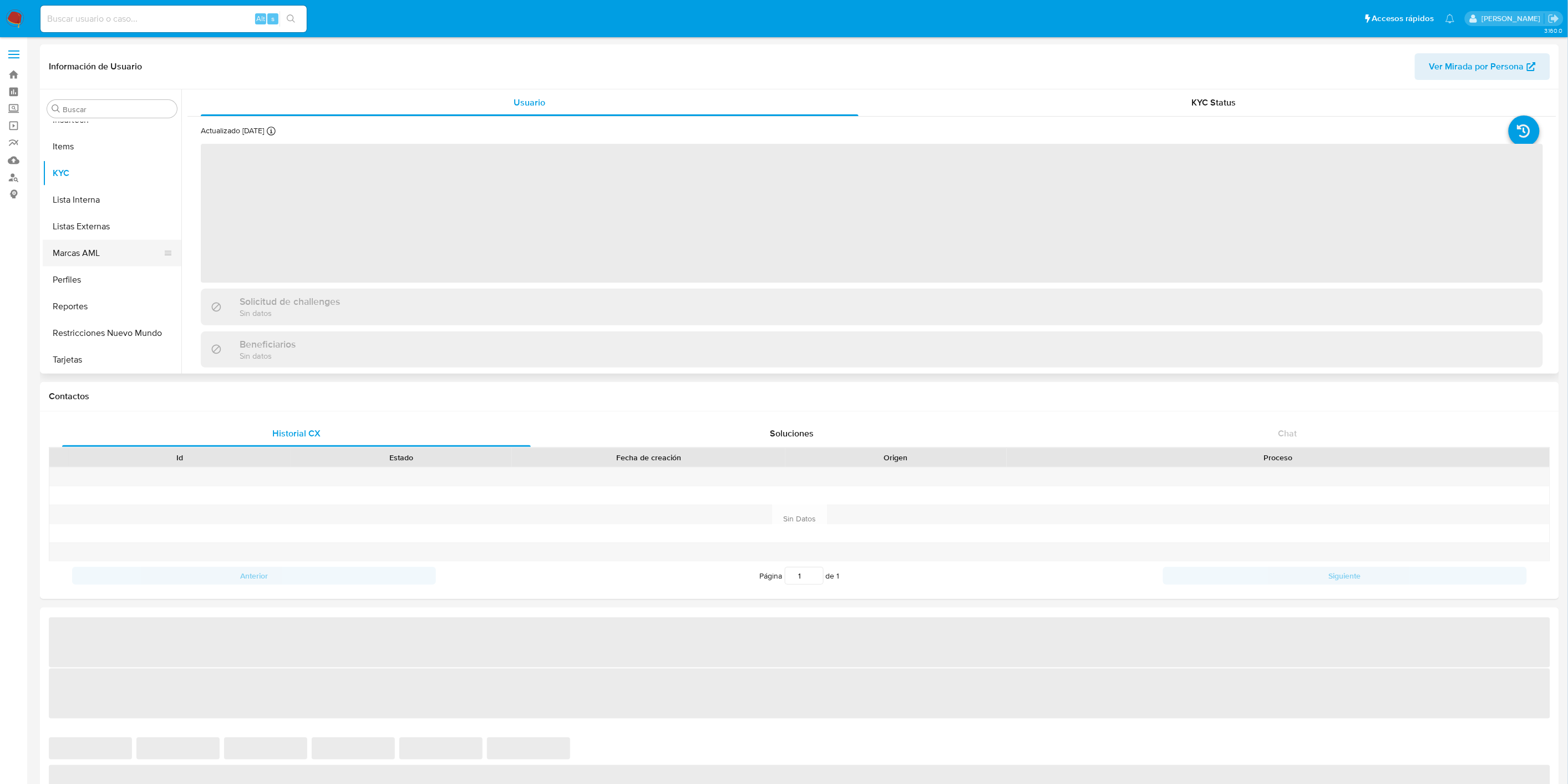
scroll to position [310, 0]
select select "10"
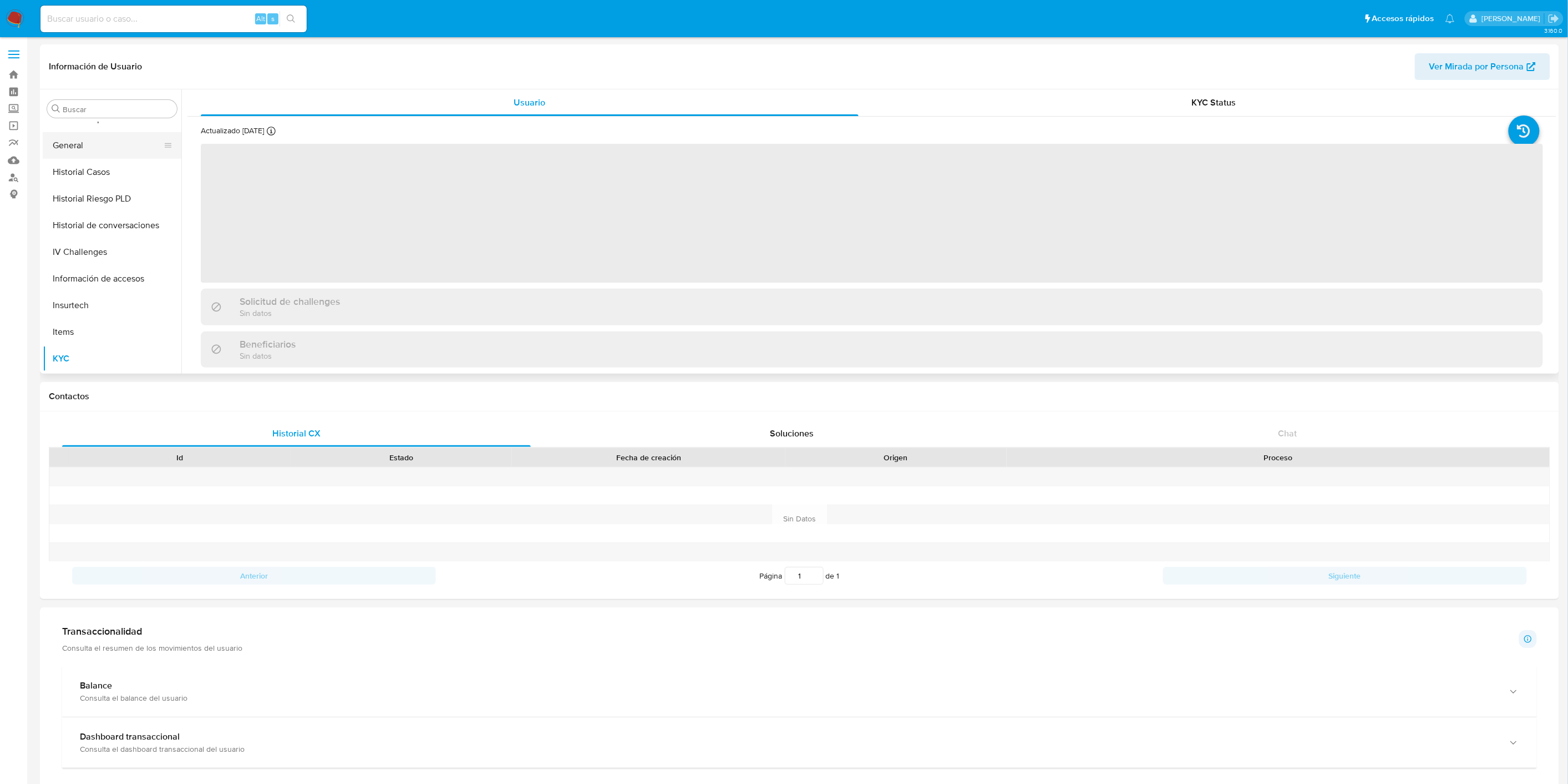
click at [87, 147] on button "General" at bounding box center [107, 146] width 129 height 27
